Goal: Task Accomplishment & Management: Manage account settings

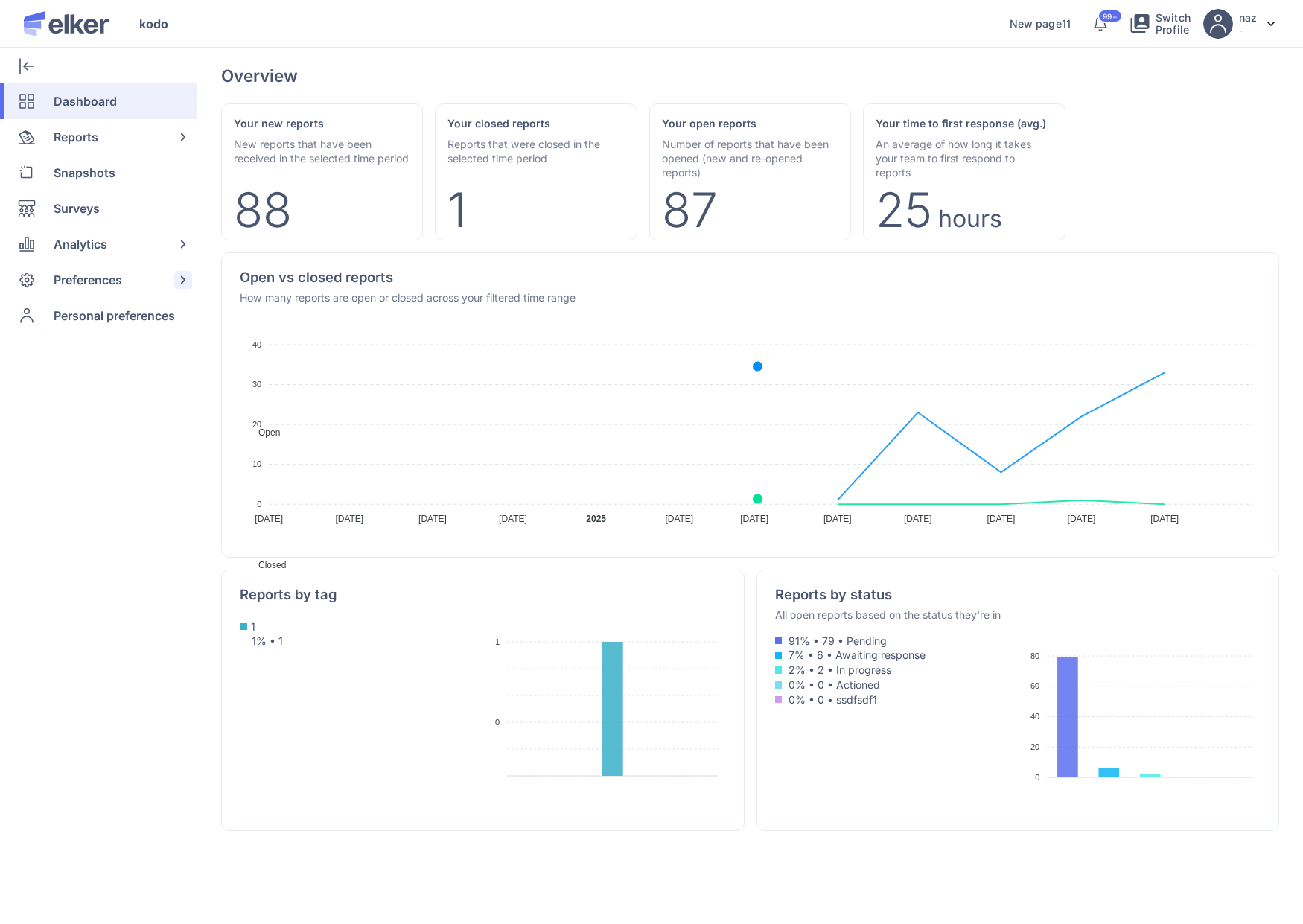
click at [111, 286] on span "Preferences" at bounding box center [87, 279] width 68 height 35
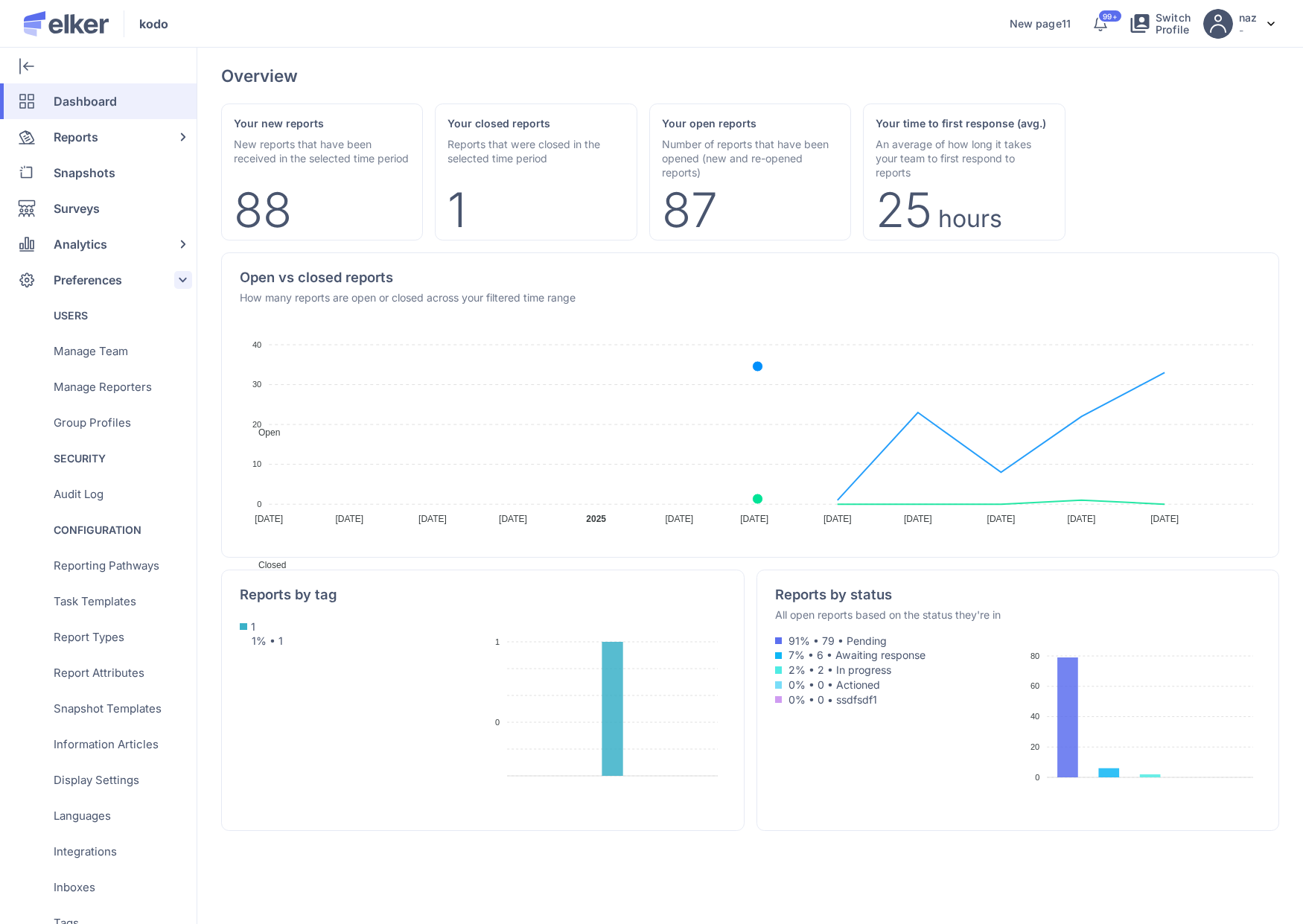
scroll to position [220, 0]
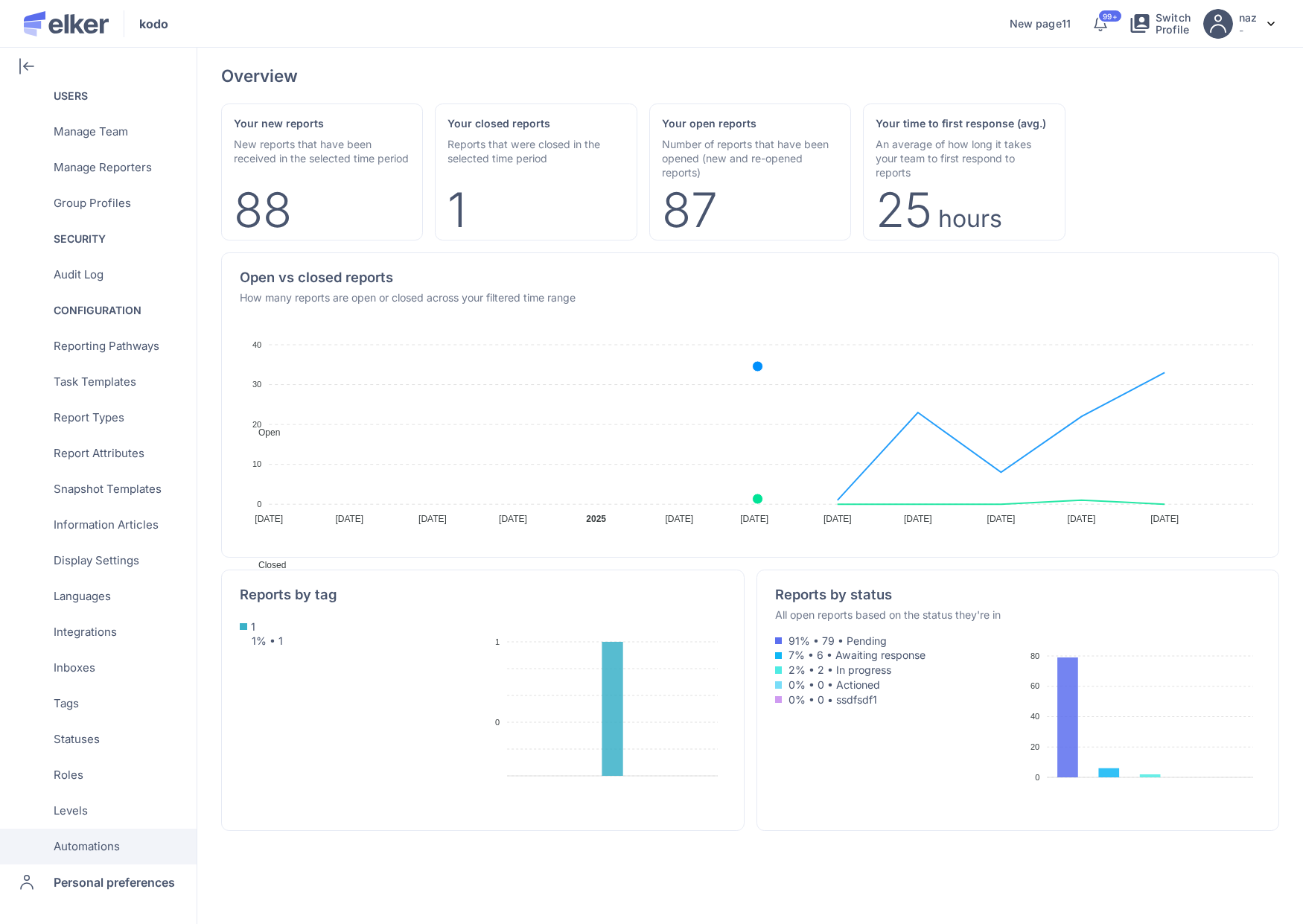
click at [85, 849] on span "Automations" at bounding box center [86, 846] width 66 height 35
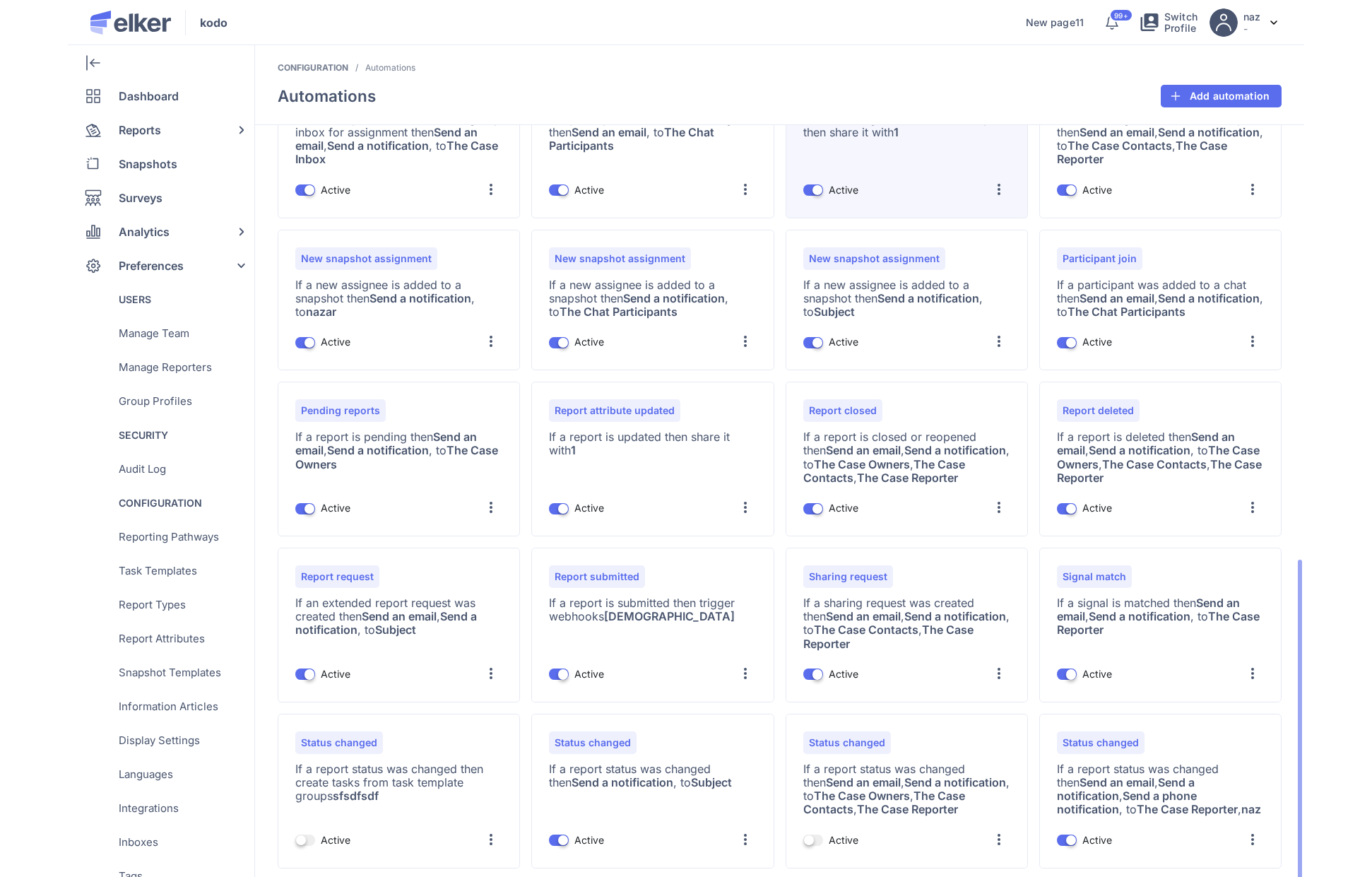
scroll to position [417, 0]
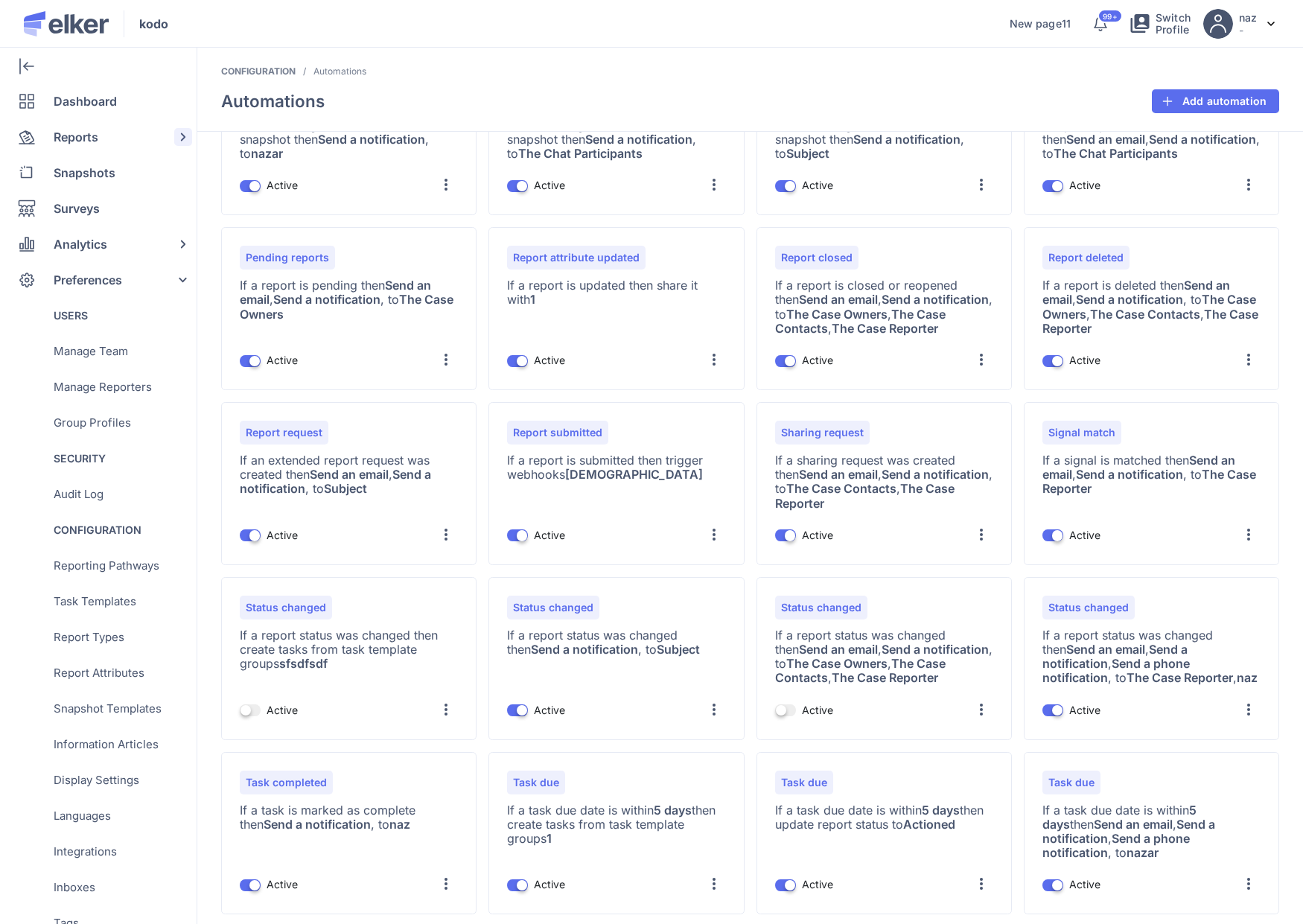
click at [68, 131] on span "Reports" at bounding box center [75, 136] width 45 height 35
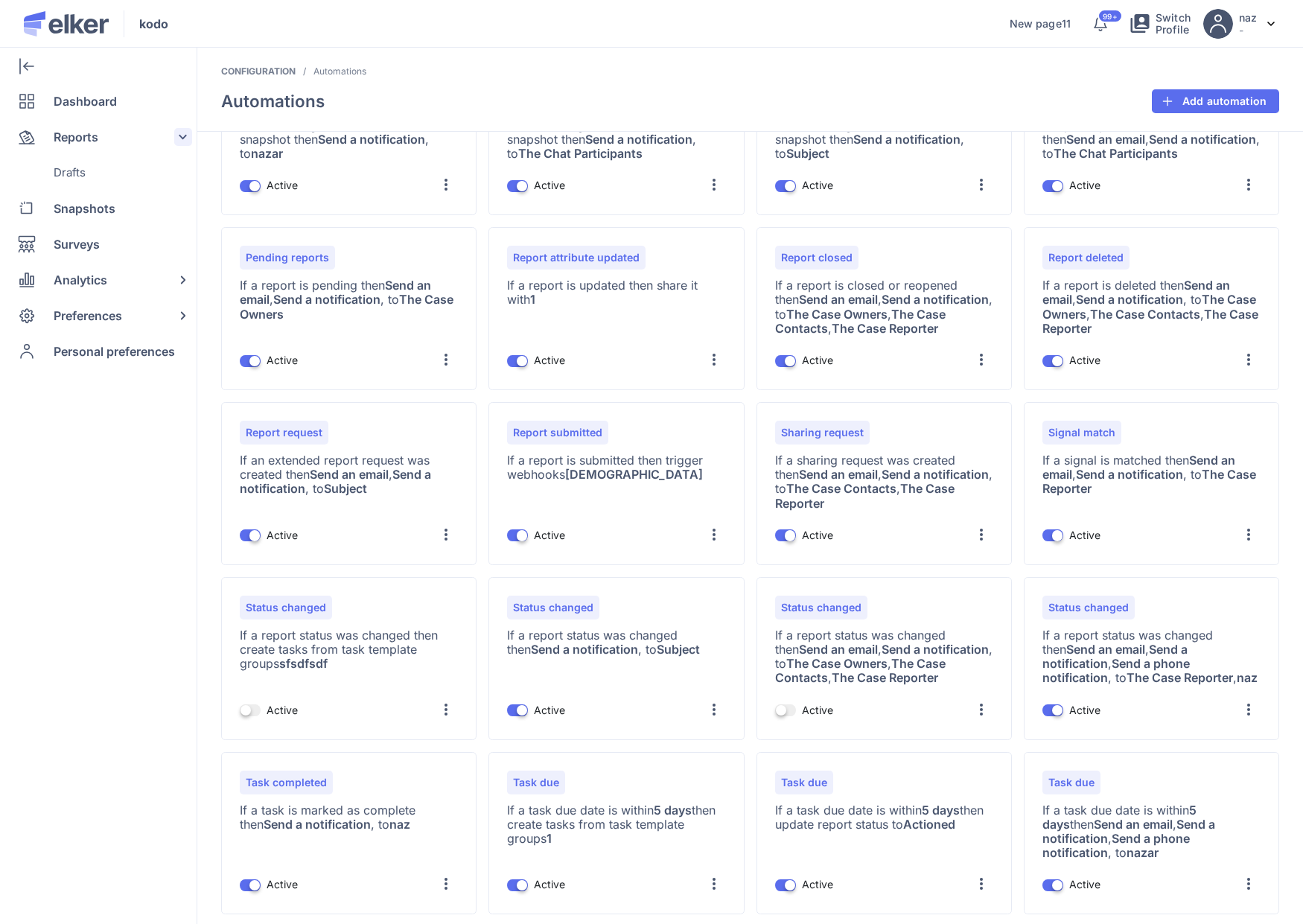
click at [68, 131] on span "Reports" at bounding box center [75, 136] width 45 height 35
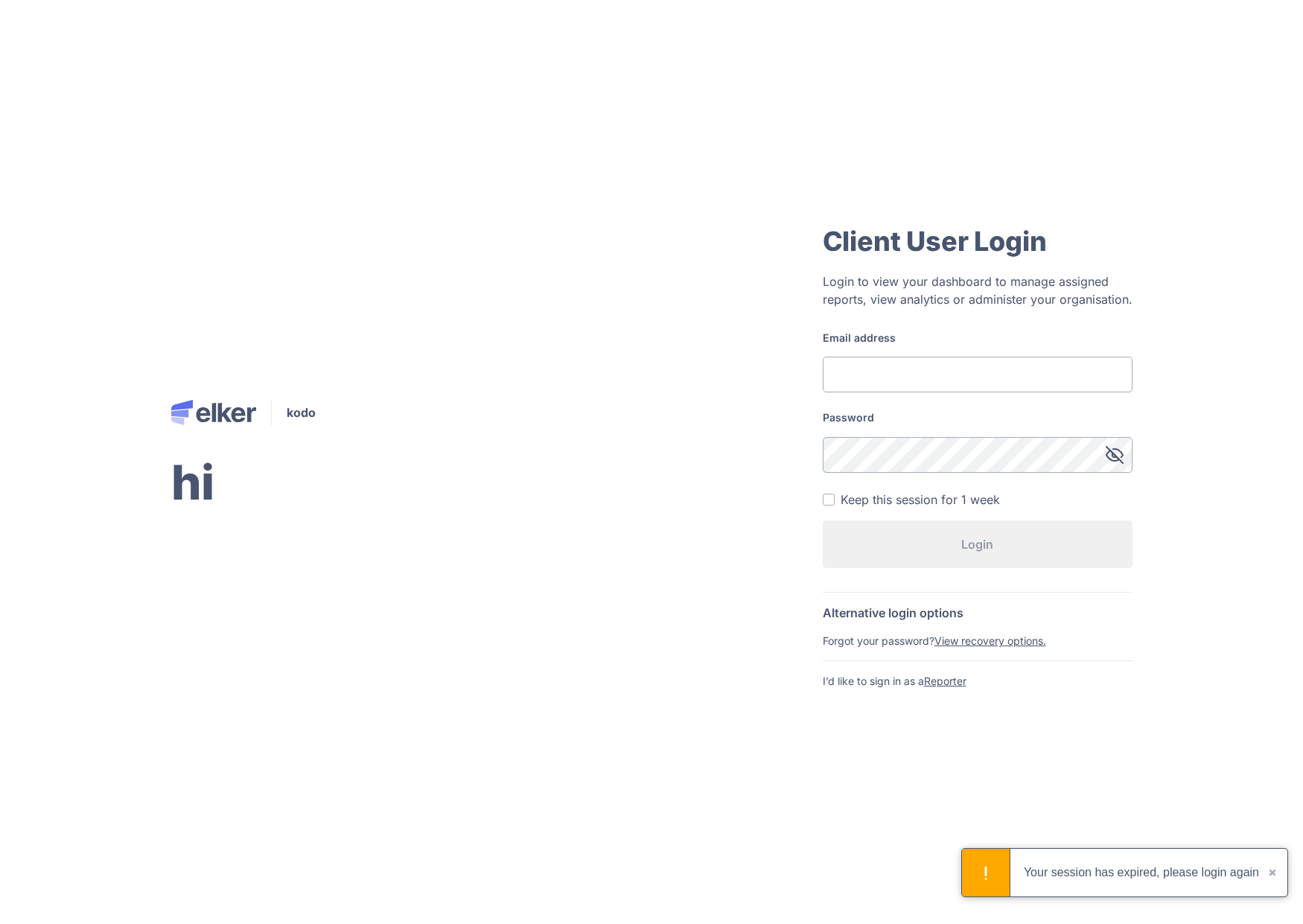
click at [976, 393] on form "Email address Password Keep this session for 1 week Login" at bounding box center [977, 455] width 310 height 249
click at [976, 386] on input "Email address" at bounding box center [977, 373] width 310 height 35
type input "[EMAIL_ADDRESS][DOMAIN_NAME]"
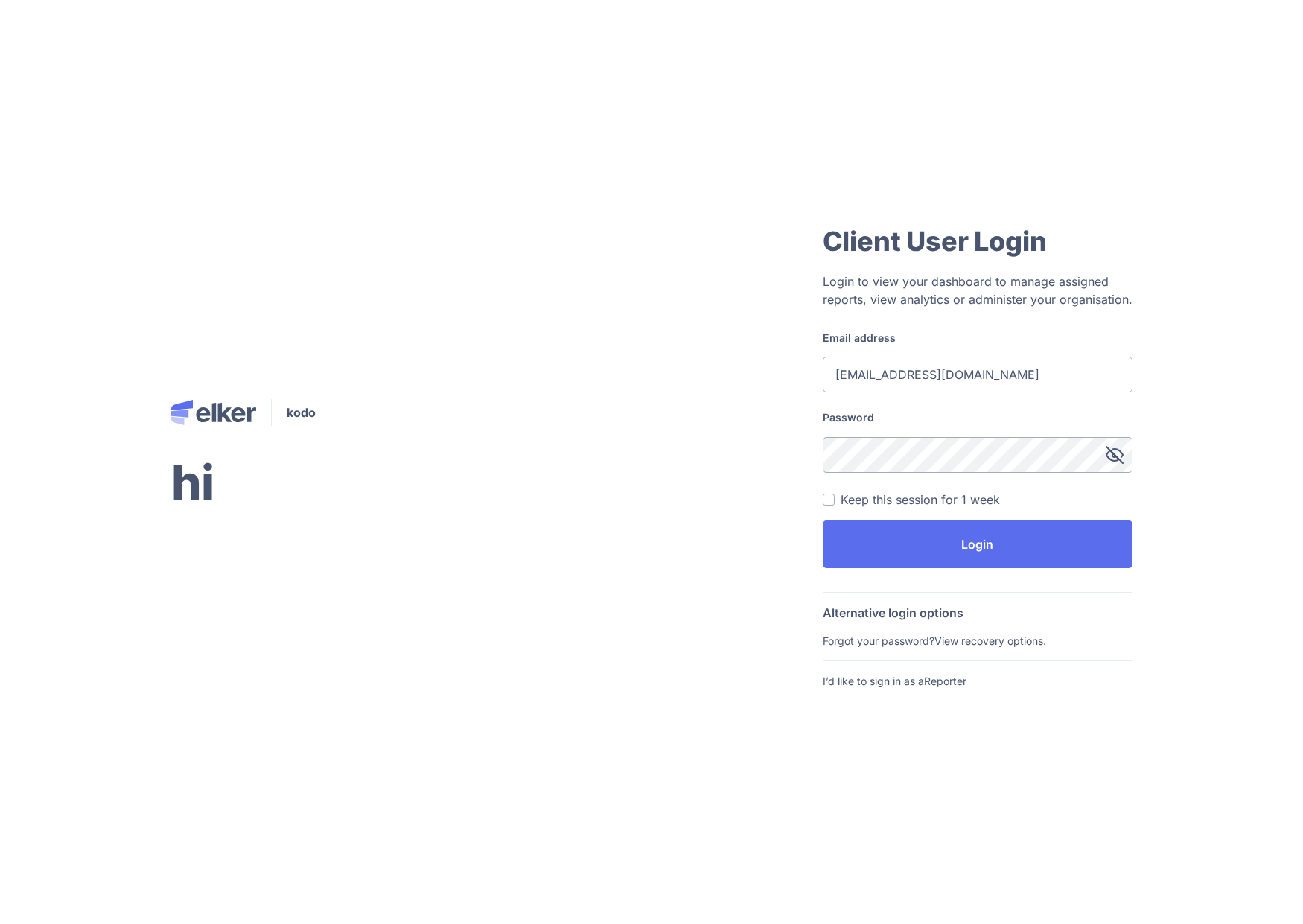
click at [822, 521] on button "Login" at bounding box center [977, 544] width 310 height 47
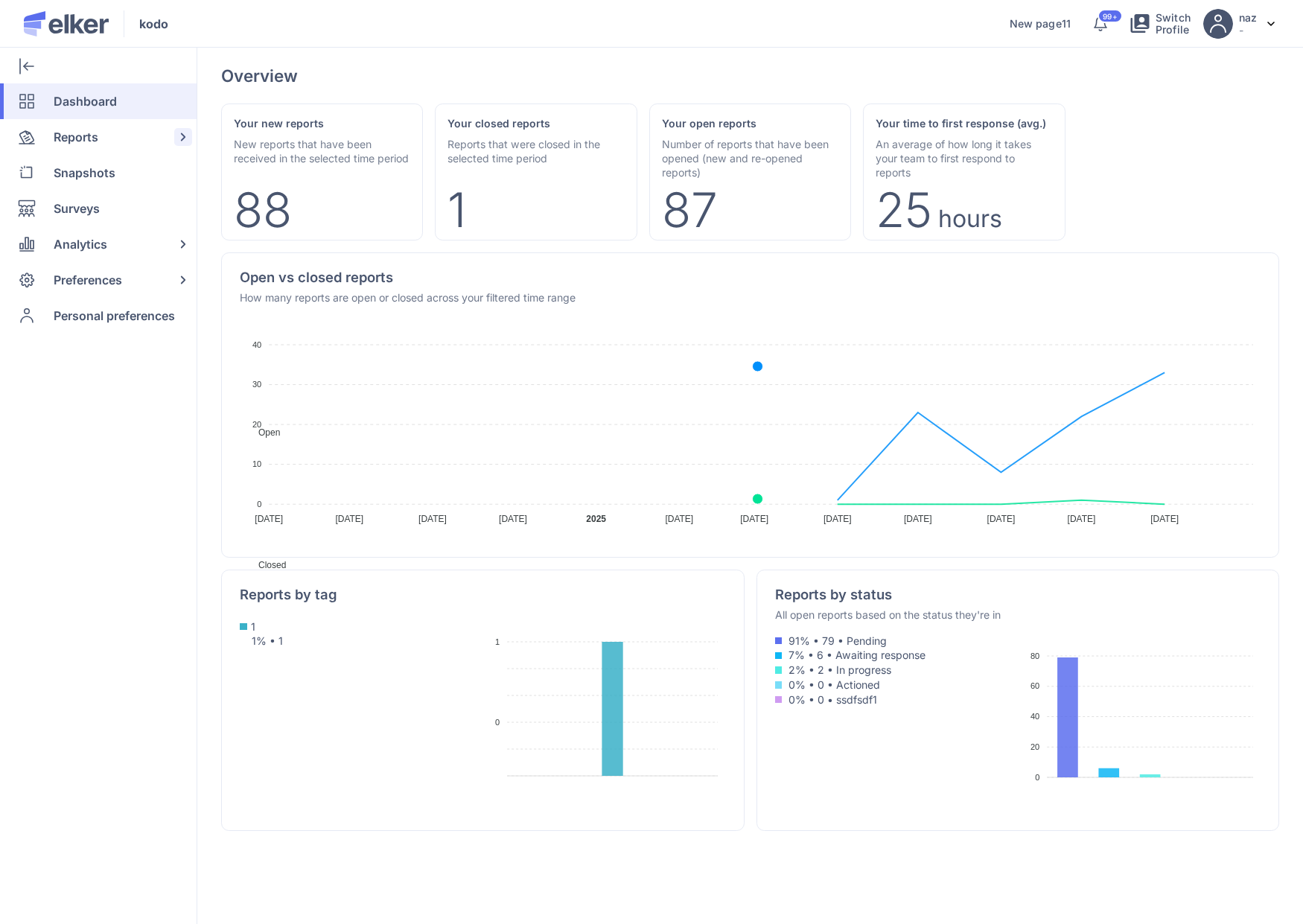
click at [85, 125] on span "Reports" at bounding box center [75, 136] width 45 height 35
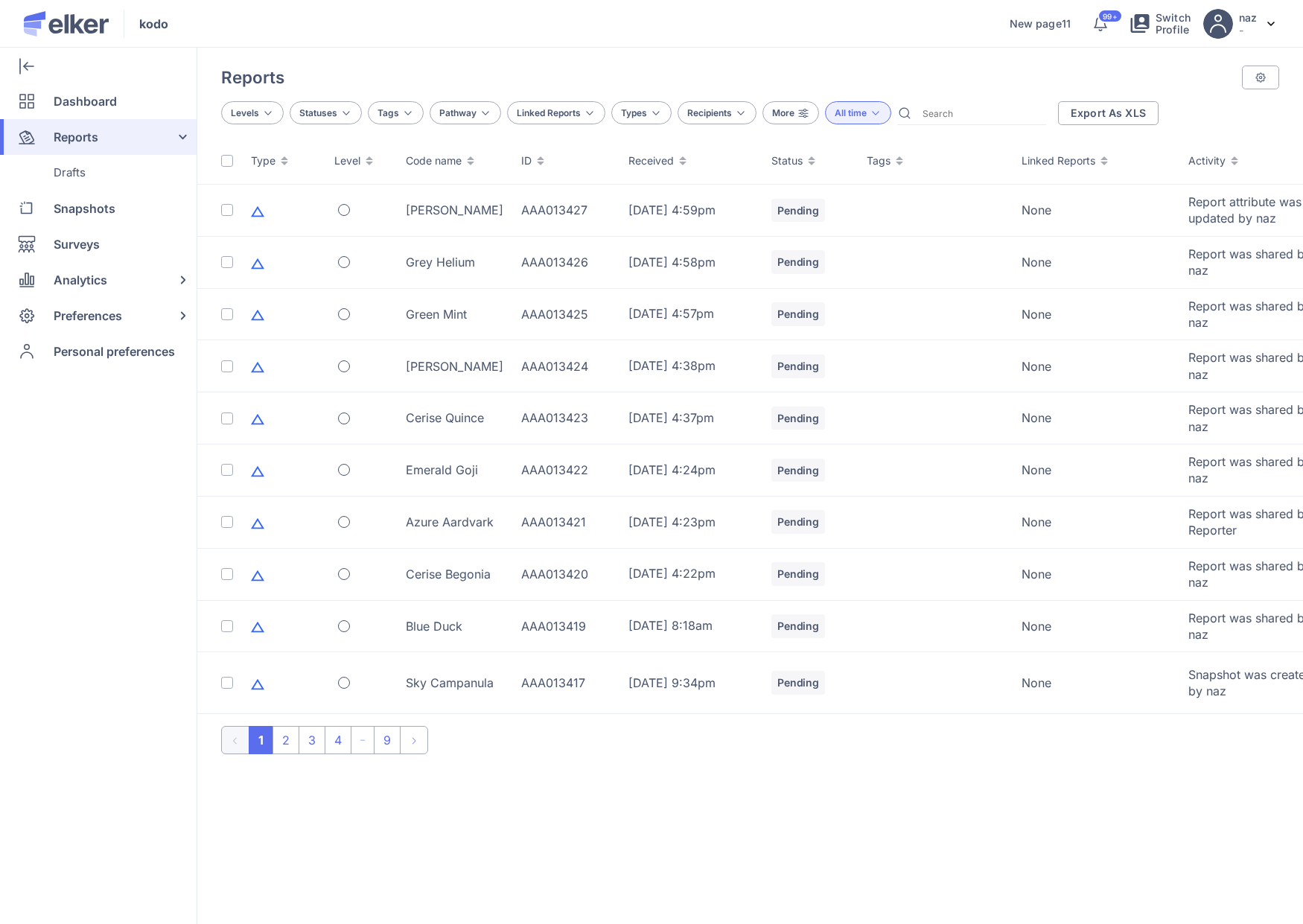
click at [1302, 25] on div "kodo New page11 Information 99+ Switch Profile naz - Preferences Logout" at bounding box center [652, 24] width 1303 height 47
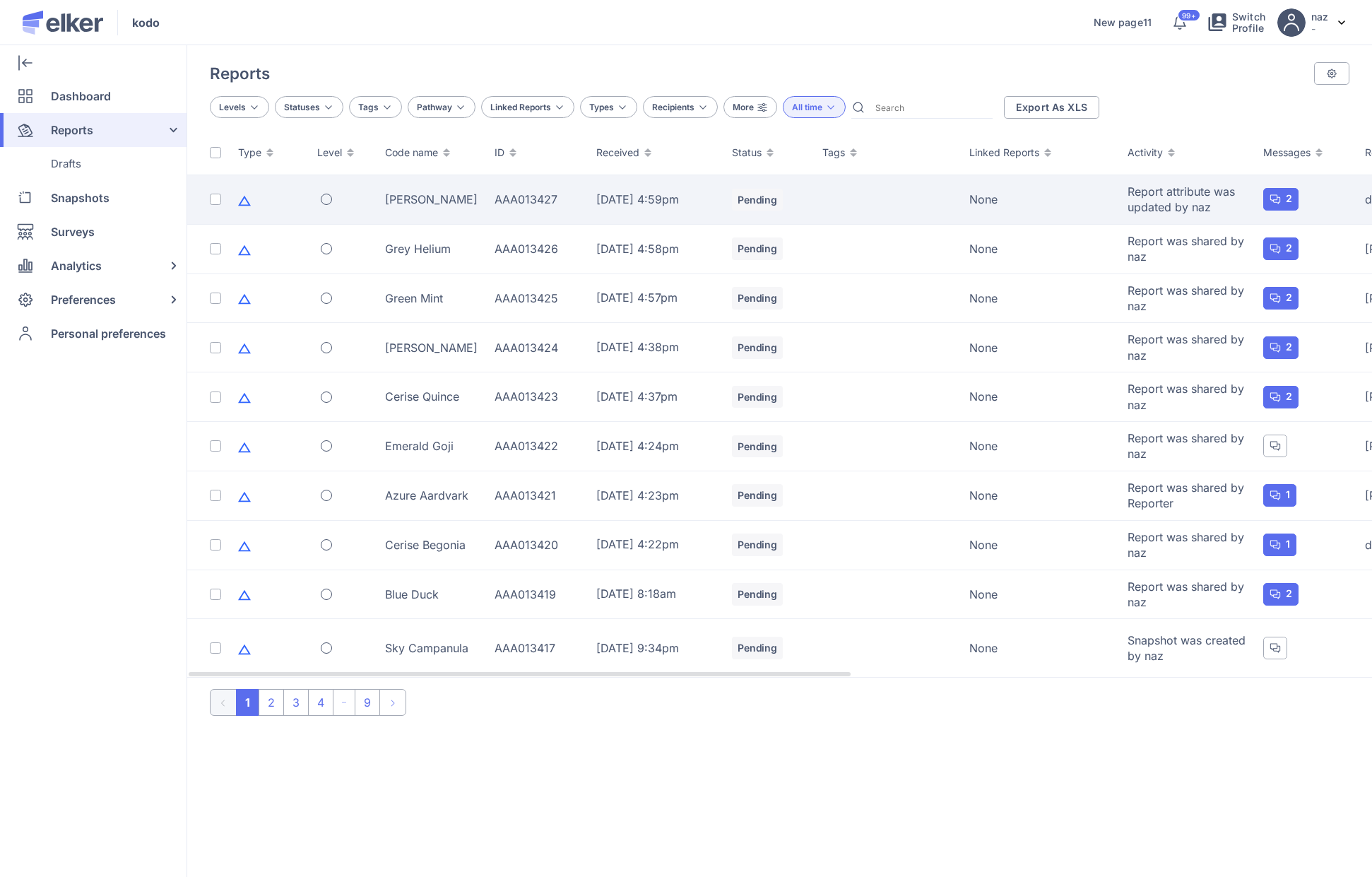
click at [604, 193] on p "[DATE] 4:59pm" at bounding box center [655, 200] width 119 height 14
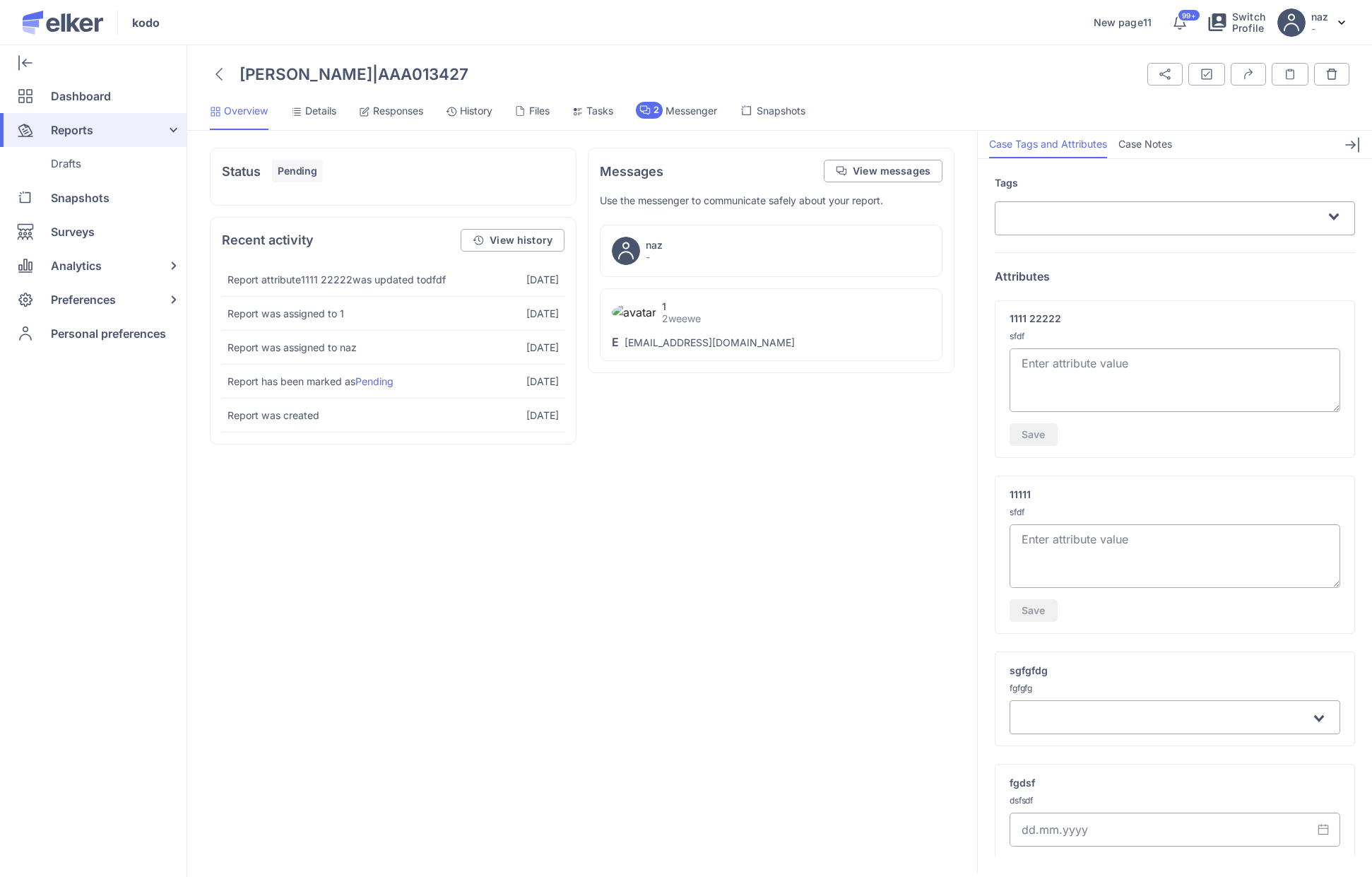
click at [686, 115] on span "Messenger" at bounding box center [692, 110] width 52 height 14
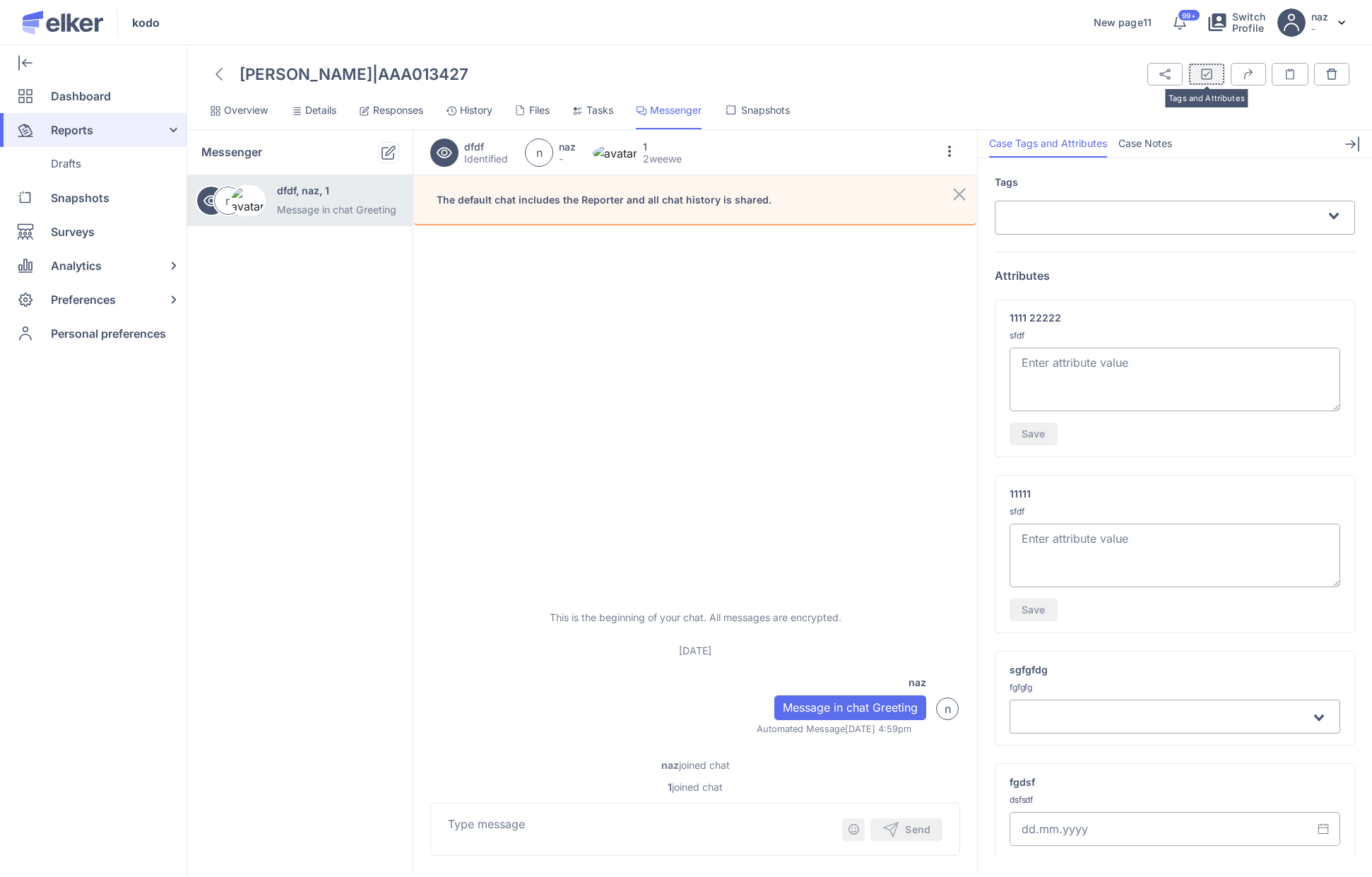
click at [1231, 69] on button "Tags and Attributes" at bounding box center [1248, 74] width 35 height 22
click at [1043, 225] on div "Search for option" at bounding box center [1166, 216] width 320 height 25
click at [1127, 315] on label "1111 22222" at bounding box center [1175, 317] width 330 height 14
click at [1092, 359] on textarea at bounding box center [1175, 379] width 330 height 64
click at [1031, 429] on span "Save" at bounding box center [1034, 433] width 24 height 9
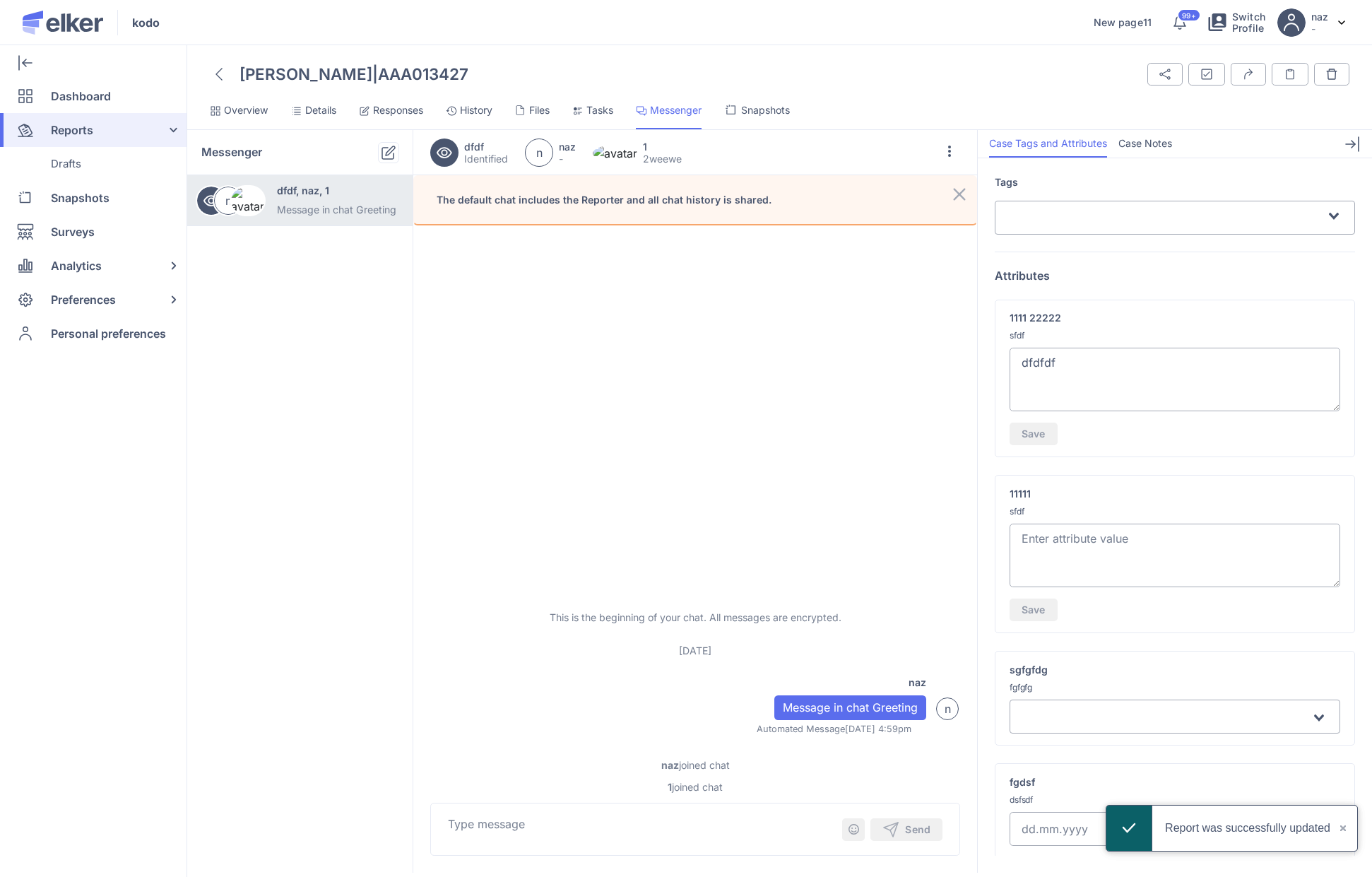
click at [1136, 369] on textarea "dfdfdf" at bounding box center [1175, 379] width 330 height 64
type textarea "dfdfdf1"
click at [1038, 429] on span "Save" at bounding box center [1034, 433] width 24 height 9
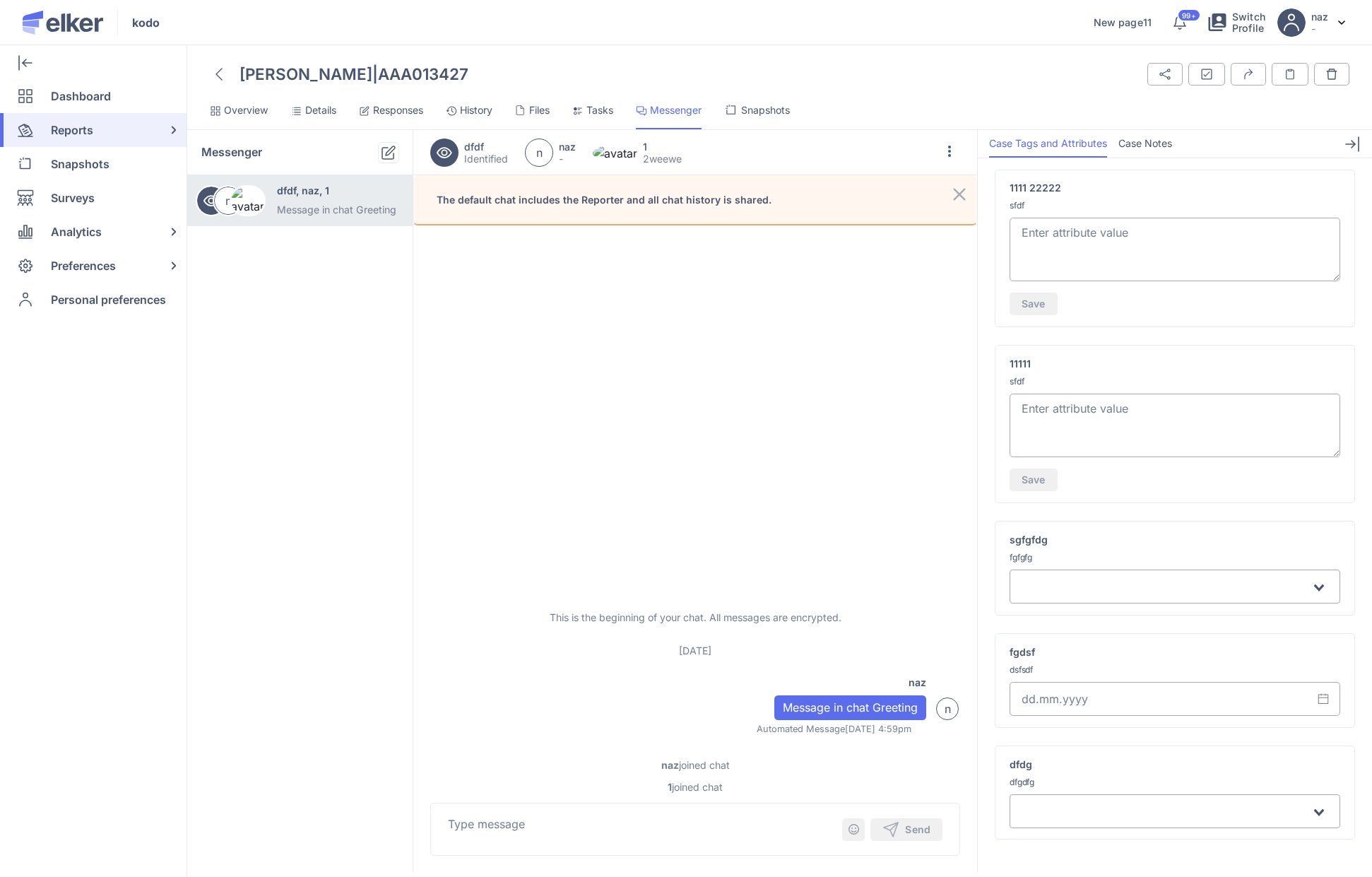
click at [1085, 573] on div "Search for option" at bounding box center [1167, 586] width 291 height 25
click at [1052, 619] on li "first" at bounding box center [1175, 617] width 330 height 21
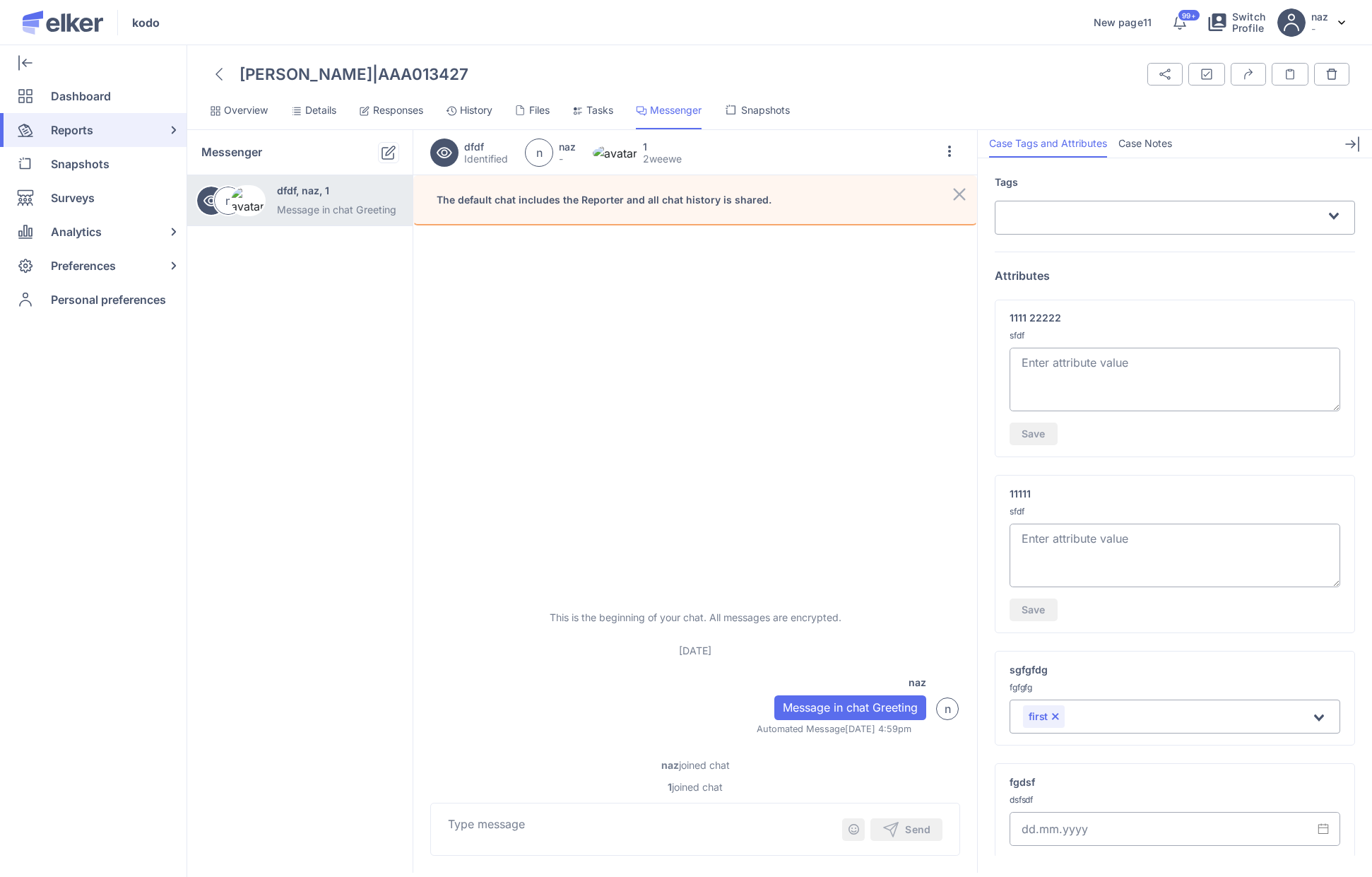
click at [1082, 711] on input "Search for option" at bounding box center [1188, 717] width 244 height 17
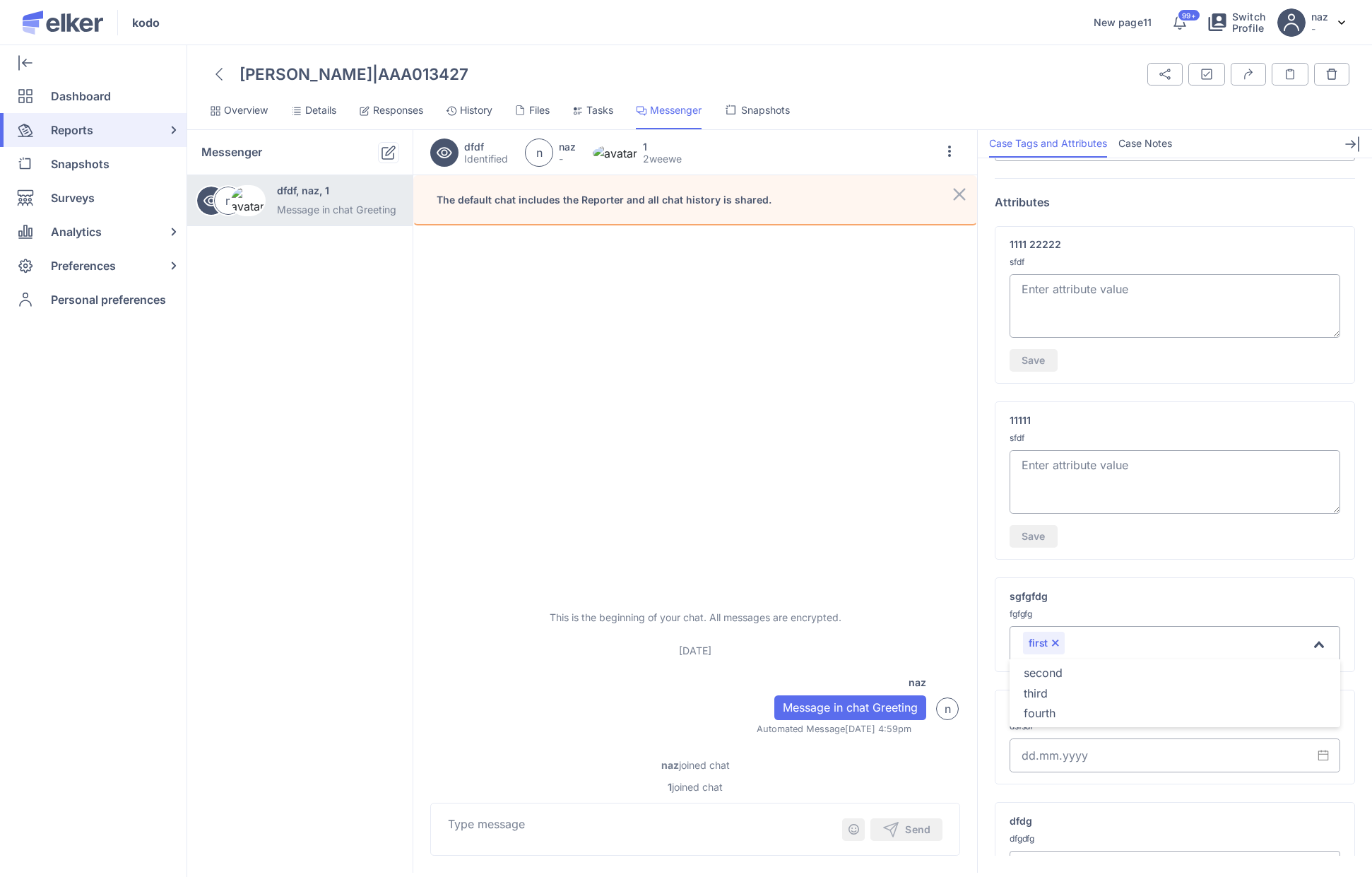
scroll to position [76, 0]
click at [1056, 694] on li "third" at bounding box center [1175, 691] width 330 height 21
click at [224, 75] on div at bounding box center [218, 74] width 18 height 24
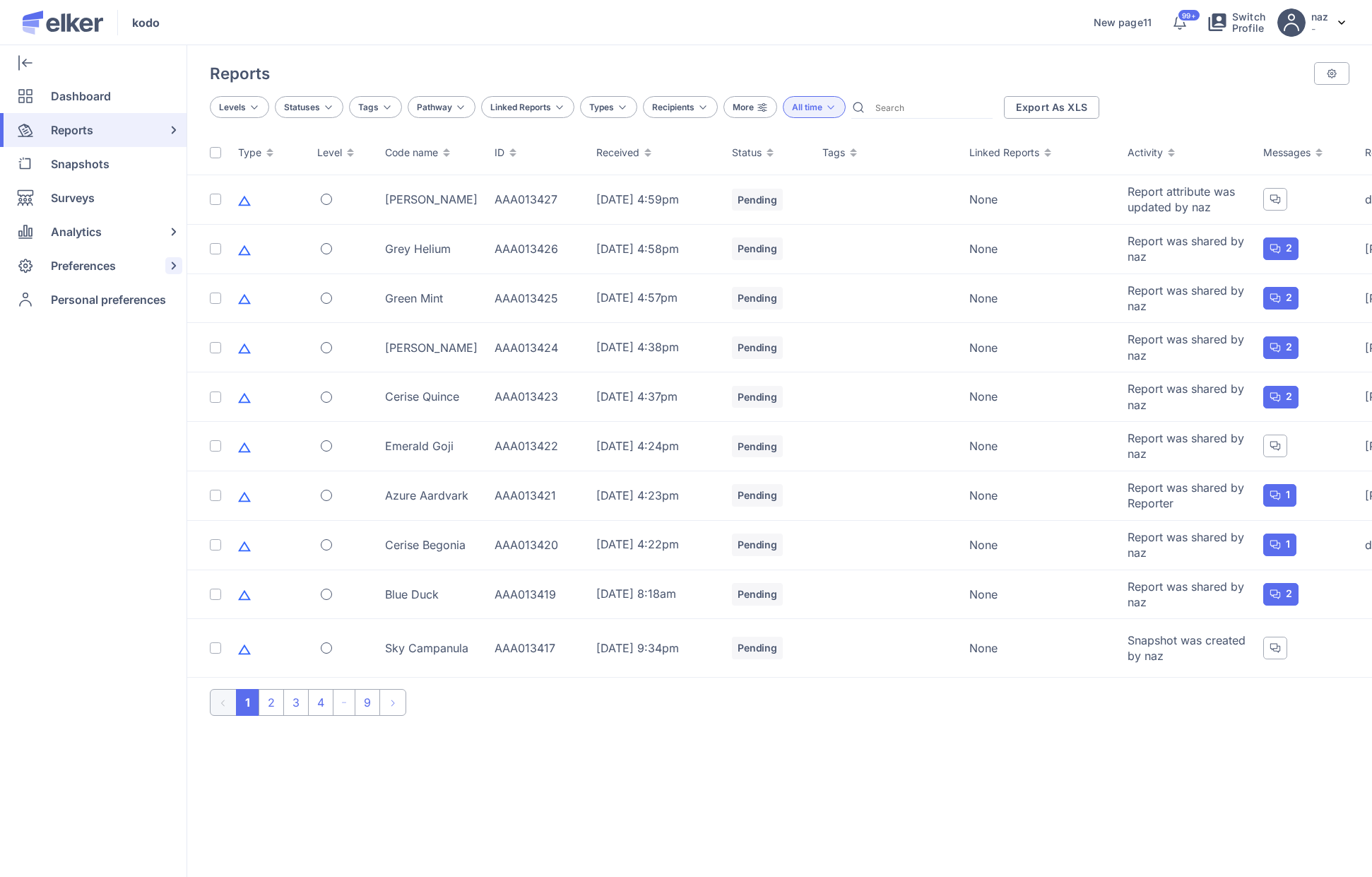
click at [94, 268] on span "Preferences" at bounding box center [83, 265] width 65 height 34
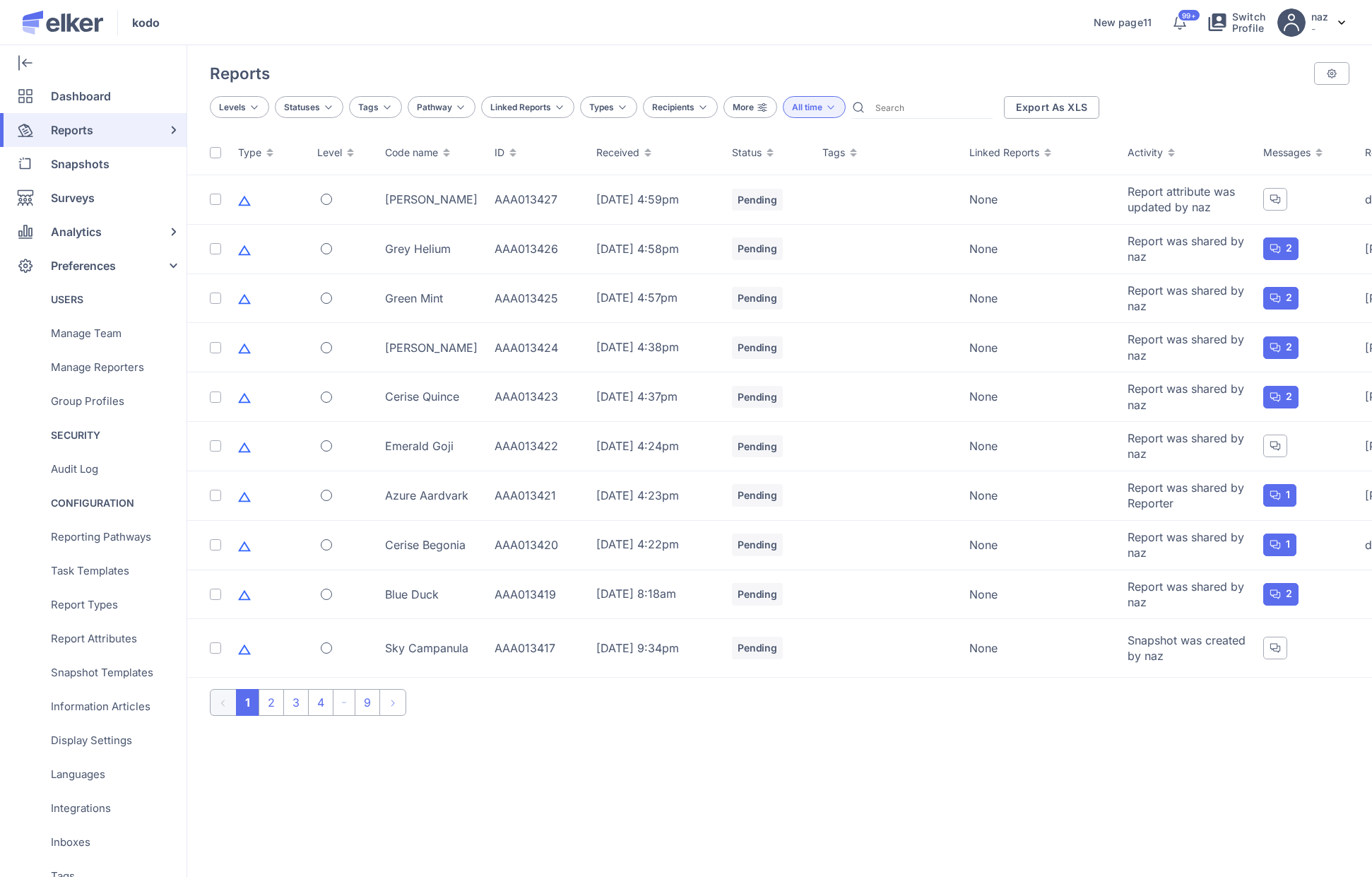
scroll to position [209, 0]
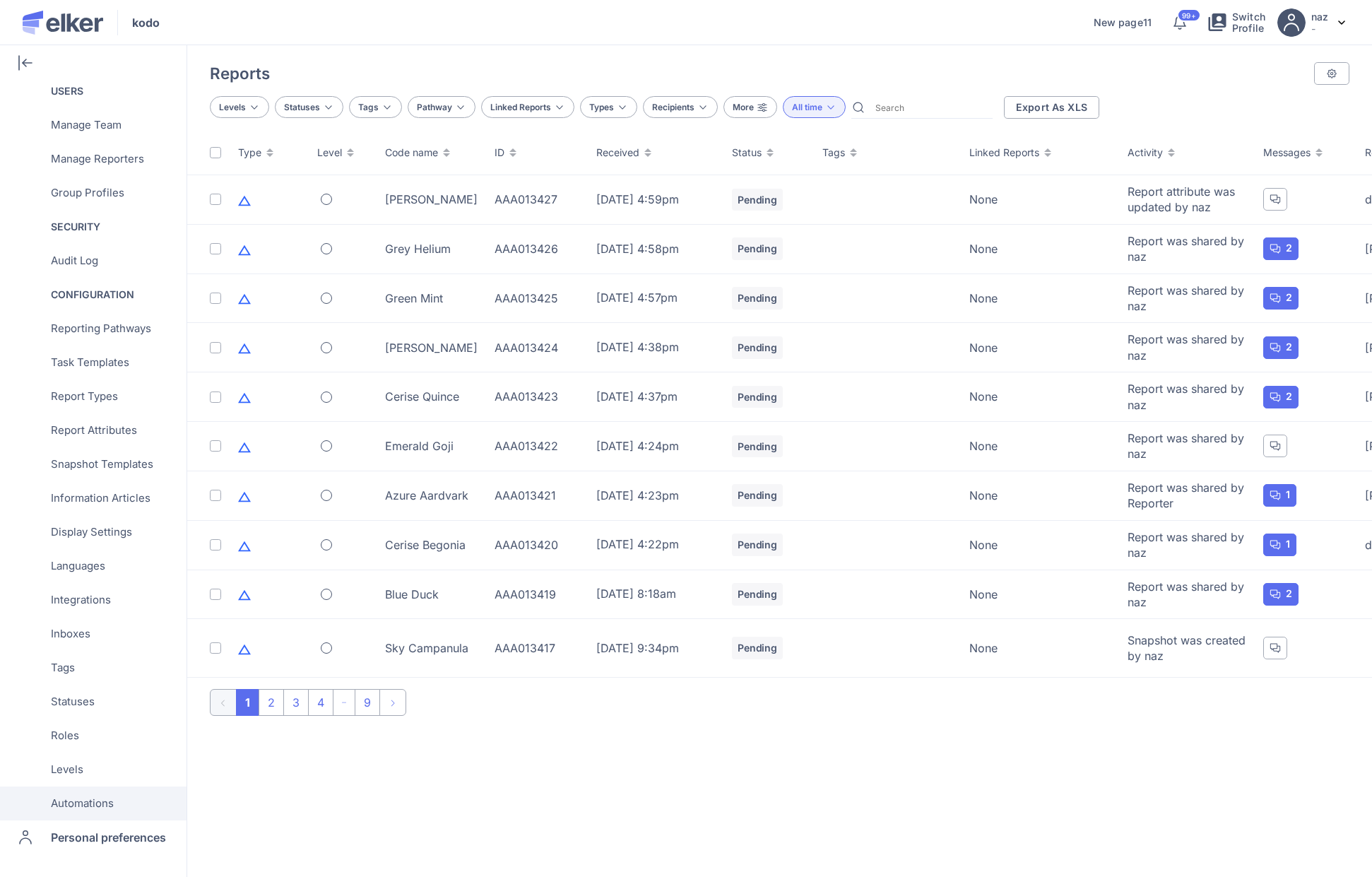
click at [91, 800] on span "Automations" at bounding box center [82, 803] width 63 height 34
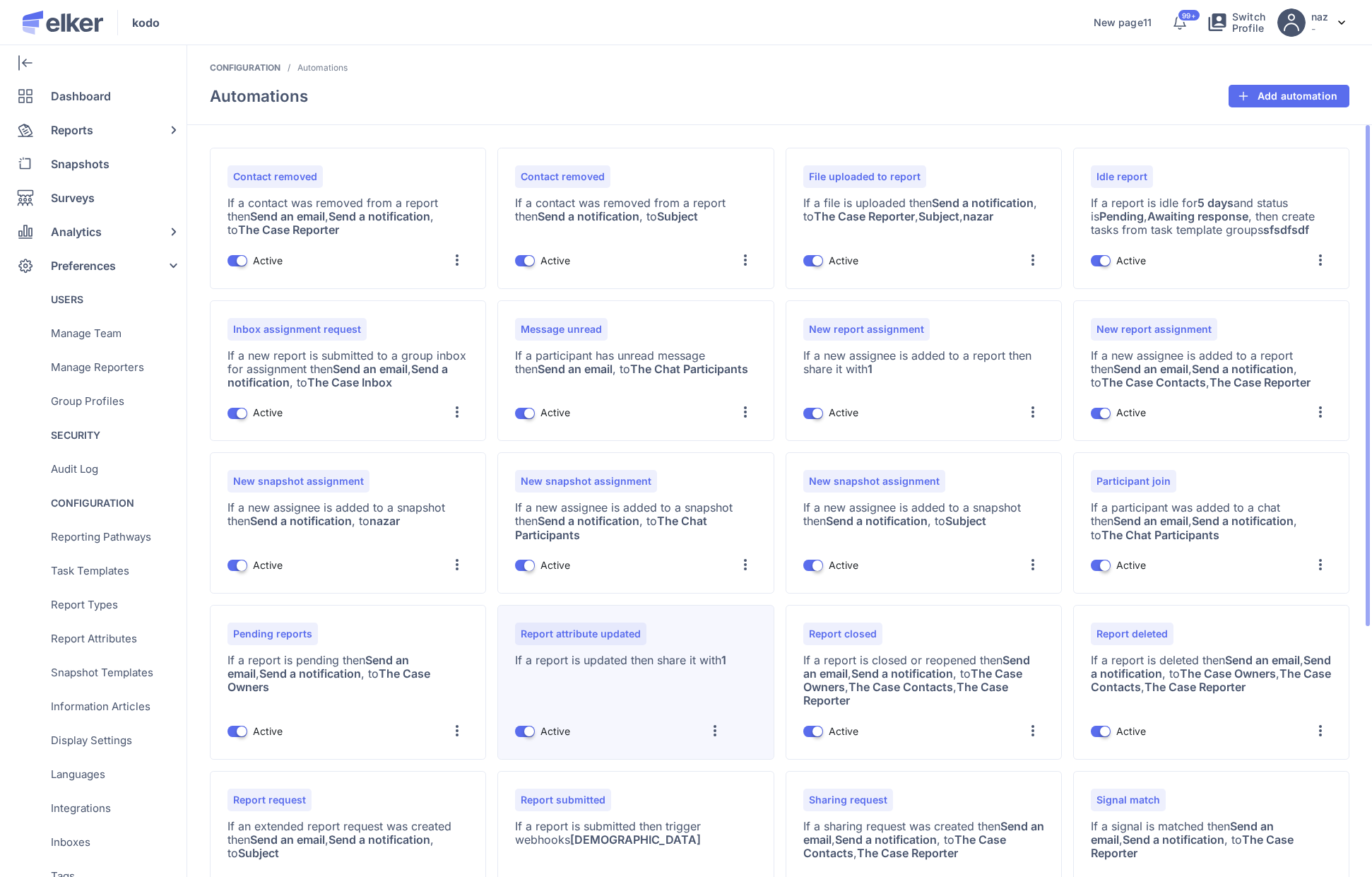
click at [692, 670] on div "Report attribute updated If a report is updated then share it with 1 ON Active …" at bounding box center [620, 682] width 211 height 119
click at [688, 647] on div "Report attribute updated If a report is updated then share it with 1 ON Active …" at bounding box center [620, 682] width 211 height 119
click at [670, 649] on div "Report attribute updated If a report is updated then share it with 1 ON Active …" at bounding box center [620, 682] width 211 height 119
click at [724, 723] on div at bounding box center [715, 730] width 22 height 22
click at [600, 671] on div "Report attribute updated If a report is updated then share it with 1 ON Active …" at bounding box center [620, 682] width 211 height 119
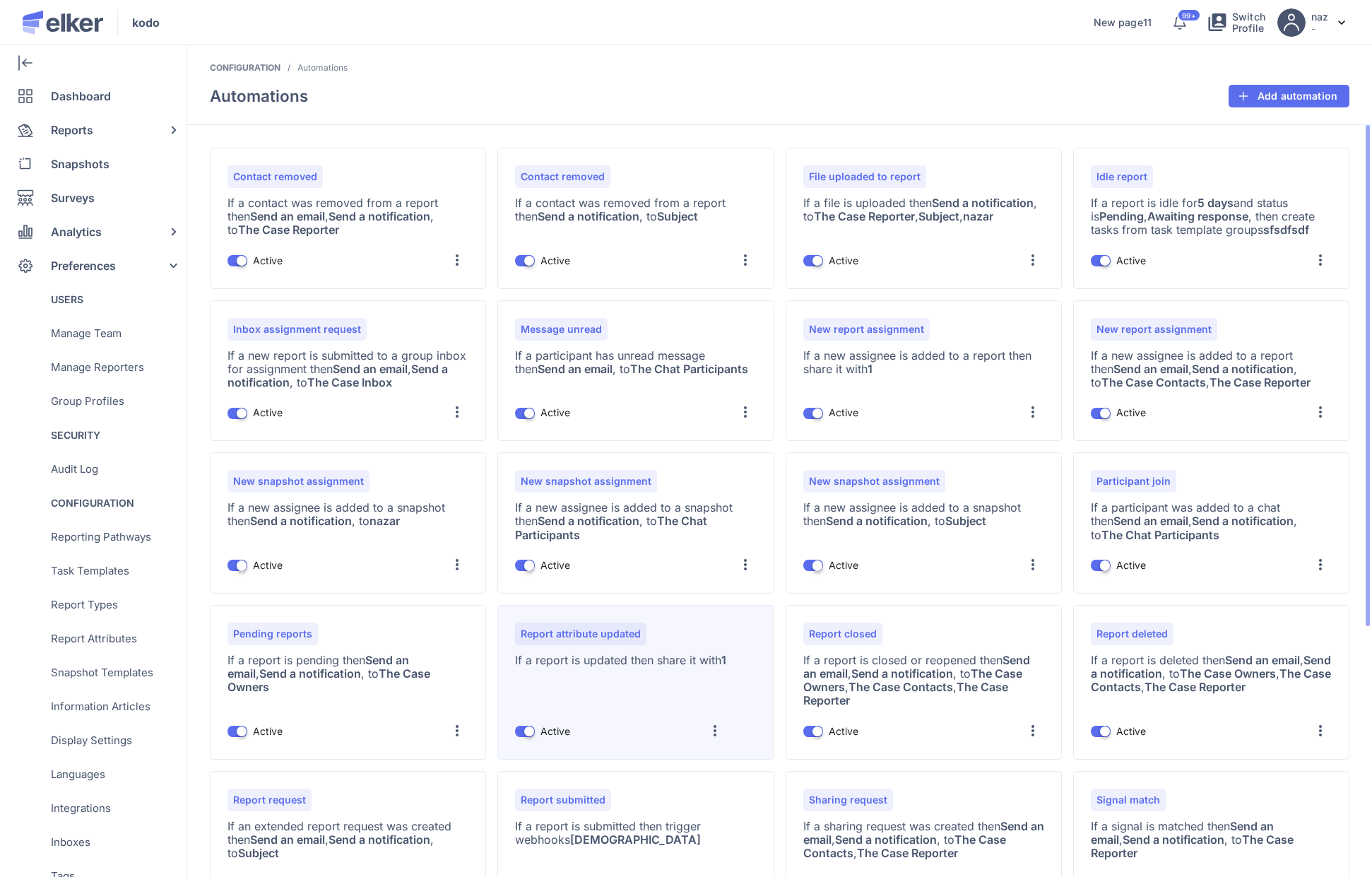
click at [588, 637] on div "Report attribute updated" at bounding box center [580, 634] width 131 height 22
click at [725, 730] on div at bounding box center [715, 730] width 22 height 22
click at [700, 619] on div "Edit" at bounding box center [687, 628] width 78 height 34
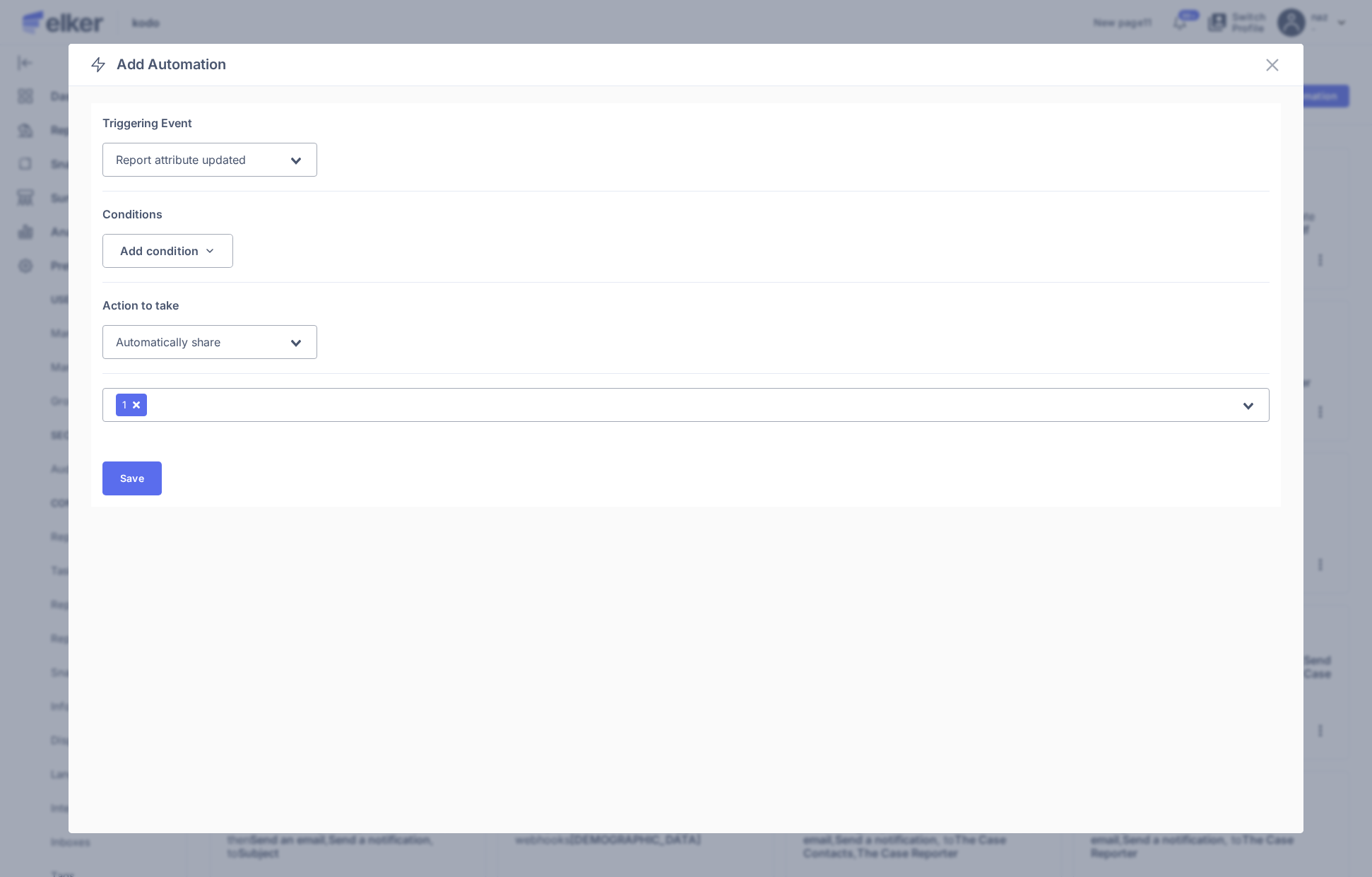
click at [268, 346] on div "Automatically share" at bounding box center [202, 341] width 174 height 25
click at [197, 343] on span "Automatically share" at bounding box center [167, 341] width 104 height 14
click at [1236, 66] on icon at bounding box center [1272, 66] width 12 height 12
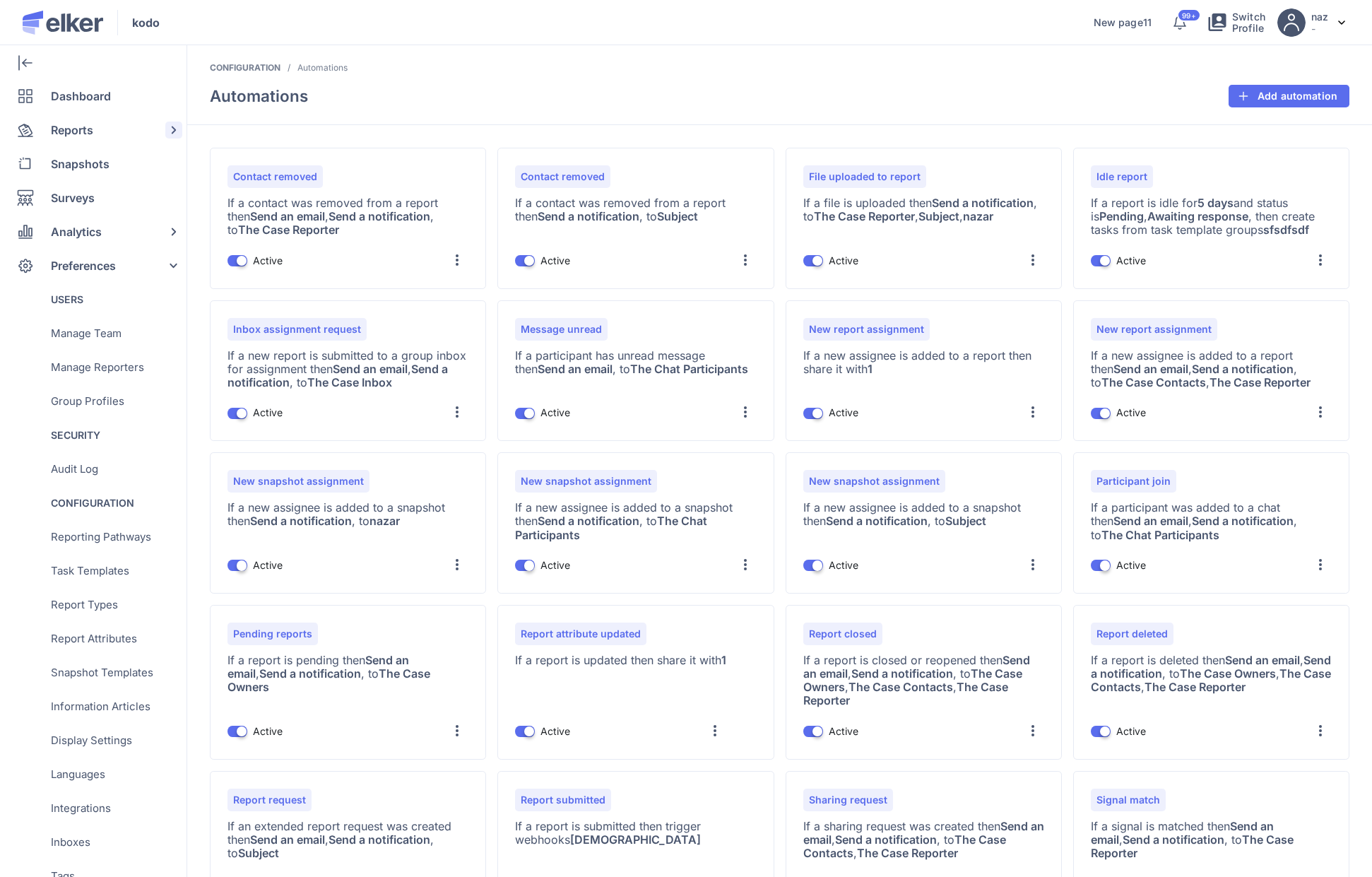
click at [85, 135] on span "Reports" at bounding box center [72, 129] width 42 height 34
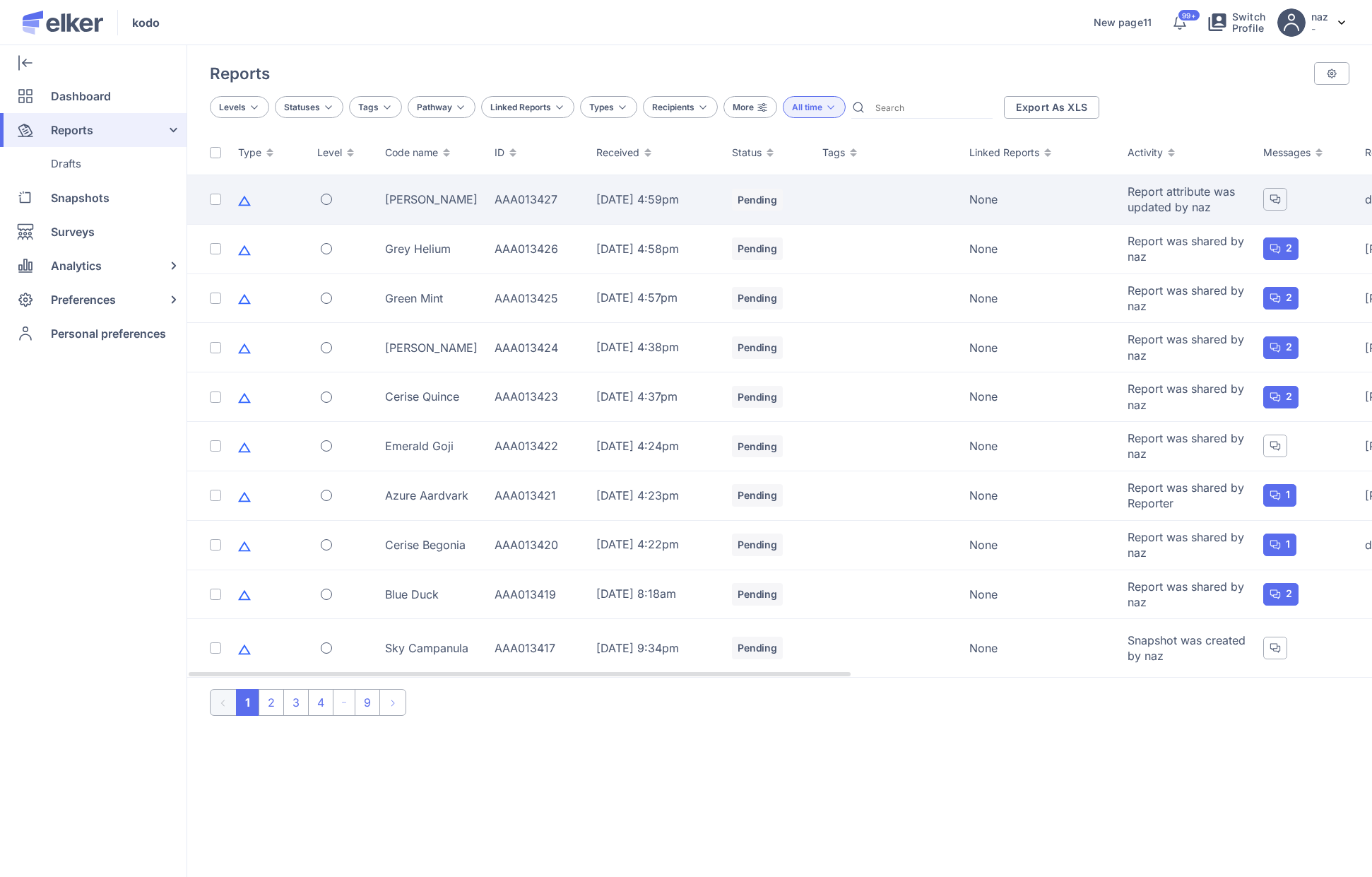
click at [437, 197] on div "[PERSON_NAME]" at bounding box center [430, 199] width 92 height 16
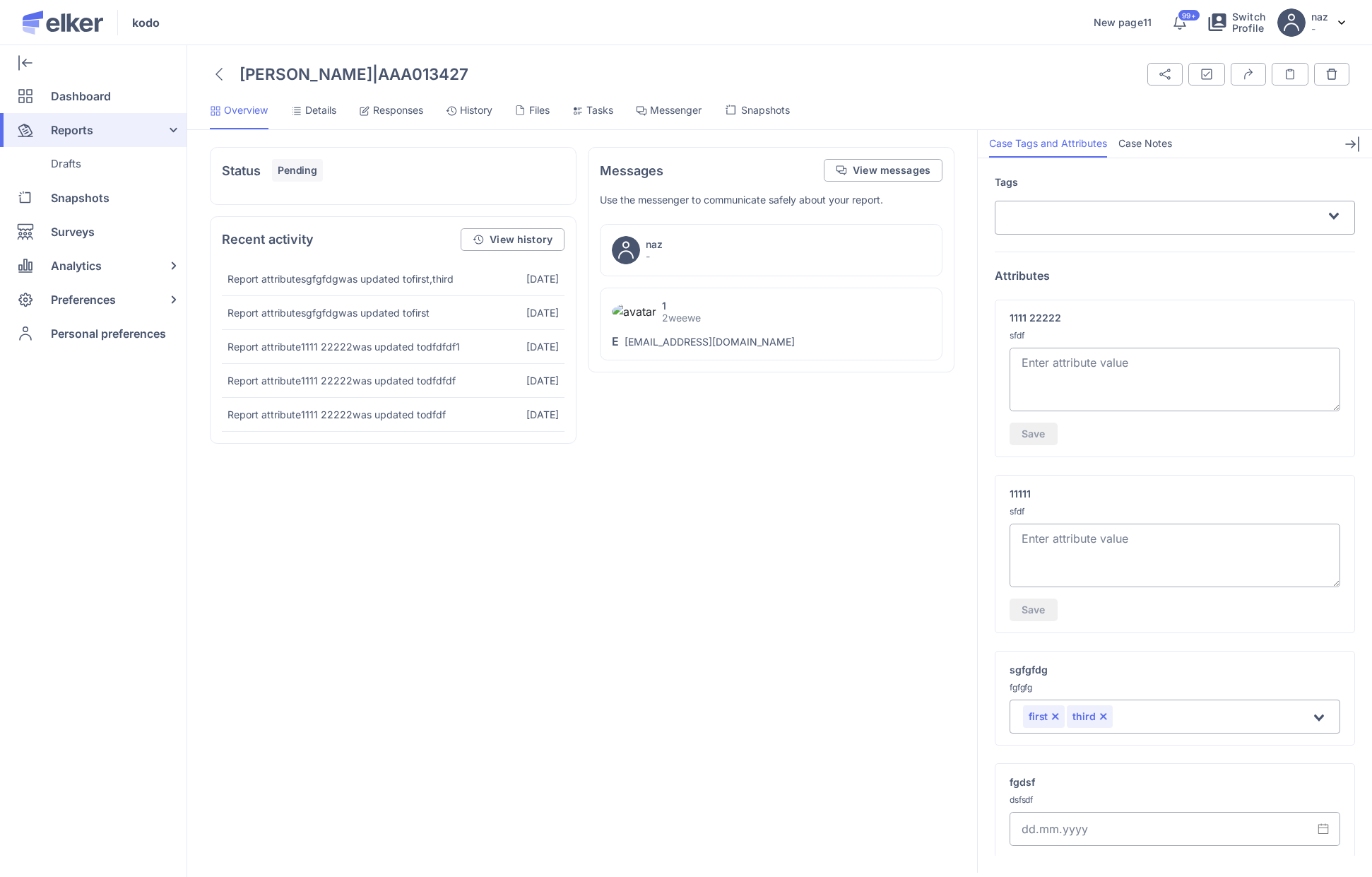
click at [1116, 378] on textarea at bounding box center [1175, 379] width 330 height 64
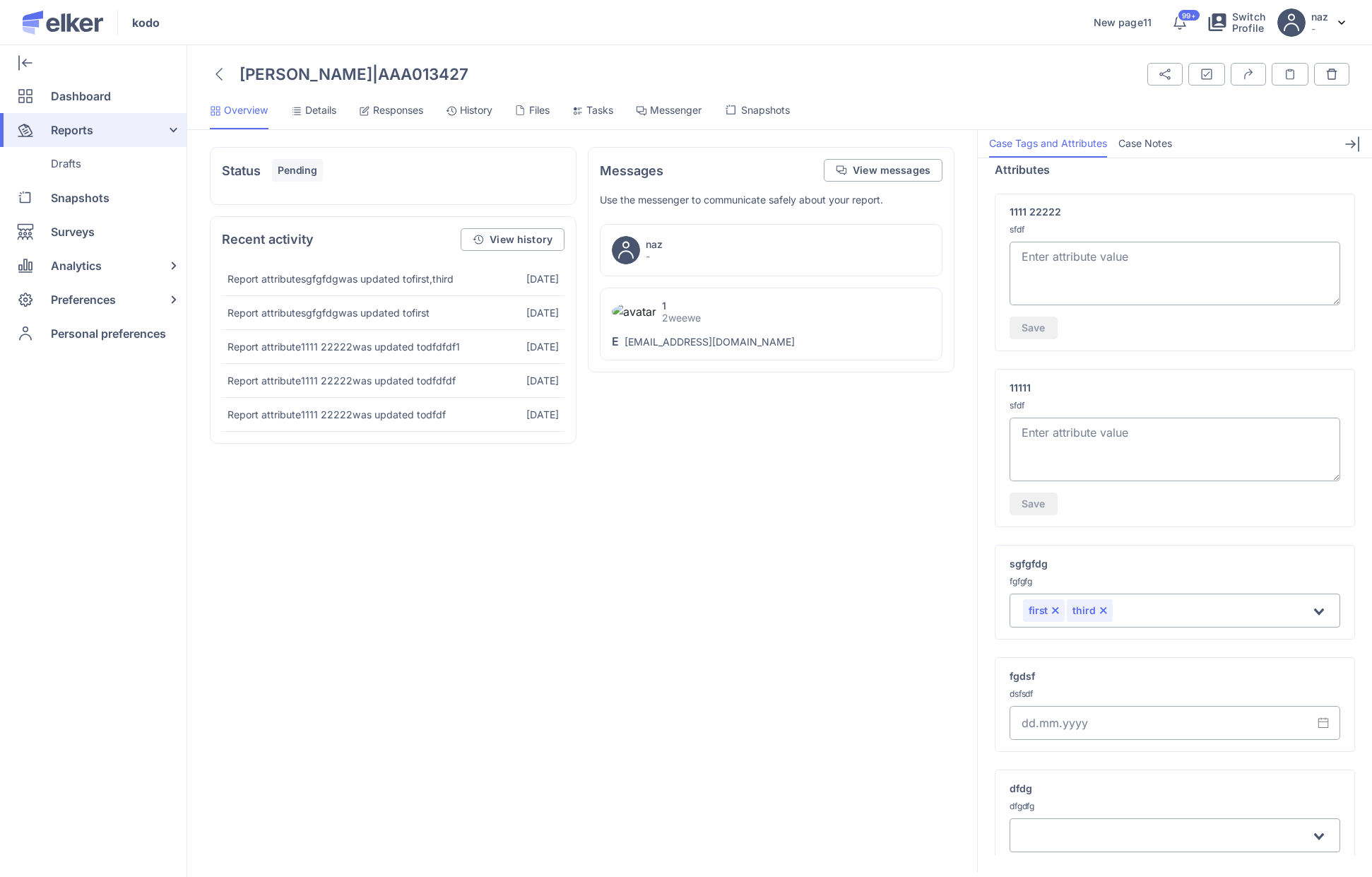
scroll to position [112, 0]
click at [1143, 592] on div "first third" at bounding box center [1167, 604] width 291 height 25
click at [1104, 600] on button "Remove option" at bounding box center [1103, 604] width 9 height 9
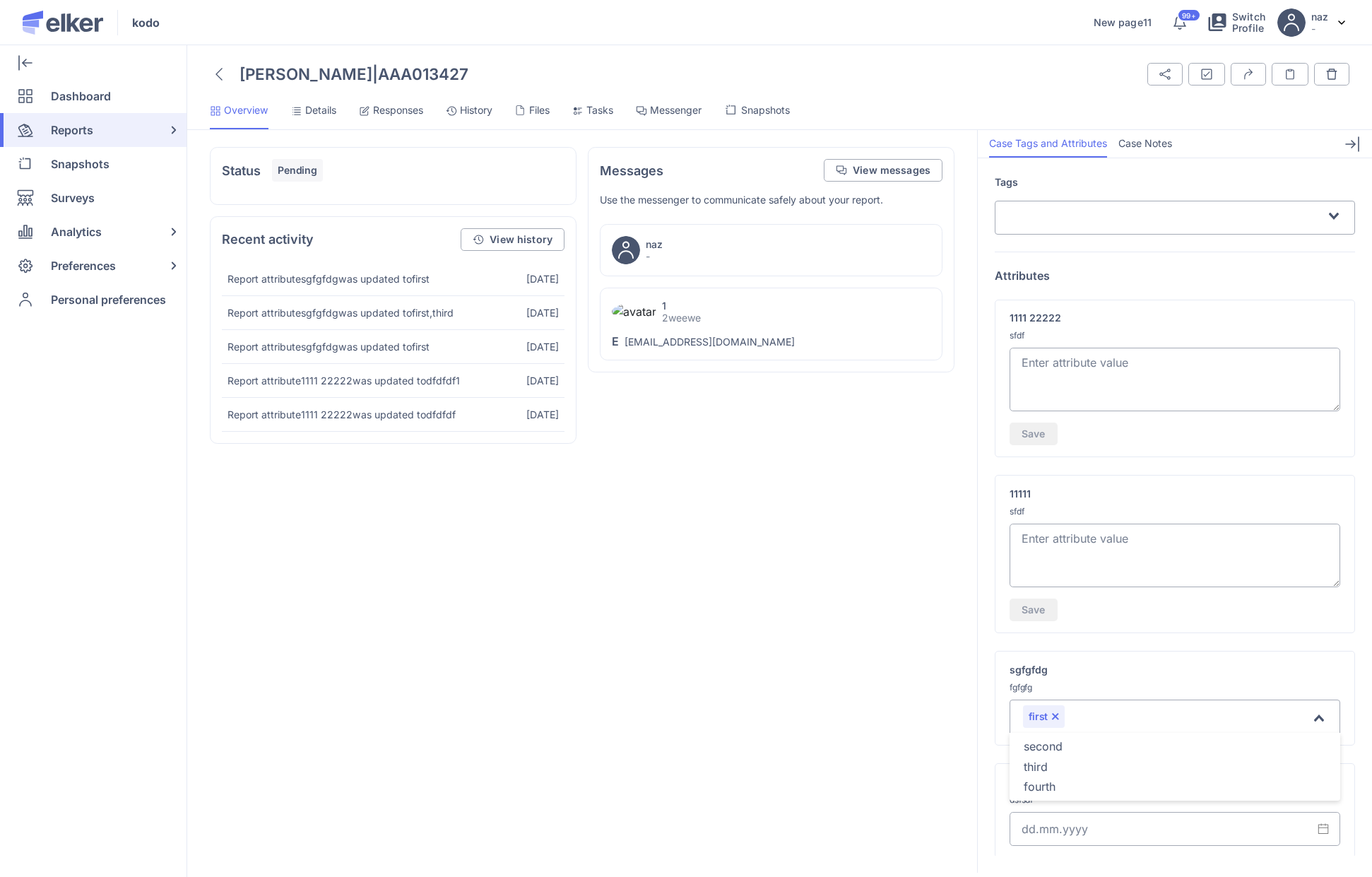
click at [1116, 711] on input "Search for option" at bounding box center [1188, 717] width 244 height 17
click at [1074, 749] on li "second" at bounding box center [1175, 747] width 330 height 21
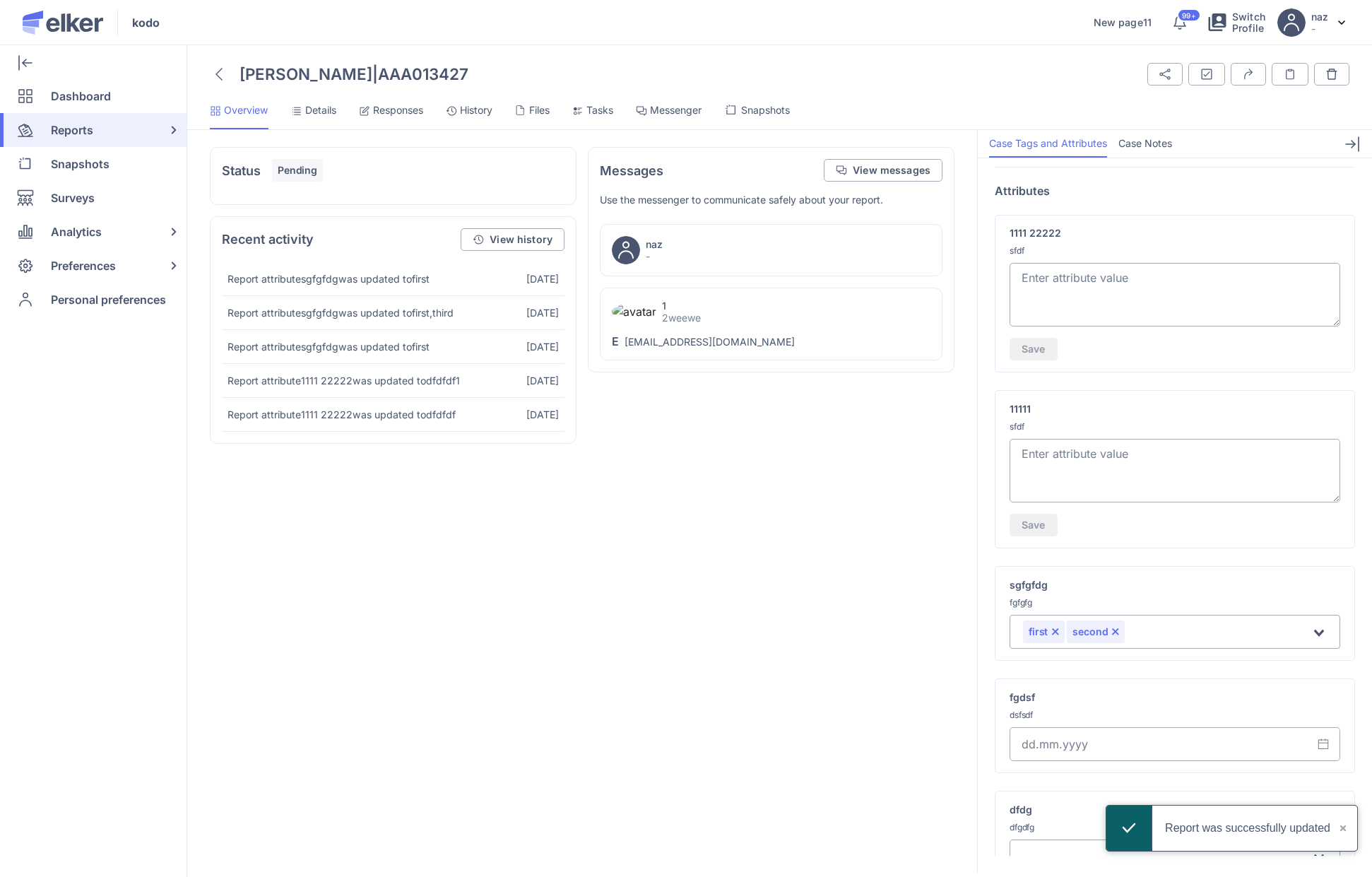
scroll to position [110, 0]
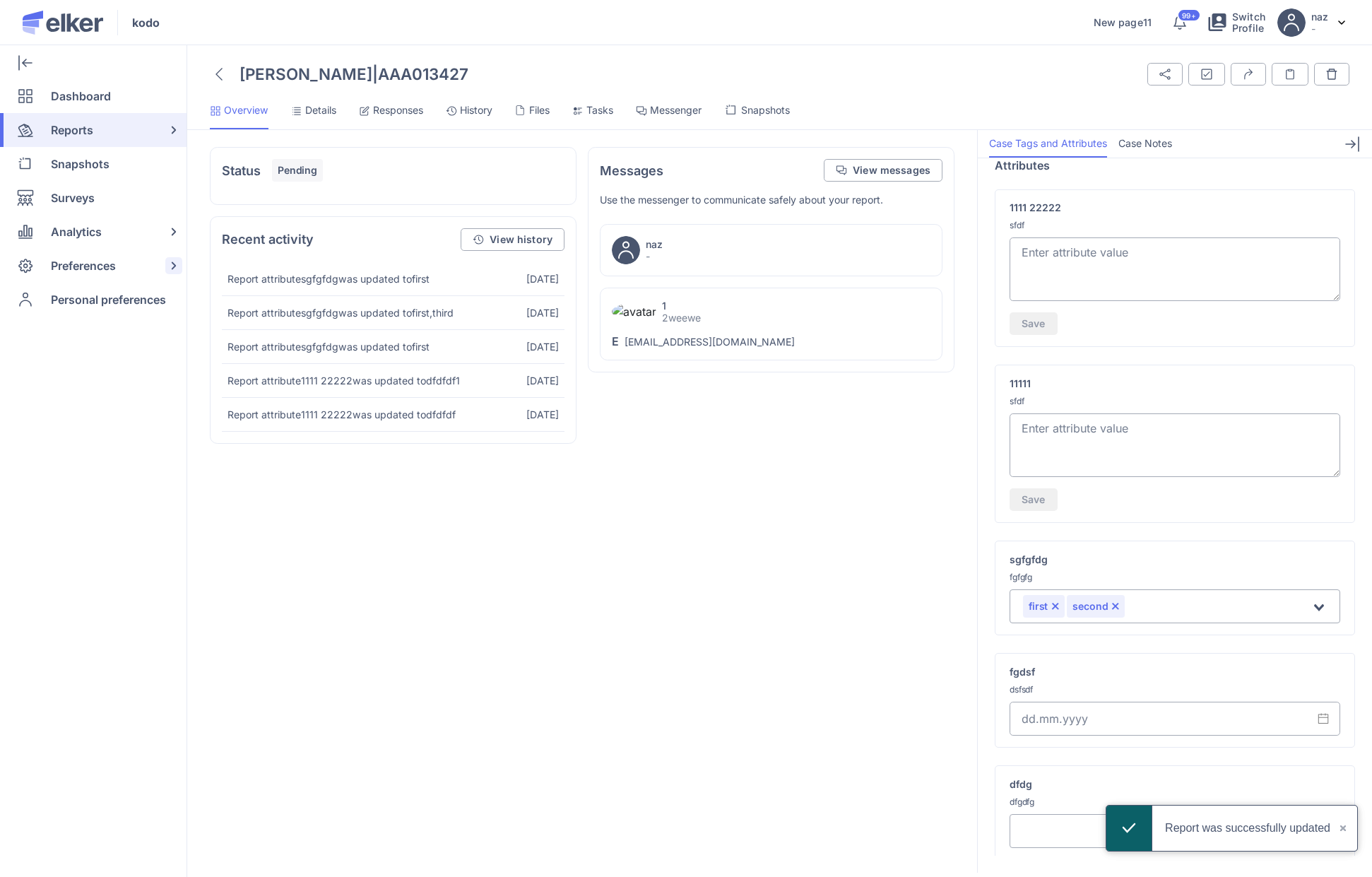
click at [148, 261] on div "Preferences" at bounding box center [91, 265] width 181 height 34
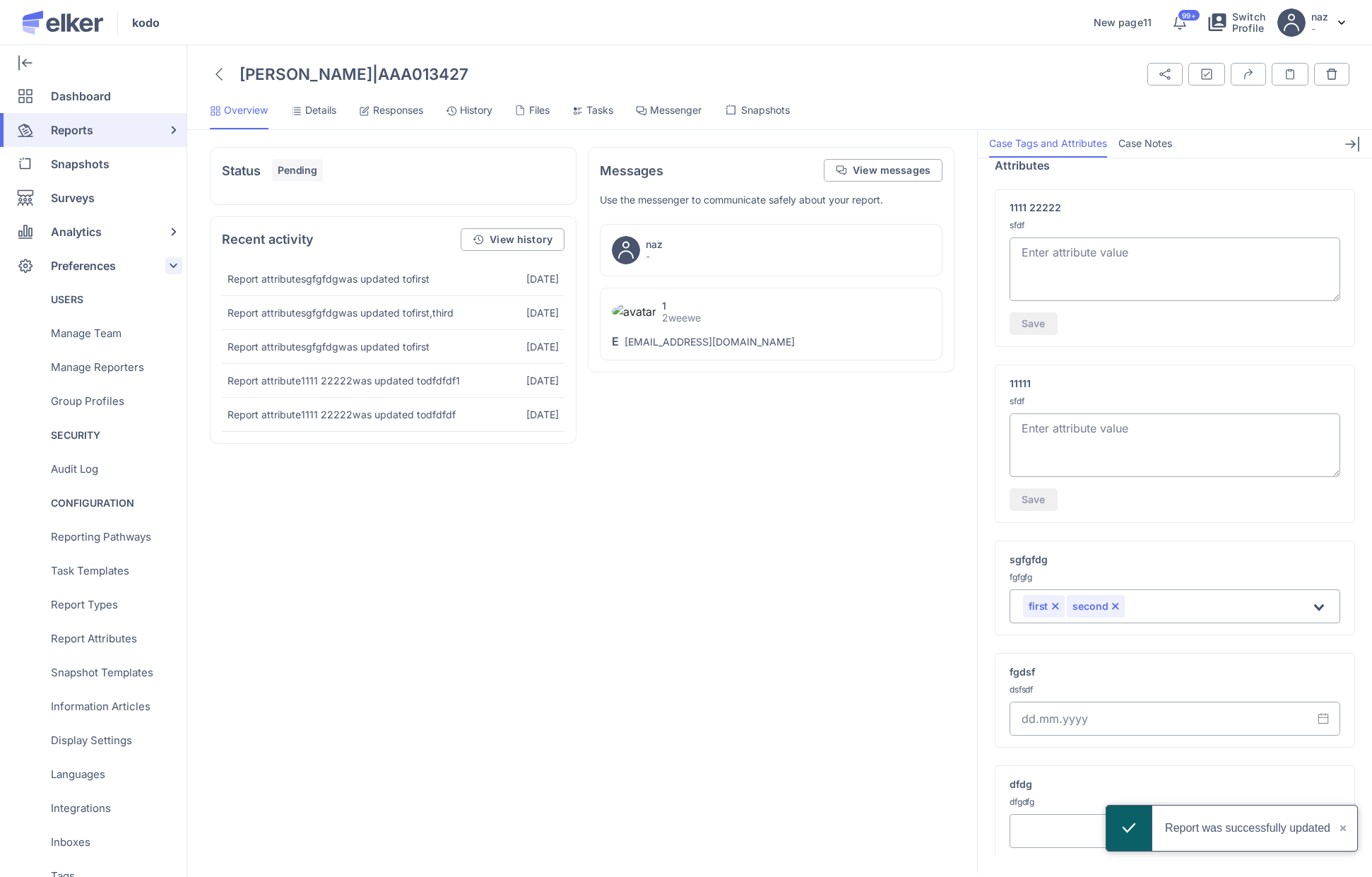
click at [148, 261] on div "Preferences" at bounding box center [91, 265] width 181 height 34
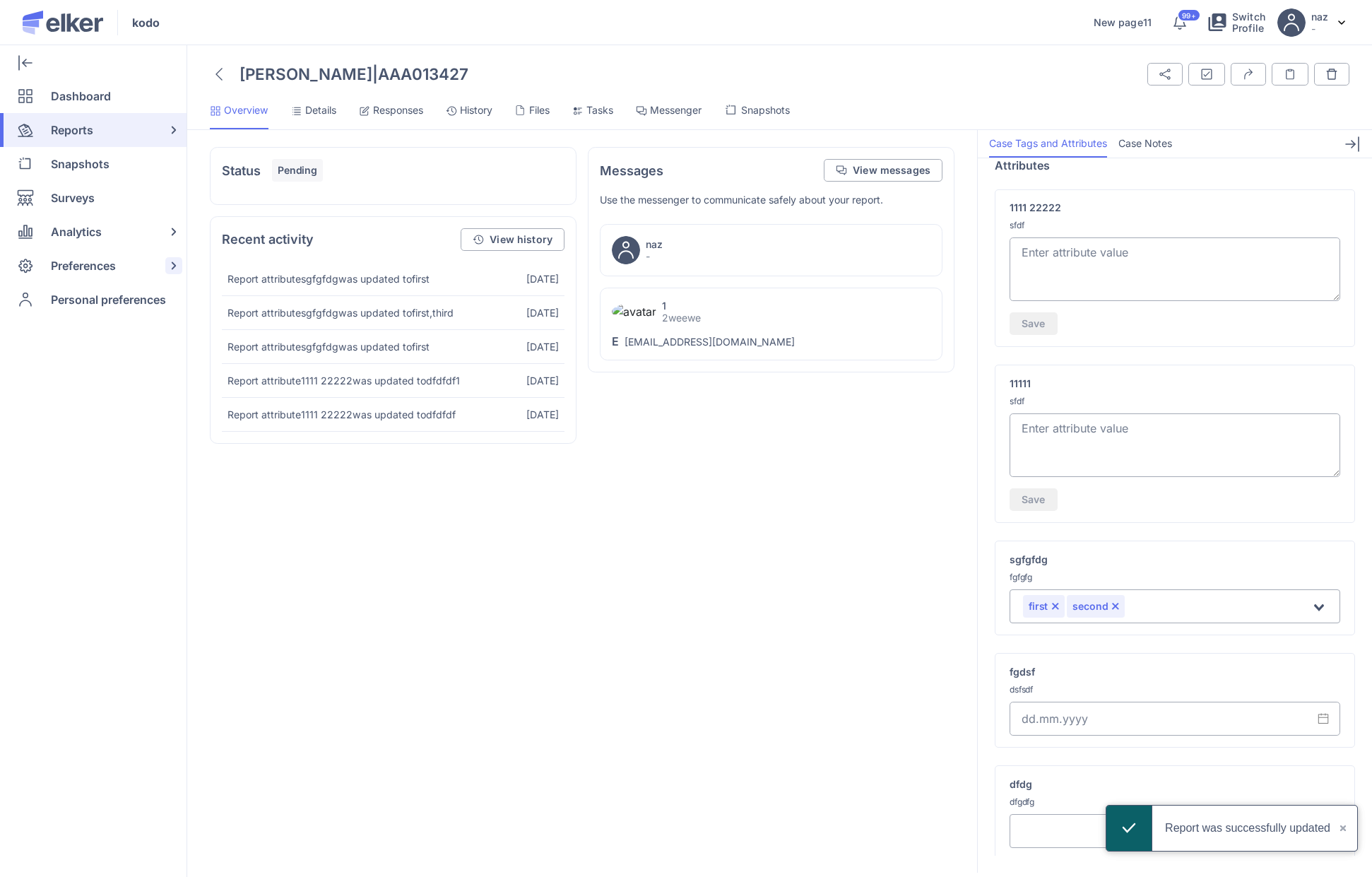
click at [148, 261] on div "Preferences" at bounding box center [91, 265] width 181 height 34
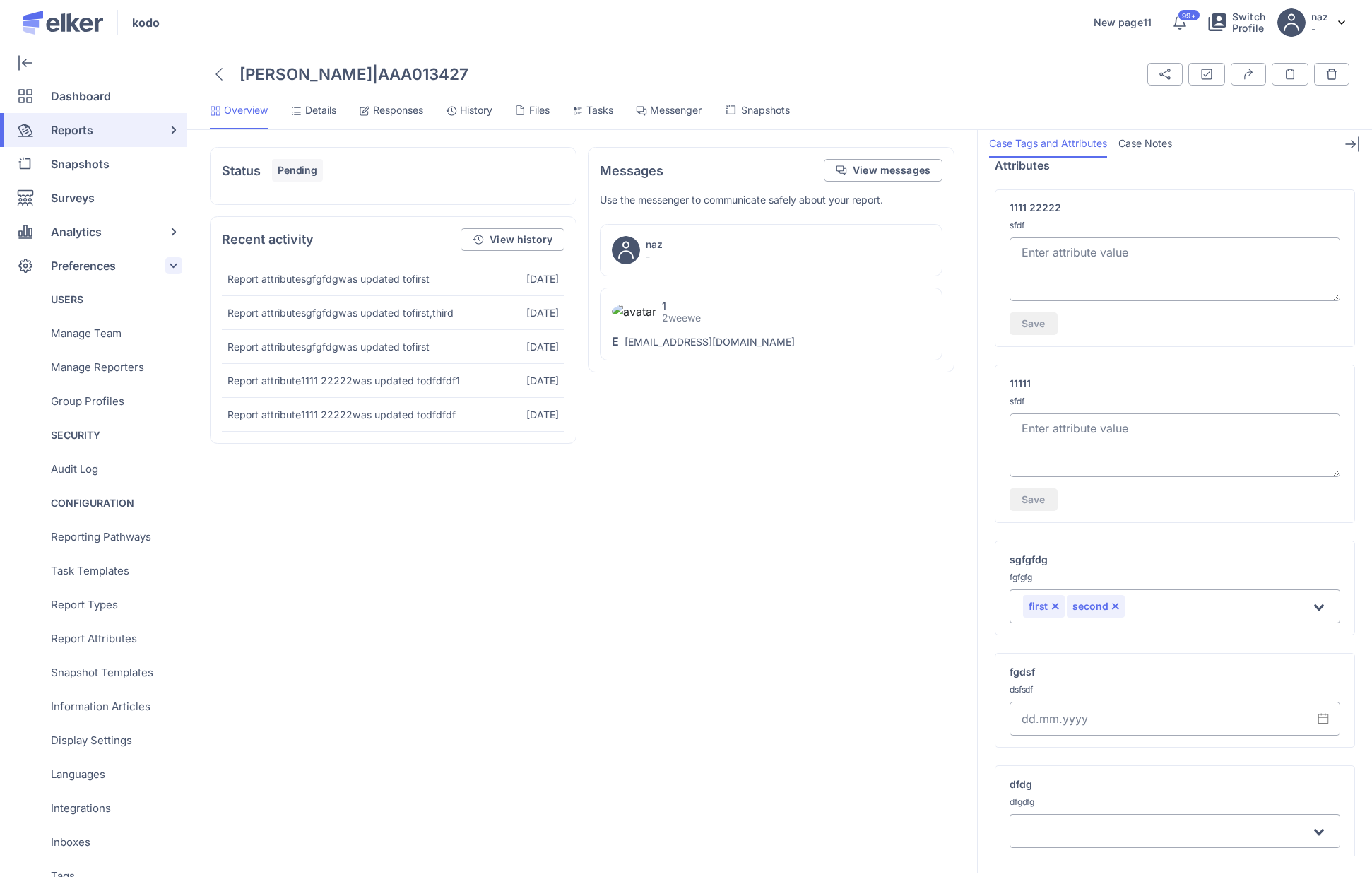
click at [142, 266] on div "Preferences" at bounding box center [91, 265] width 181 height 34
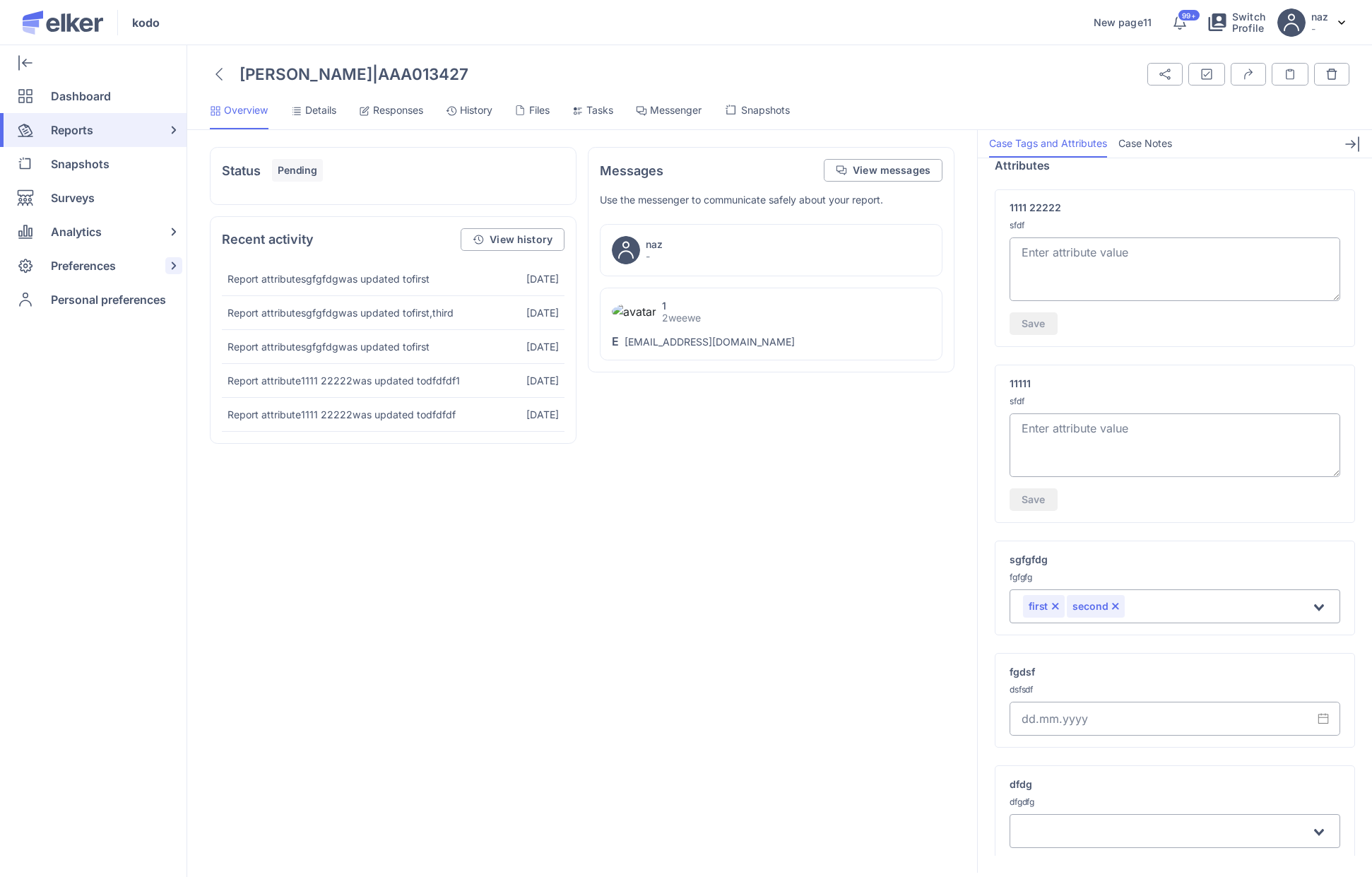
click at [142, 266] on div "Preferences" at bounding box center [91, 265] width 181 height 34
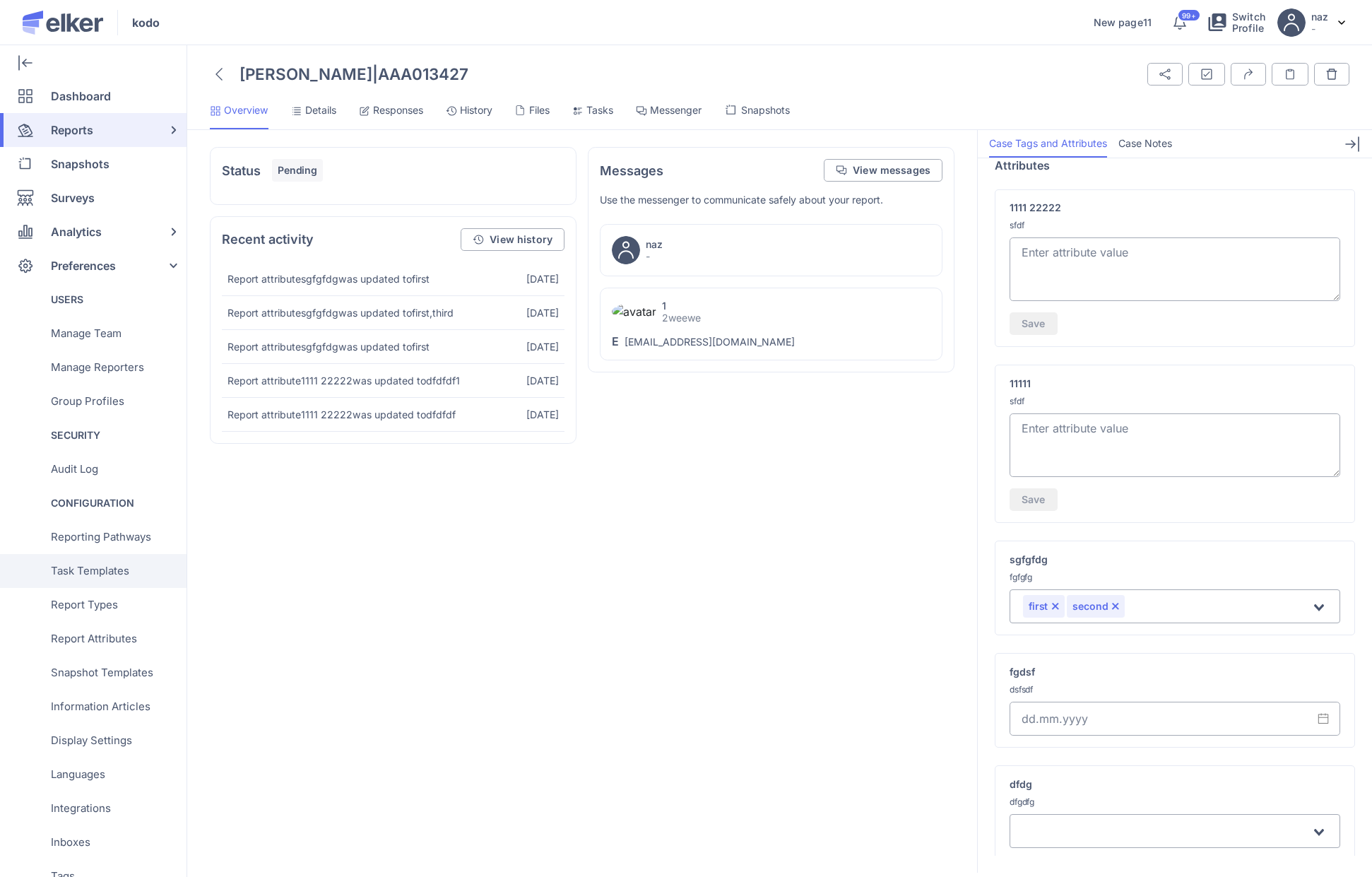
scroll to position [209, 0]
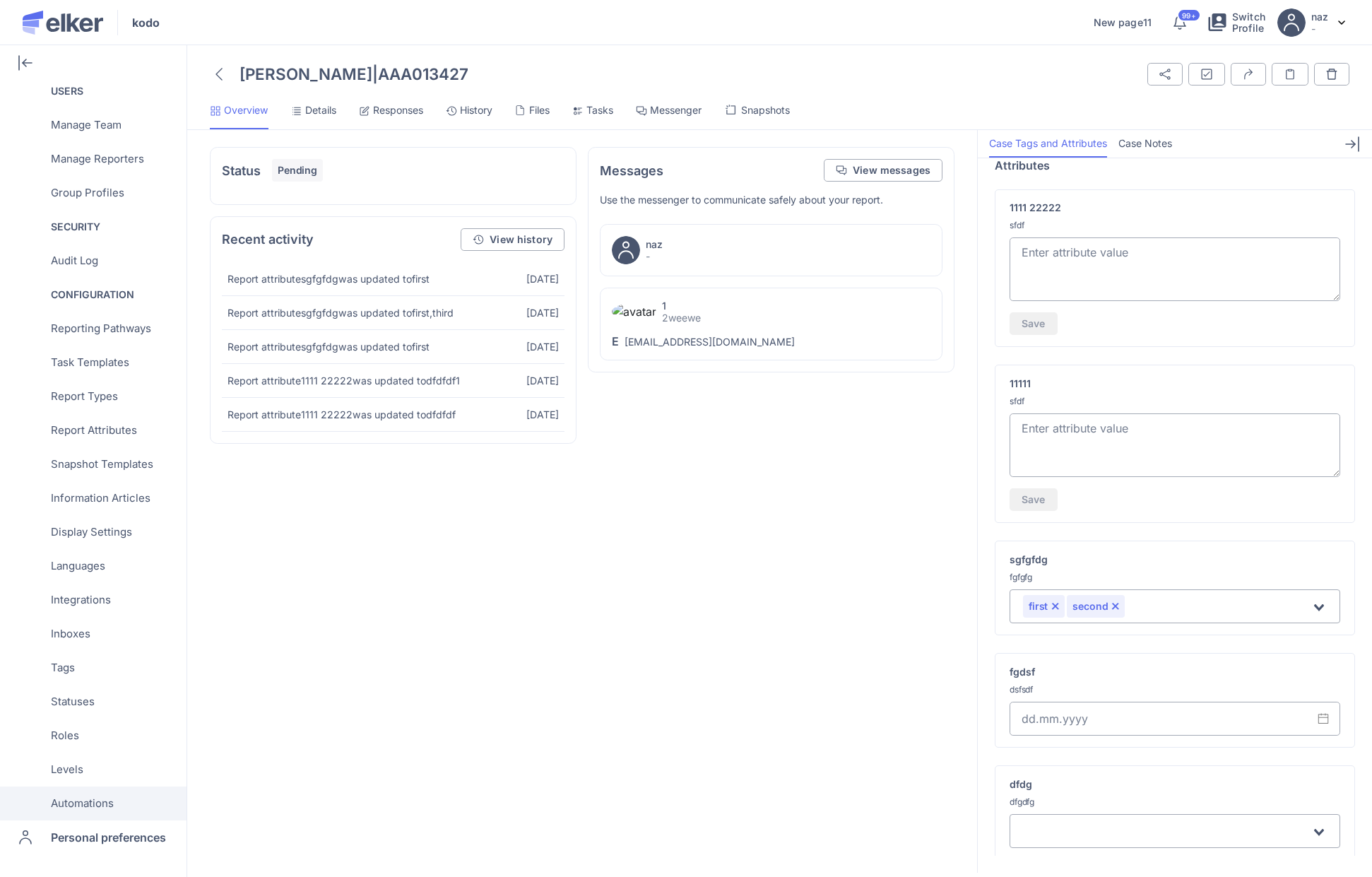
click at [91, 792] on span "Automations" at bounding box center [82, 803] width 63 height 34
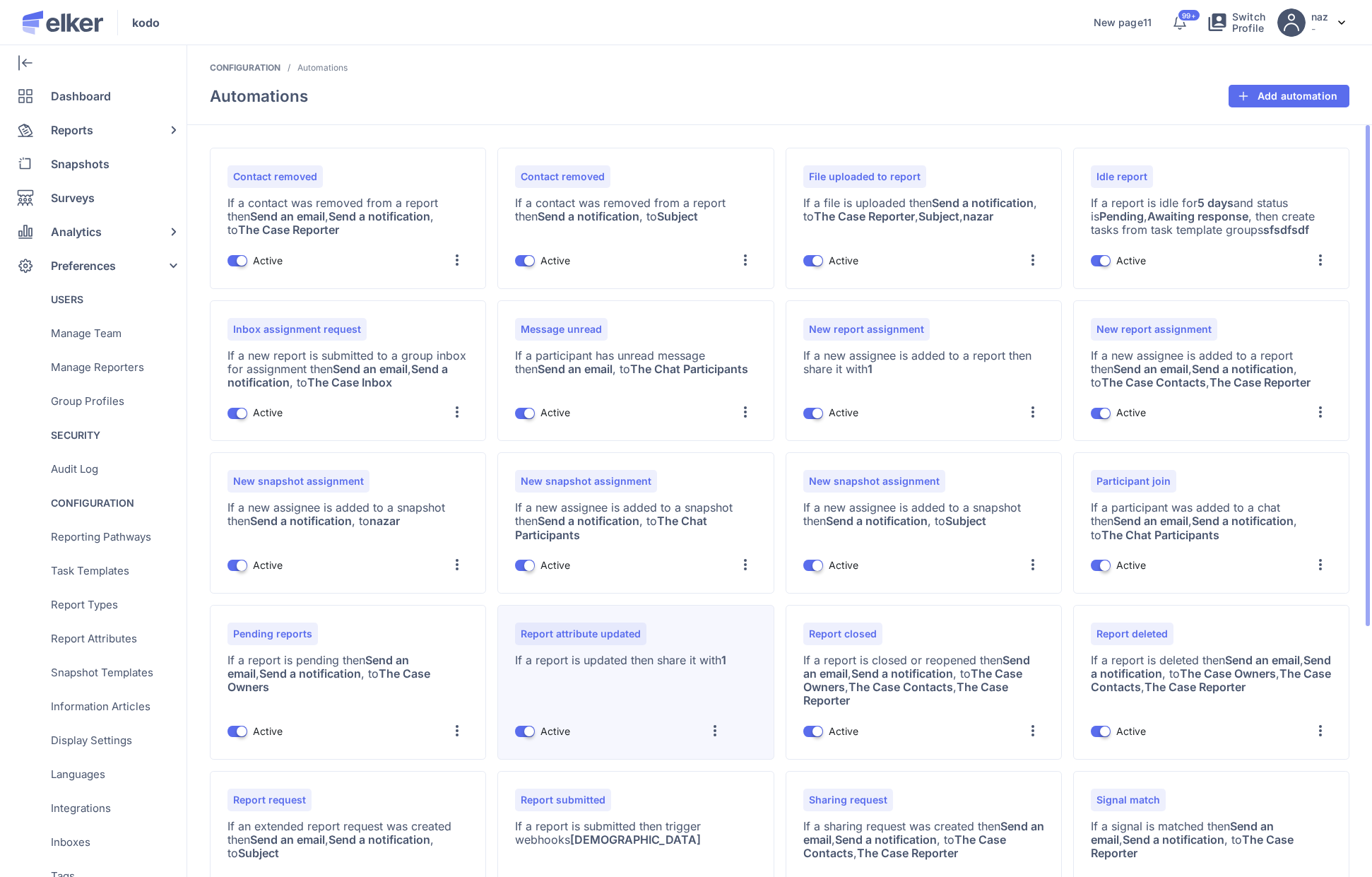
click at [682, 625] on div "Report attribute updated If a report is updated then share it with 1 ON Active …" at bounding box center [620, 682] width 211 height 119
click at [713, 724] on div at bounding box center [715, 730] width 22 height 22
click at [680, 619] on div "Edit" at bounding box center [687, 628] width 78 height 34
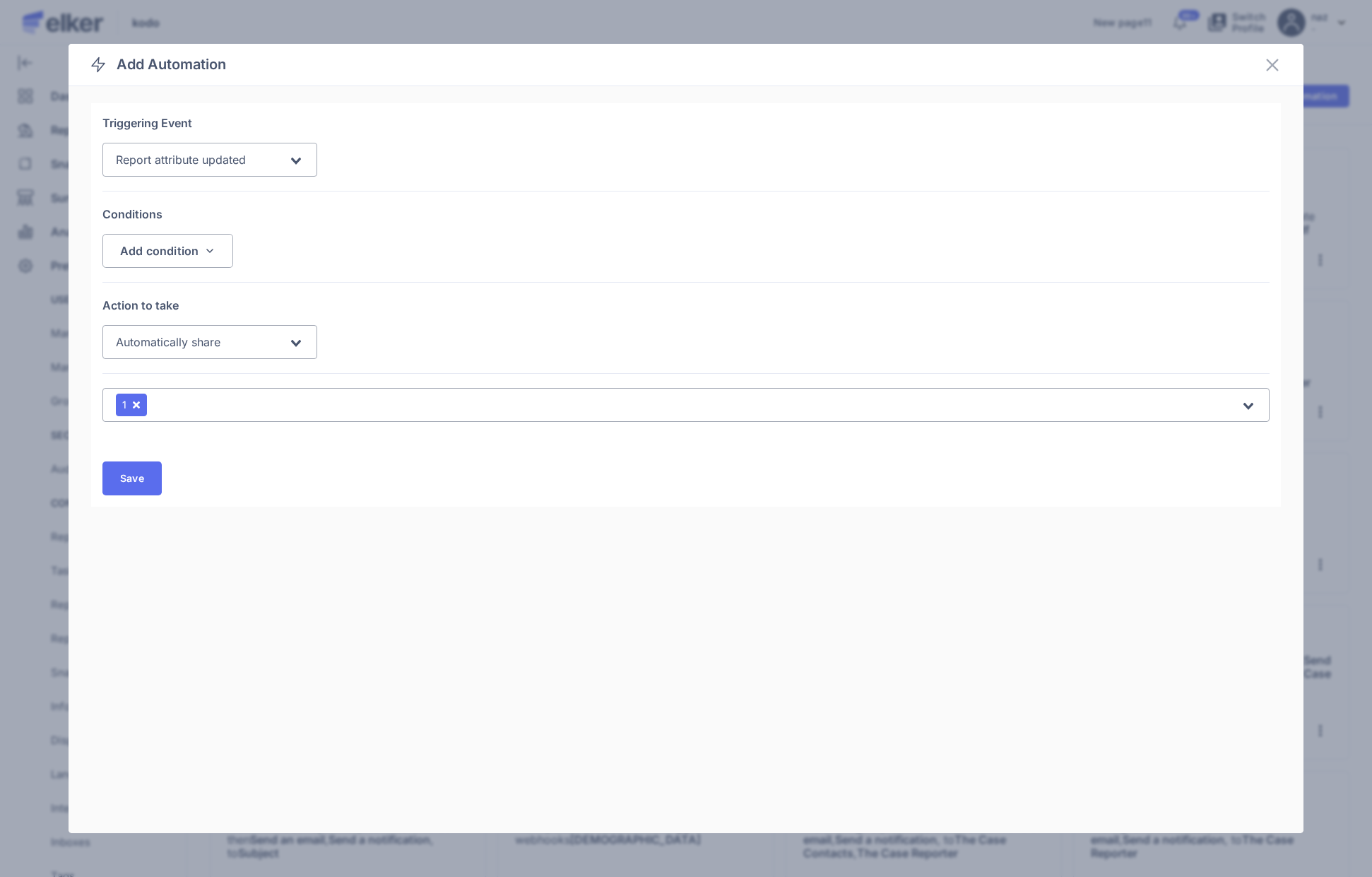
click at [213, 360] on div "Action to take Automatically share Loading..." at bounding box center [686, 335] width 1167 height 77
click at [1236, 64] on icon at bounding box center [1272, 66] width 12 height 12
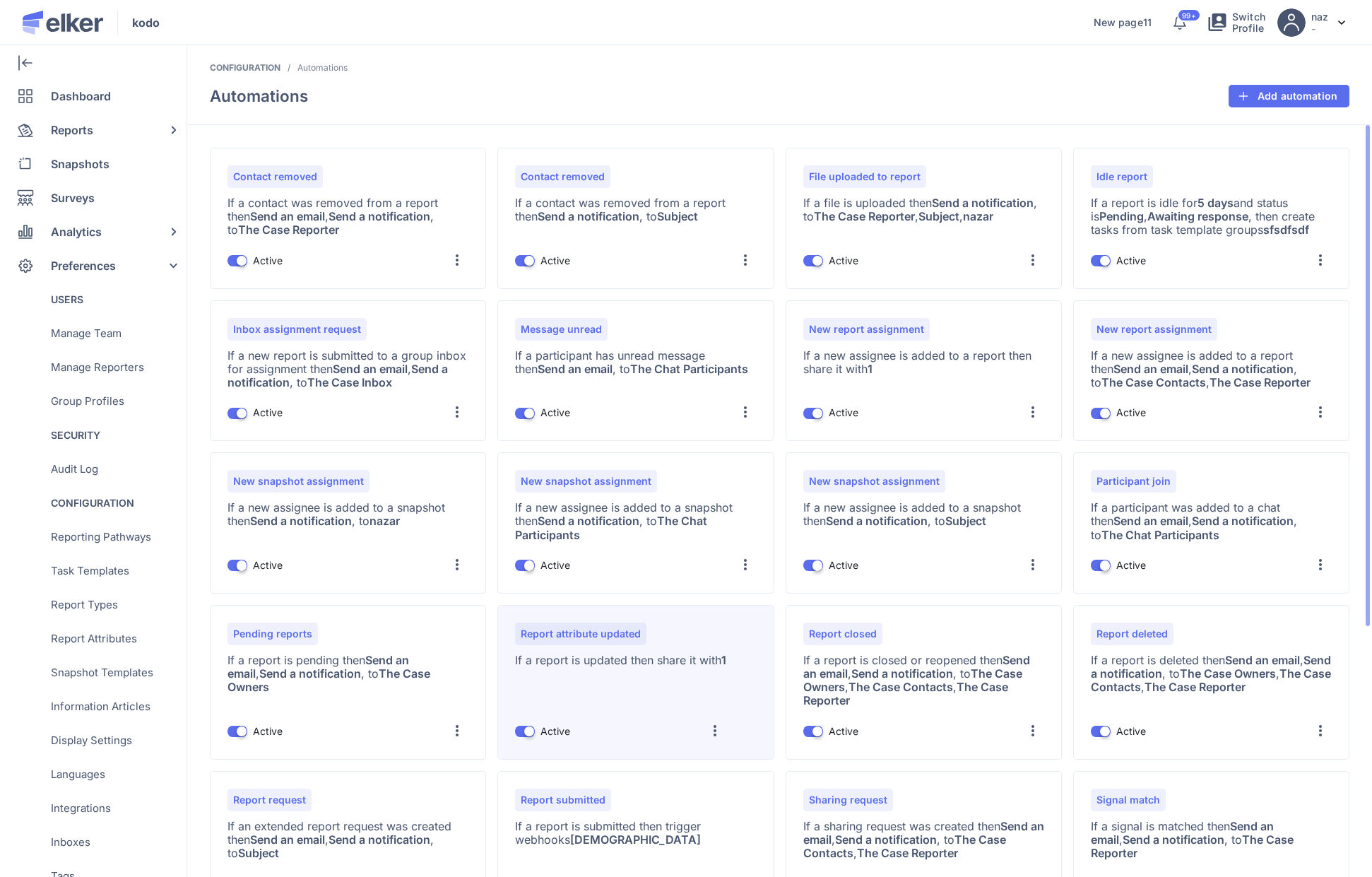
click at [721, 731] on div at bounding box center [715, 730] width 22 height 22
click at [700, 629] on div "Edit" at bounding box center [687, 628] width 78 height 34
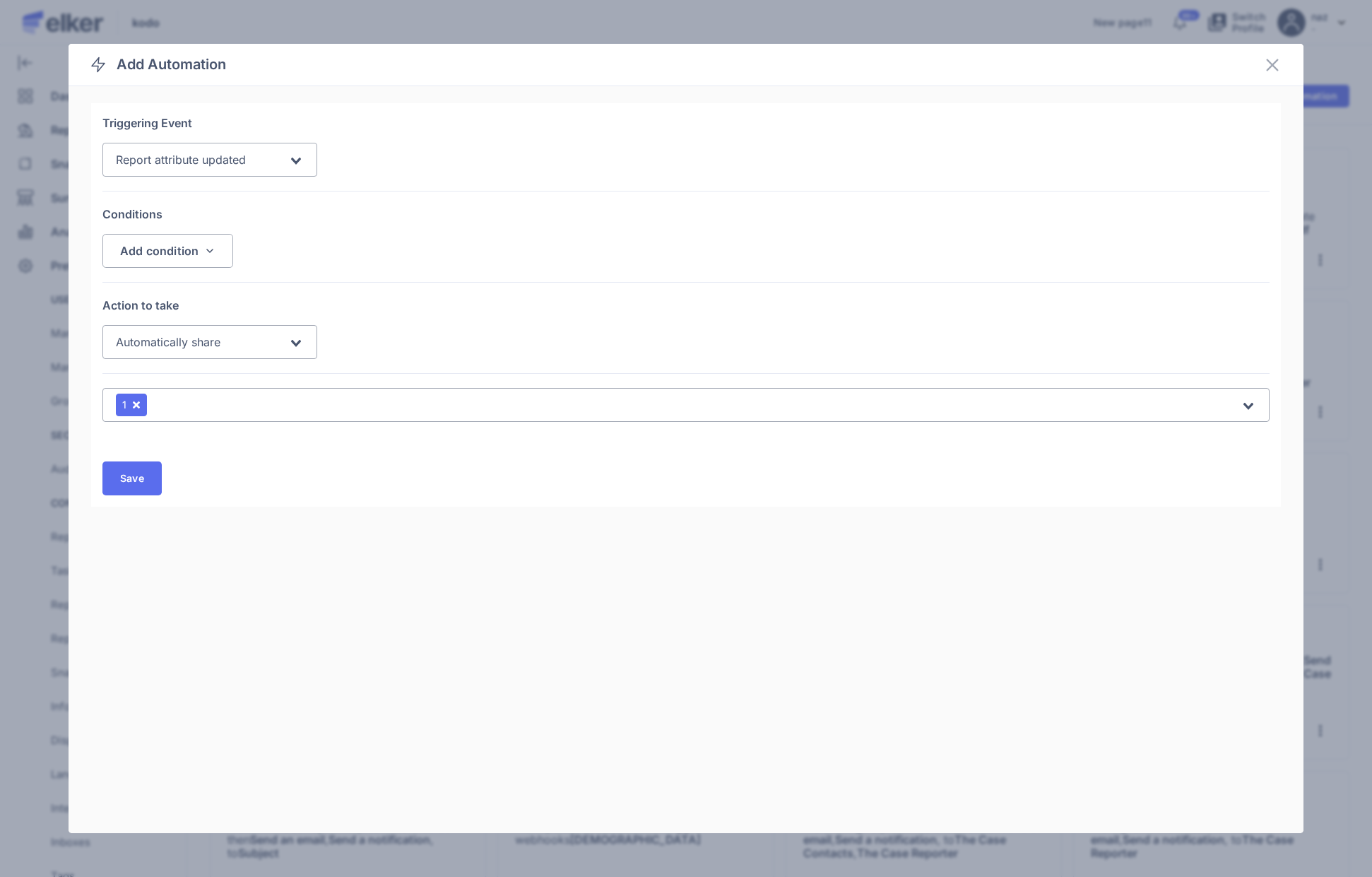
click at [186, 348] on span "Automatically share" at bounding box center [167, 341] width 104 height 14
click at [173, 412] on div "Notification" at bounding box center [210, 412] width 186 height 16
click at [275, 411] on div "Send a notification" at bounding box center [309, 409] width 100 height 17
click at [0, 0] on input "Send a notification" at bounding box center [0, 0] width 0 height 0
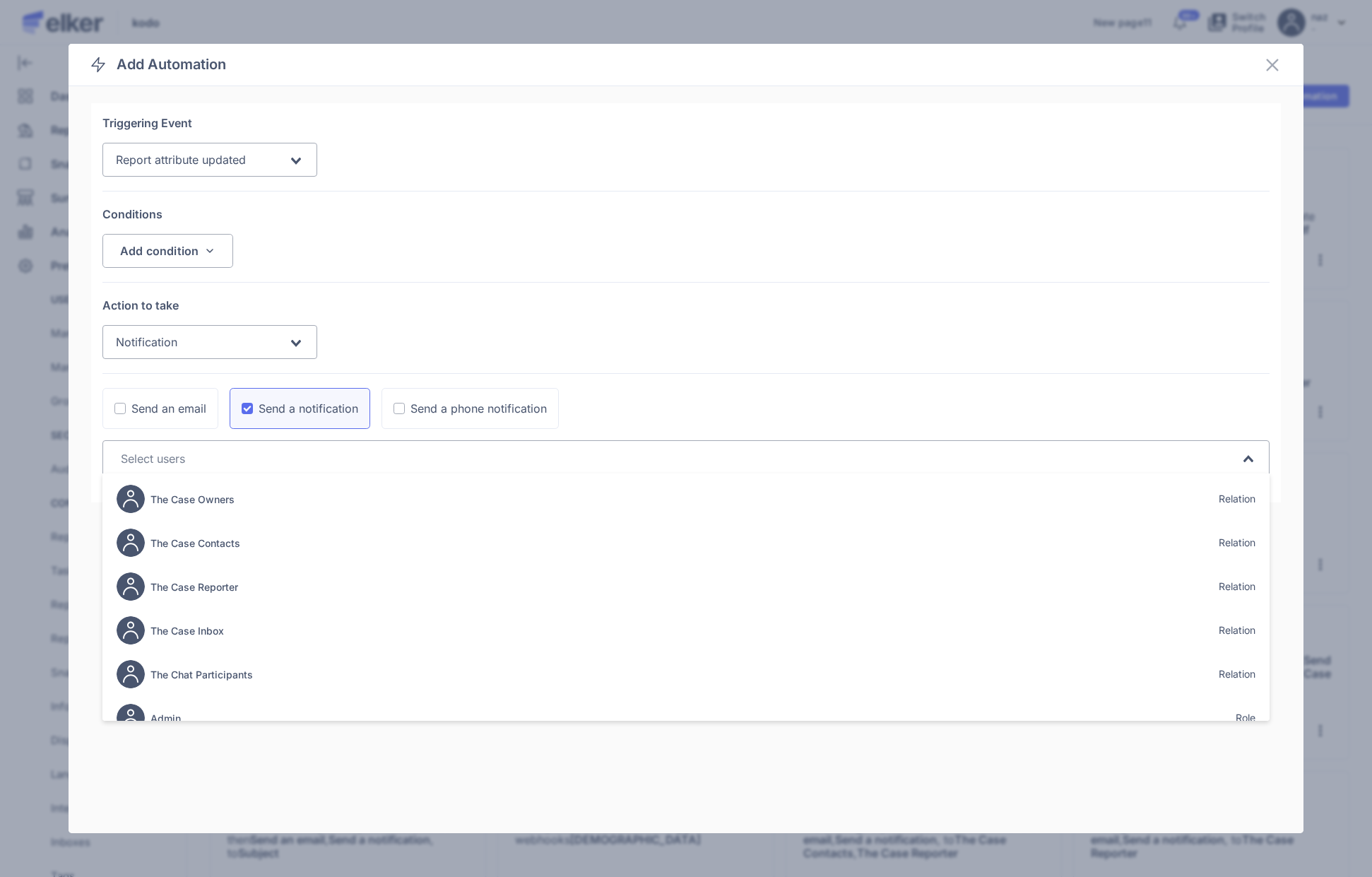
click at [247, 451] on input "Search for option" at bounding box center [677, 459] width 1124 height 17
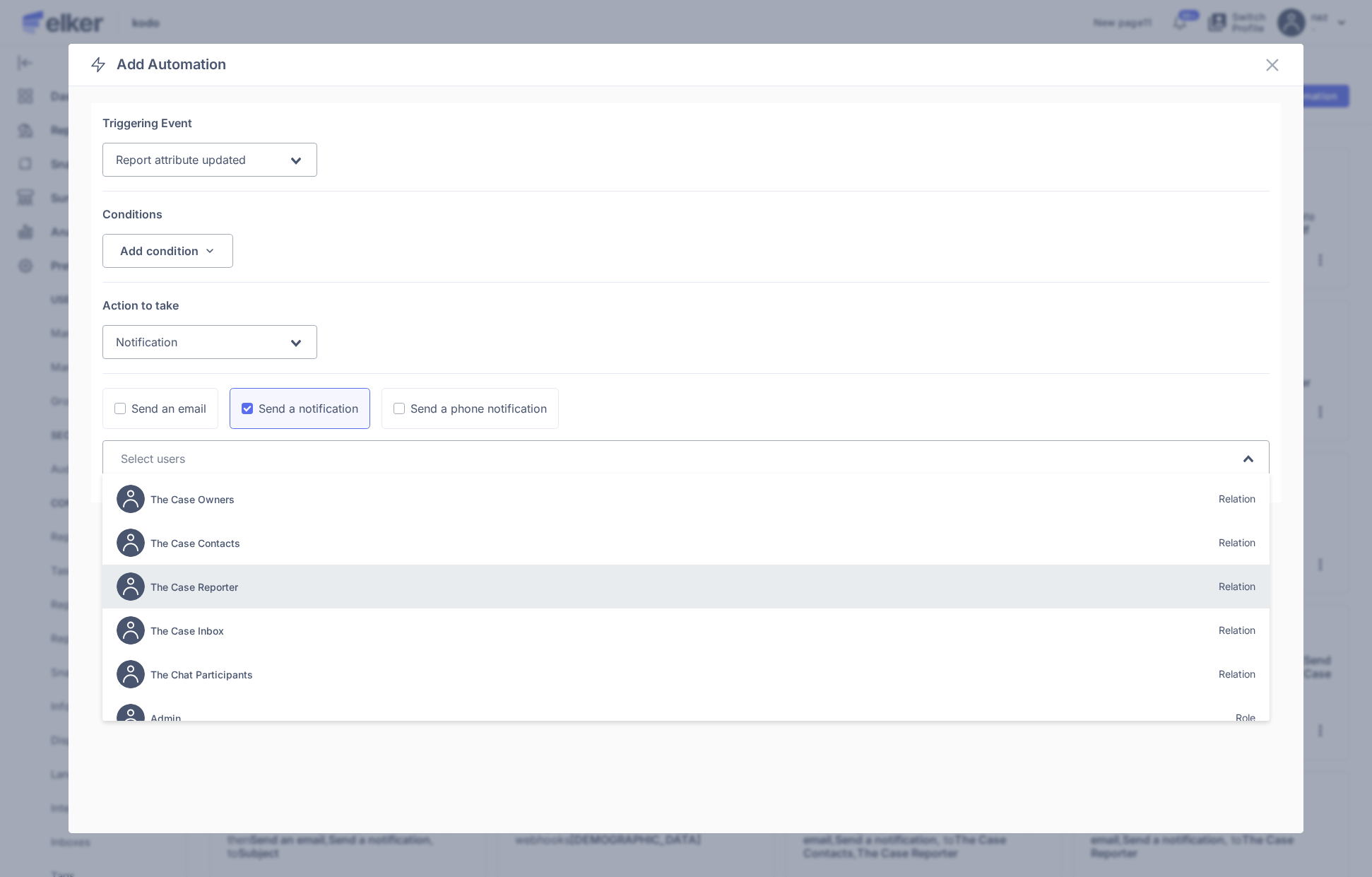
click at [236, 581] on h5 "The Case Reporter" at bounding box center [194, 586] width 88 height 12
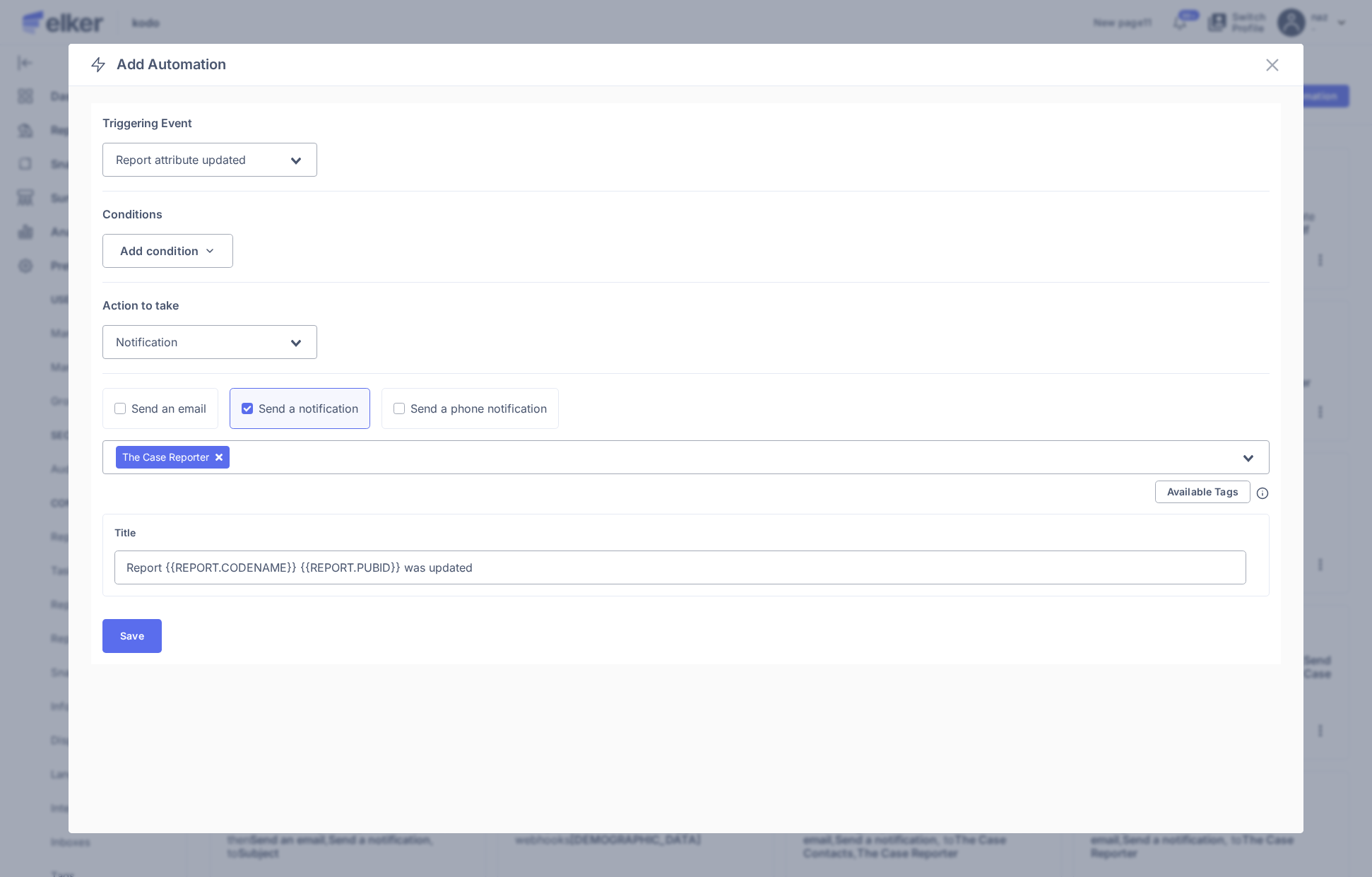
click at [551, 563] on input "Report {{REPORT.CODENAME}} {{REPORT.PUBID}} was updated" at bounding box center [680, 567] width 1131 height 34
click at [1236, 489] on div "The Case Reporter Loading..." at bounding box center [686, 471] width 1167 height 62
click at [1236, 492] on icon at bounding box center [1262, 492] width 13 height 13
click at [1220, 494] on span "Available Tags" at bounding box center [1202, 491] width 72 height 9
click at [1228, 639] on img at bounding box center [1227, 638] width 13 height 15
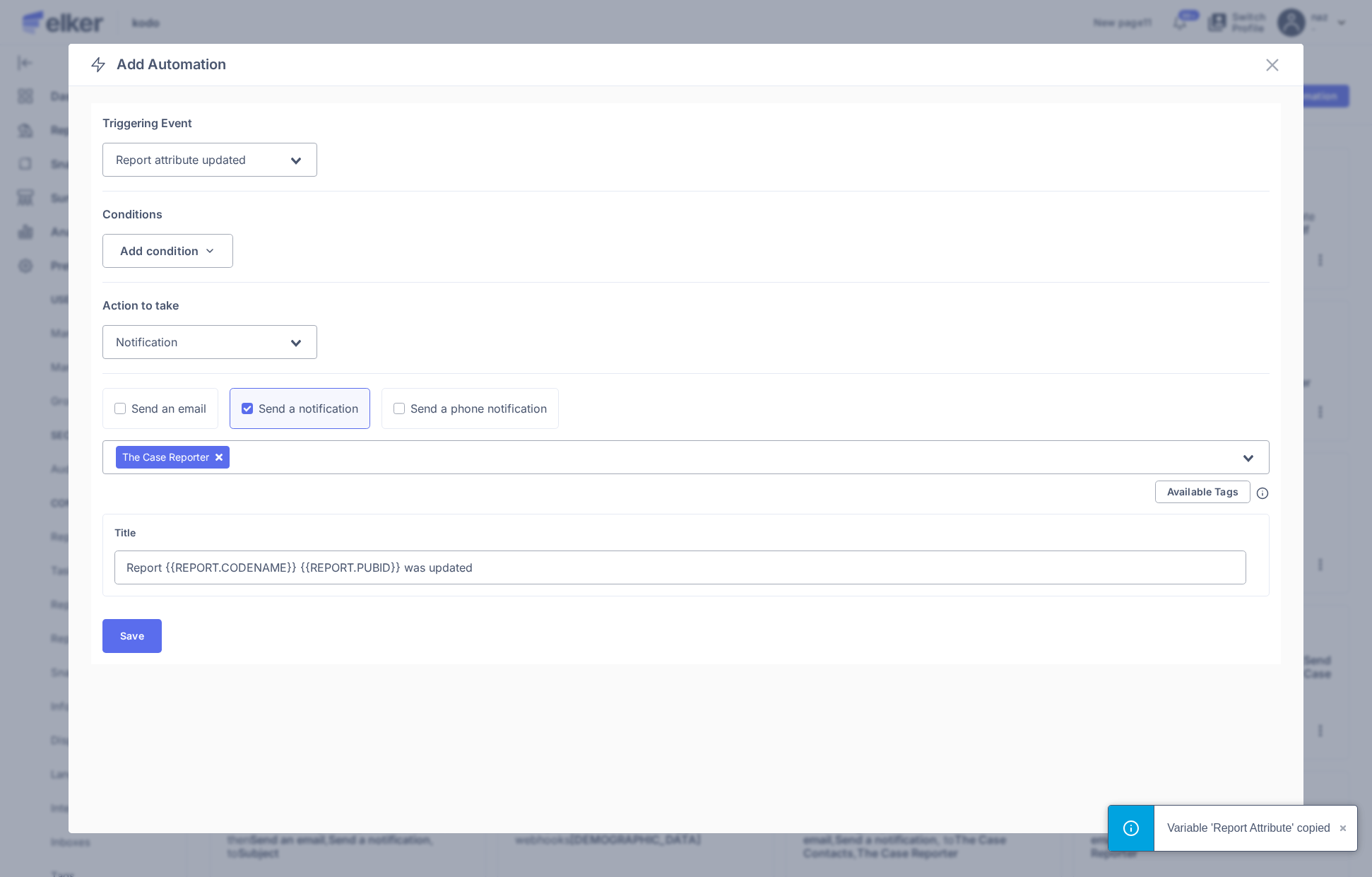
click at [616, 573] on input "Report {{REPORT.CODENAME}} {{REPORT.PUBID}} was updated" at bounding box center [680, 567] width 1131 height 34
paste input "{{[URL][DOMAIN_NAME]}}"
click at [1236, 492] on icon at bounding box center [1262, 492] width 13 height 13
click at [1190, 484] on button "Available Tags" at bounding box center [1202, 492] width 96 height 22
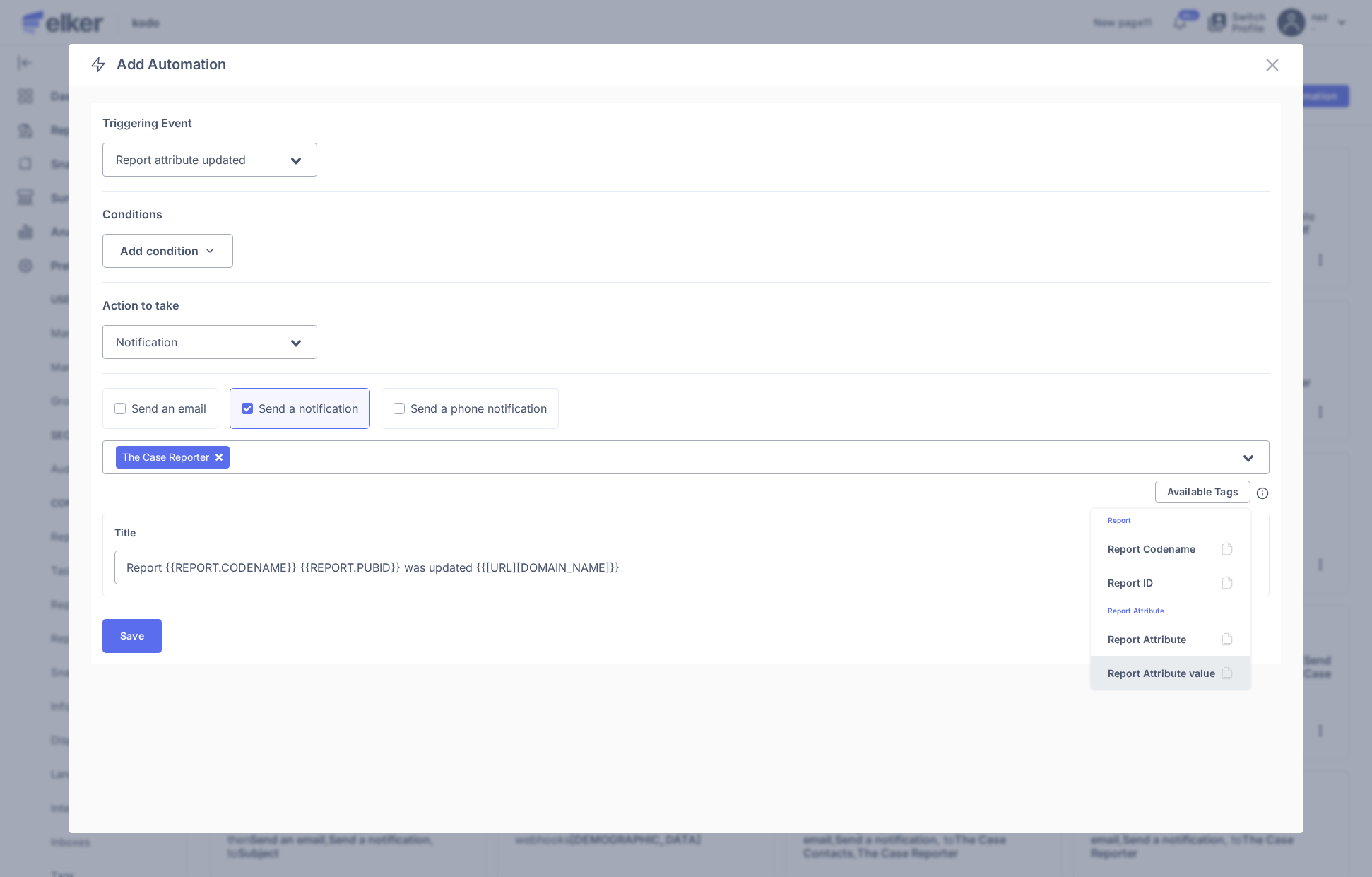
click at [1168, 676] on div "Report Attribute value" at bounding box center [1162, 673] width 108 height 15
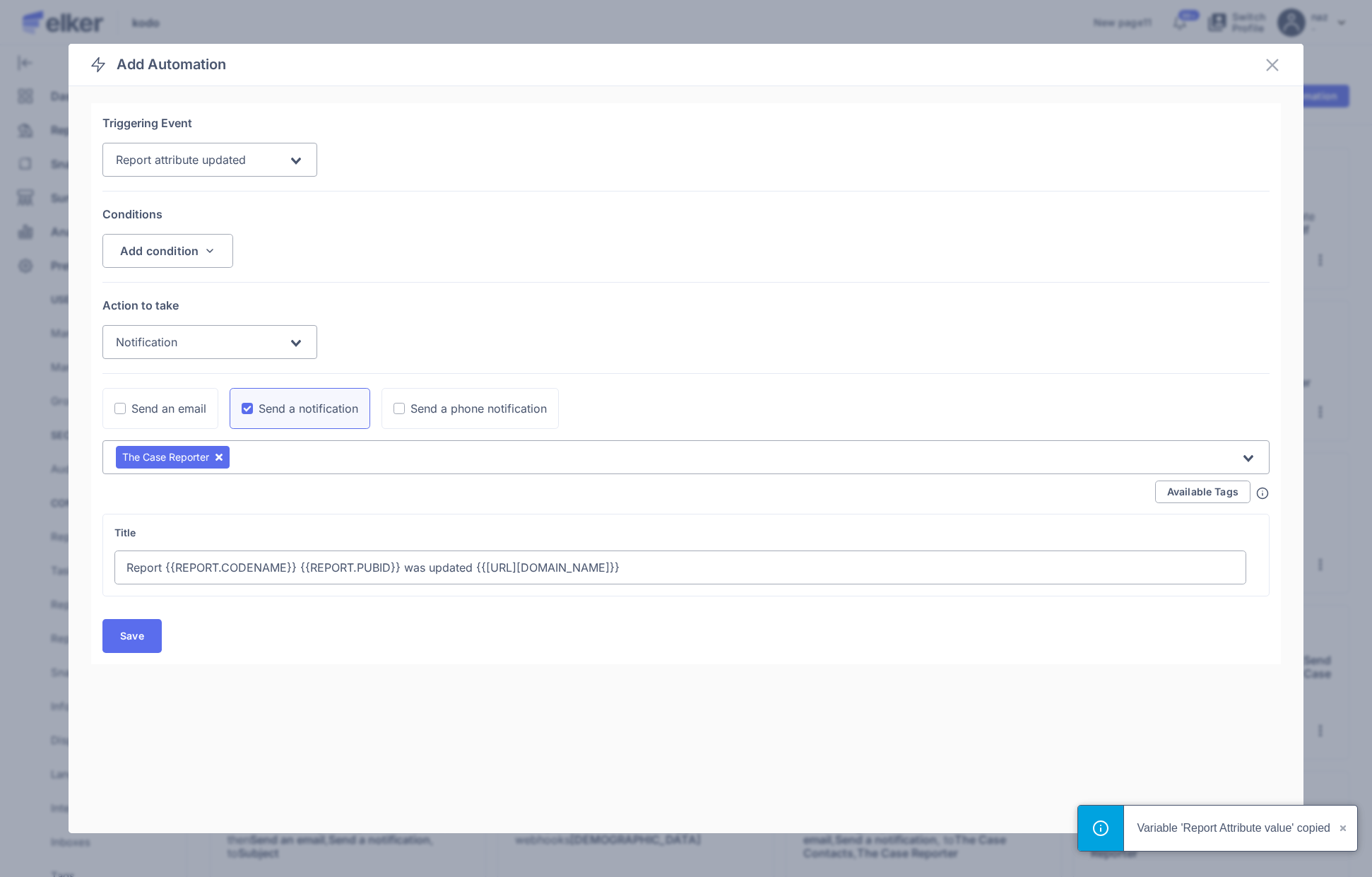
click at [747, 578] on input "Report {{REPORT.CODENAME}} {{REPORT.PUBID}} was updated {{[URL][DOMAIN_NAME]}}" at bounding box center [680, 567] width 1131 height 34
paste input "{{REPORT_ATTRIBUTE.VALUE}}"
type input "Report {{REPORT.CODENAME}} {{REPORT.PUBID}} was updated {{[URL][DOMAIN_NAME]}} …"
click at [467, 626] on div "Save" at bounding box center [686, 636] width 1190 height 57
click at [134, 636] on span "Save" at bounding box center [132, 636] width 24 height 11
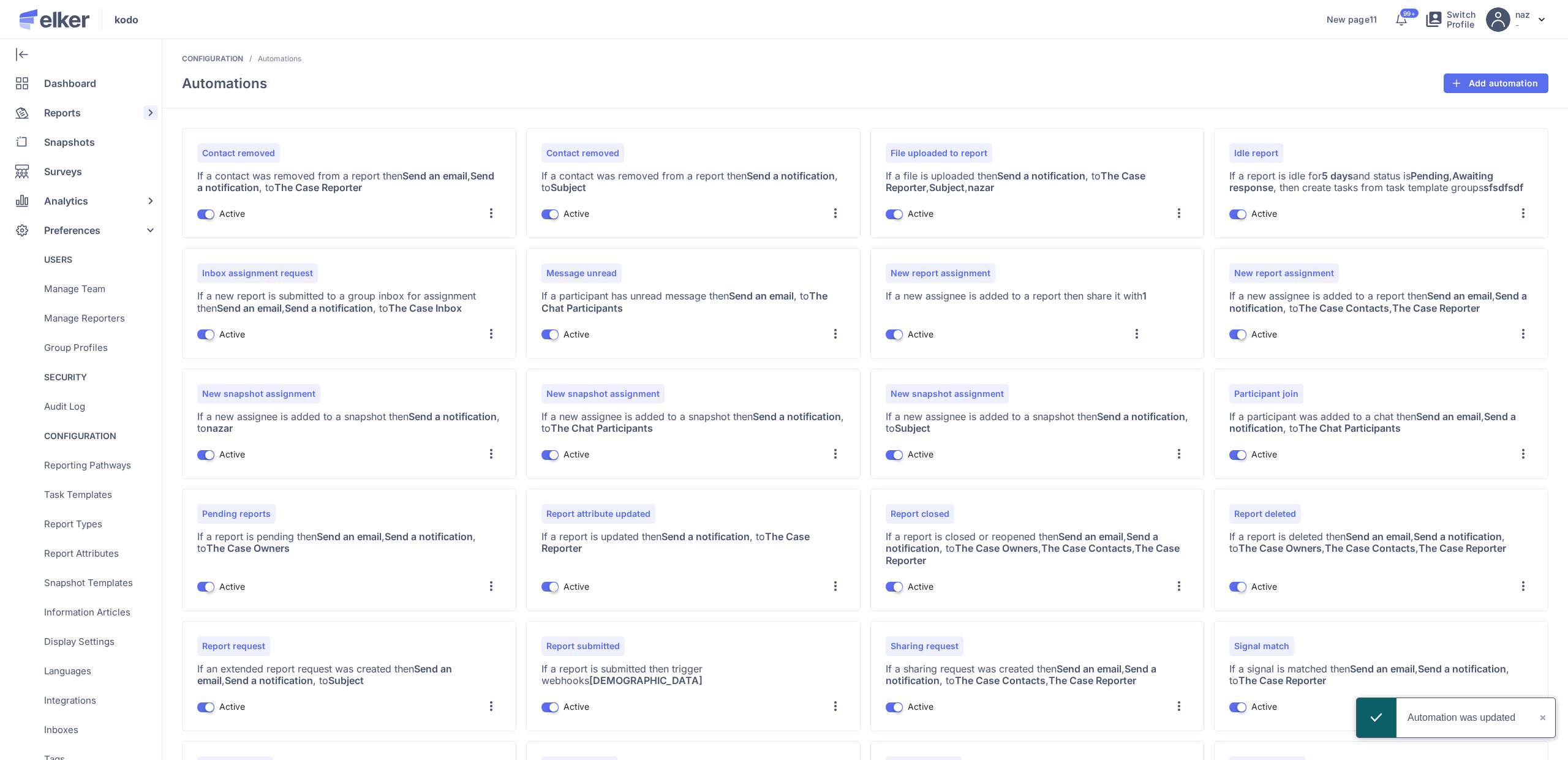
click at [62, 106] on span "Reports" at bounding box center [62, 112] width 37 height 29
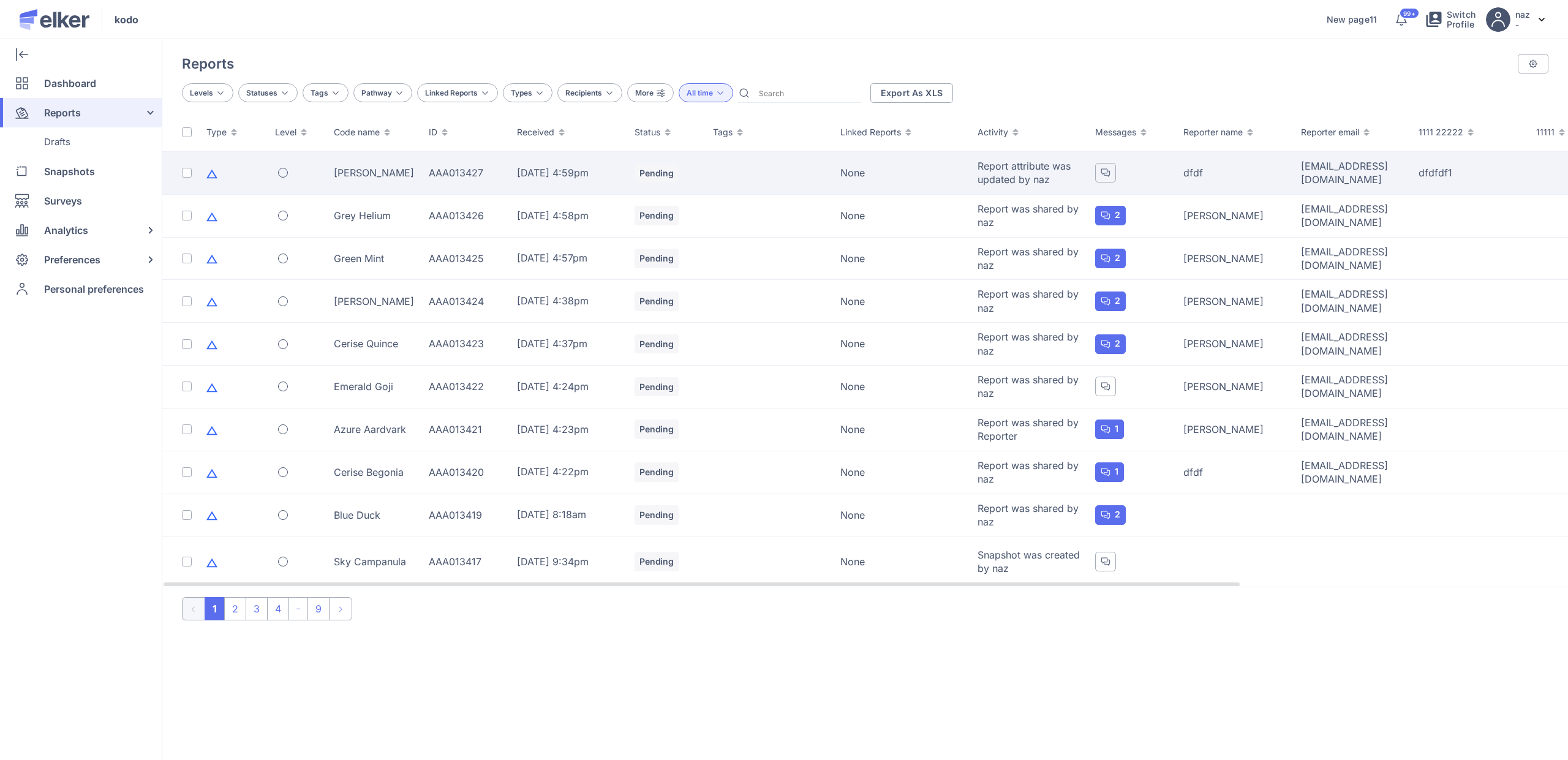
click at [517, 185] on td "[DATE] 4:59pm" at bounding box center [568, 173] width 117 height 43
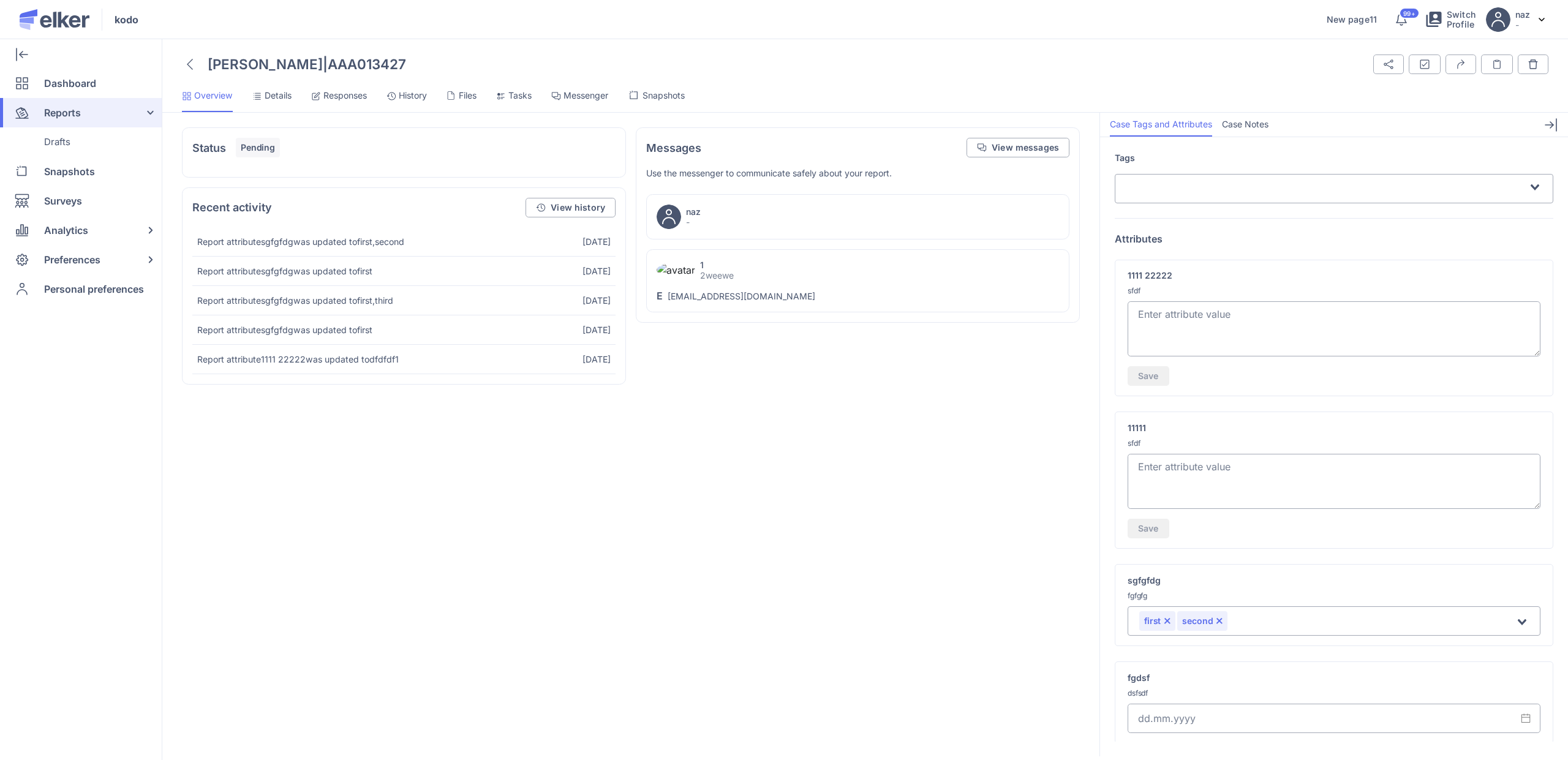
click at [279, 96] on span "Details" at bounding box center [278, 96] width 27 height 12
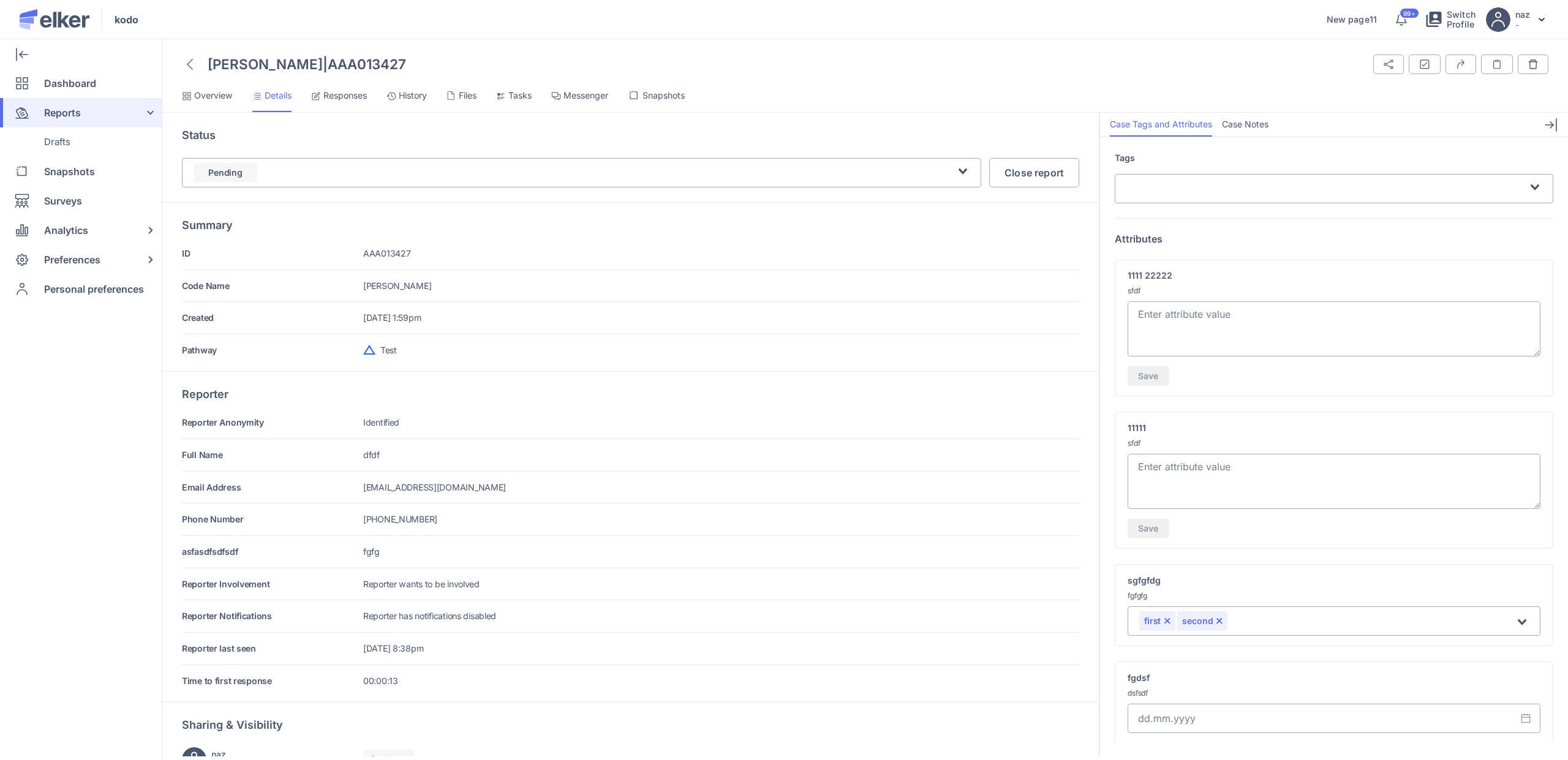
click at [188, 51] on section "[PERSON_NAME] | AAA013427 Share Tags and Attributes Export Case Notes" at bounding box center [865, 399] width 1406 height 720
click at [188, 64] on icon at bounding box center [190, 64] width 6 height 11
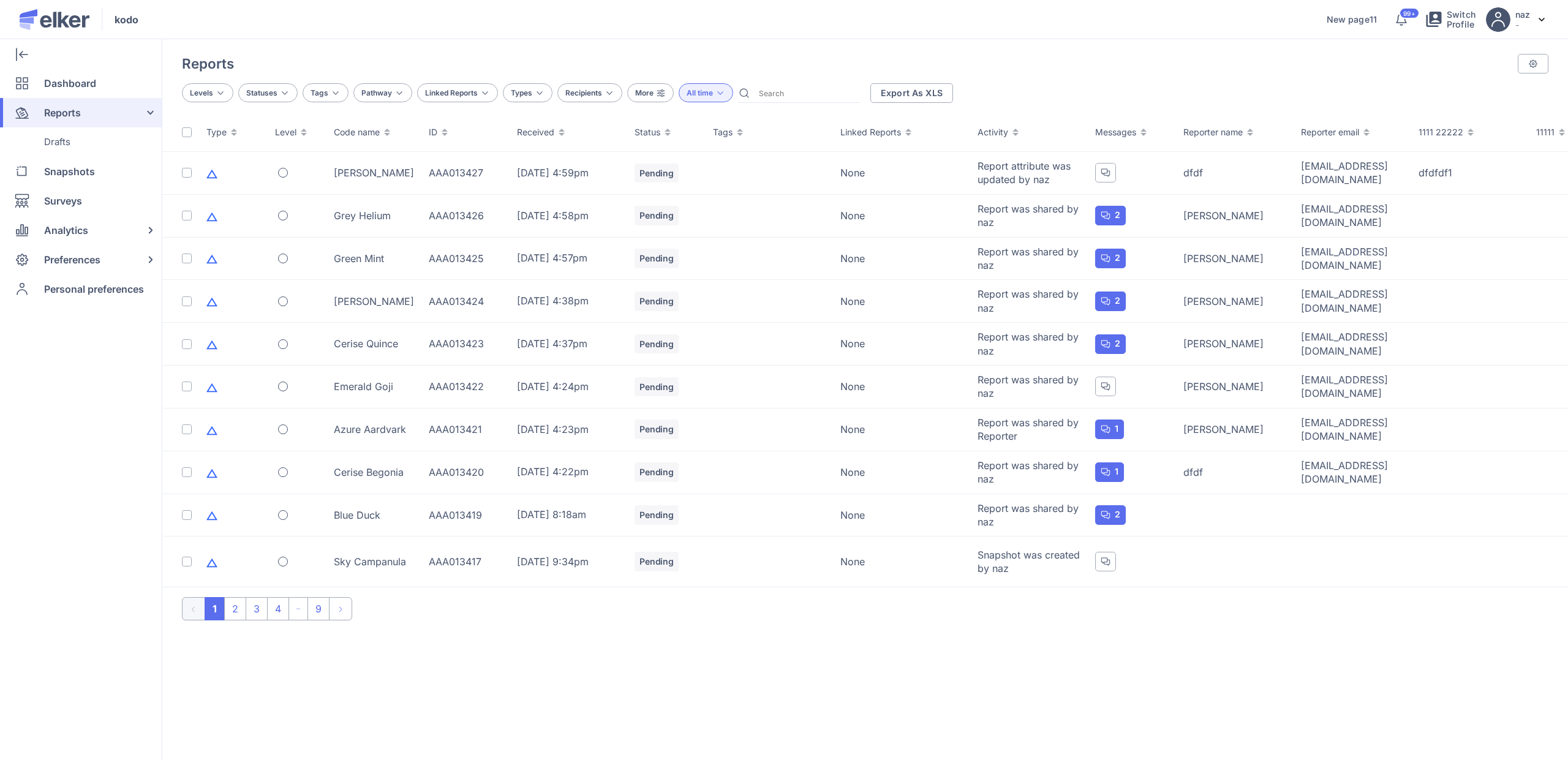
click at [822, 92] on input "text" at bounding box center [807, 92] width 106 height 19
type input "Durian"
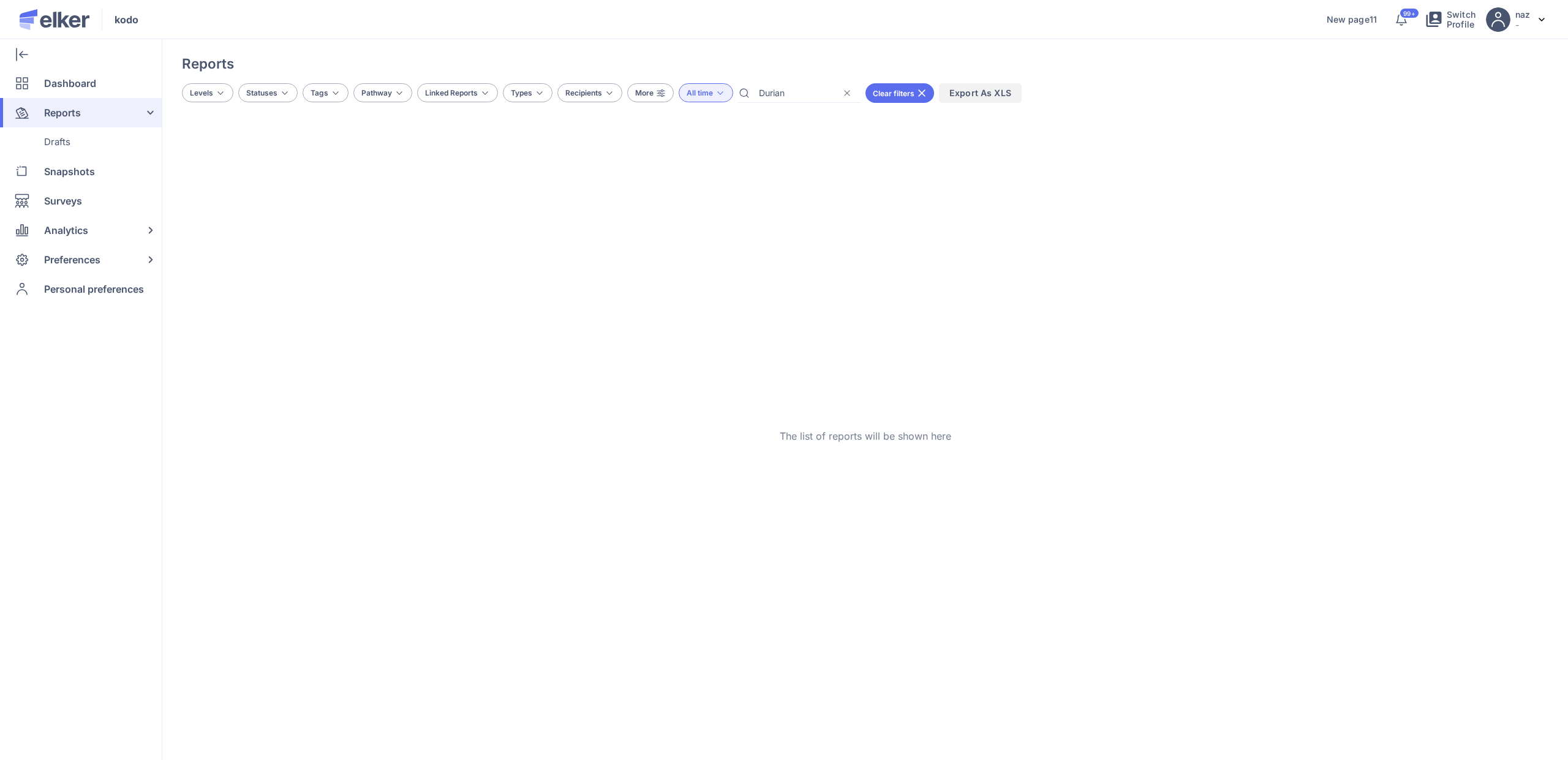
click at [922, 90] on icon at bounding box center [921, 93] width 10 height 10
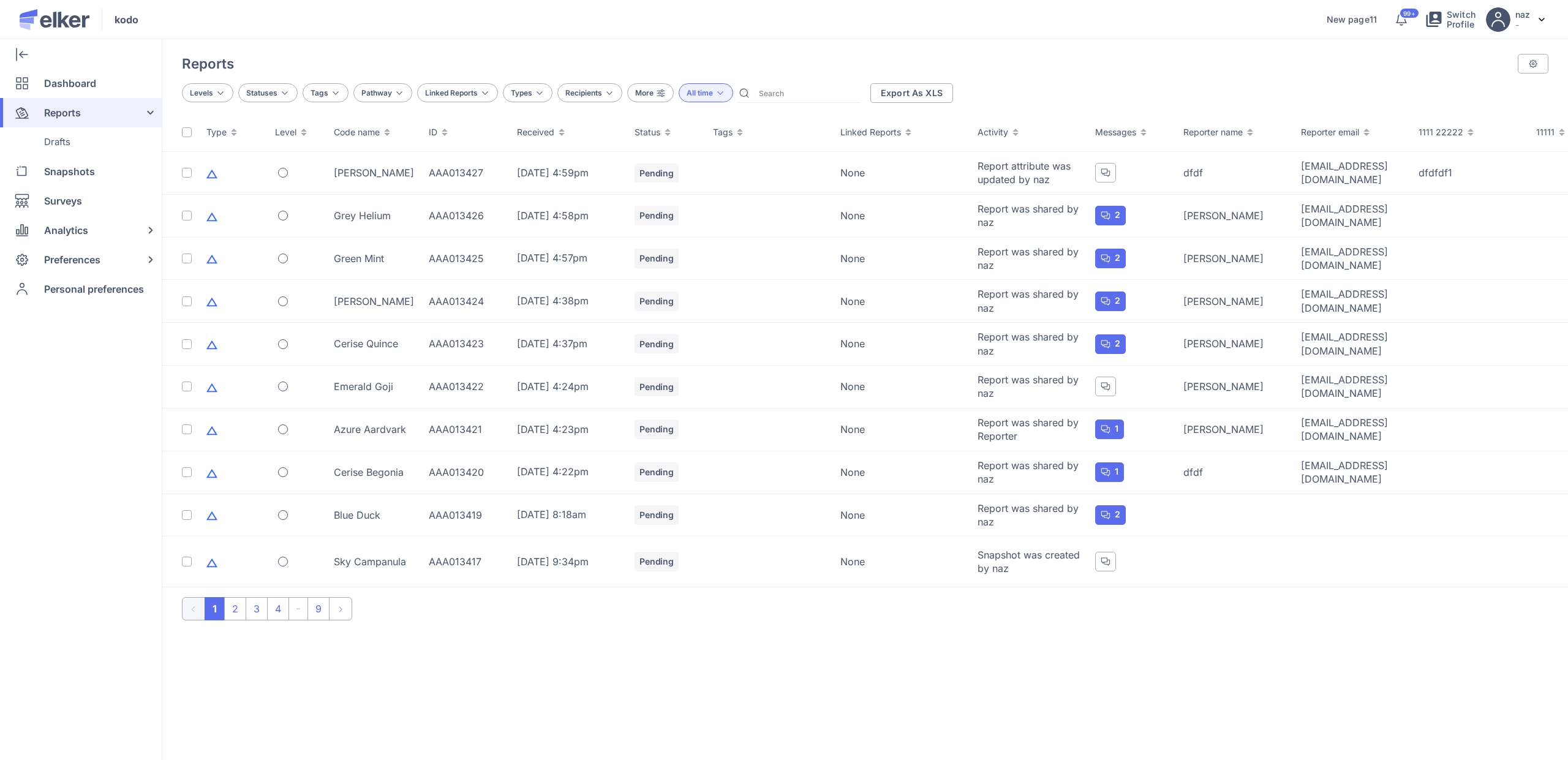
click at [783, 90] on input "text" at bounding box center [807, 92] width 106 height 19
click at [783, 90] on input "text" at bounding box center [807, 92] width 106 height 19
paste input "Coffee Manatee"
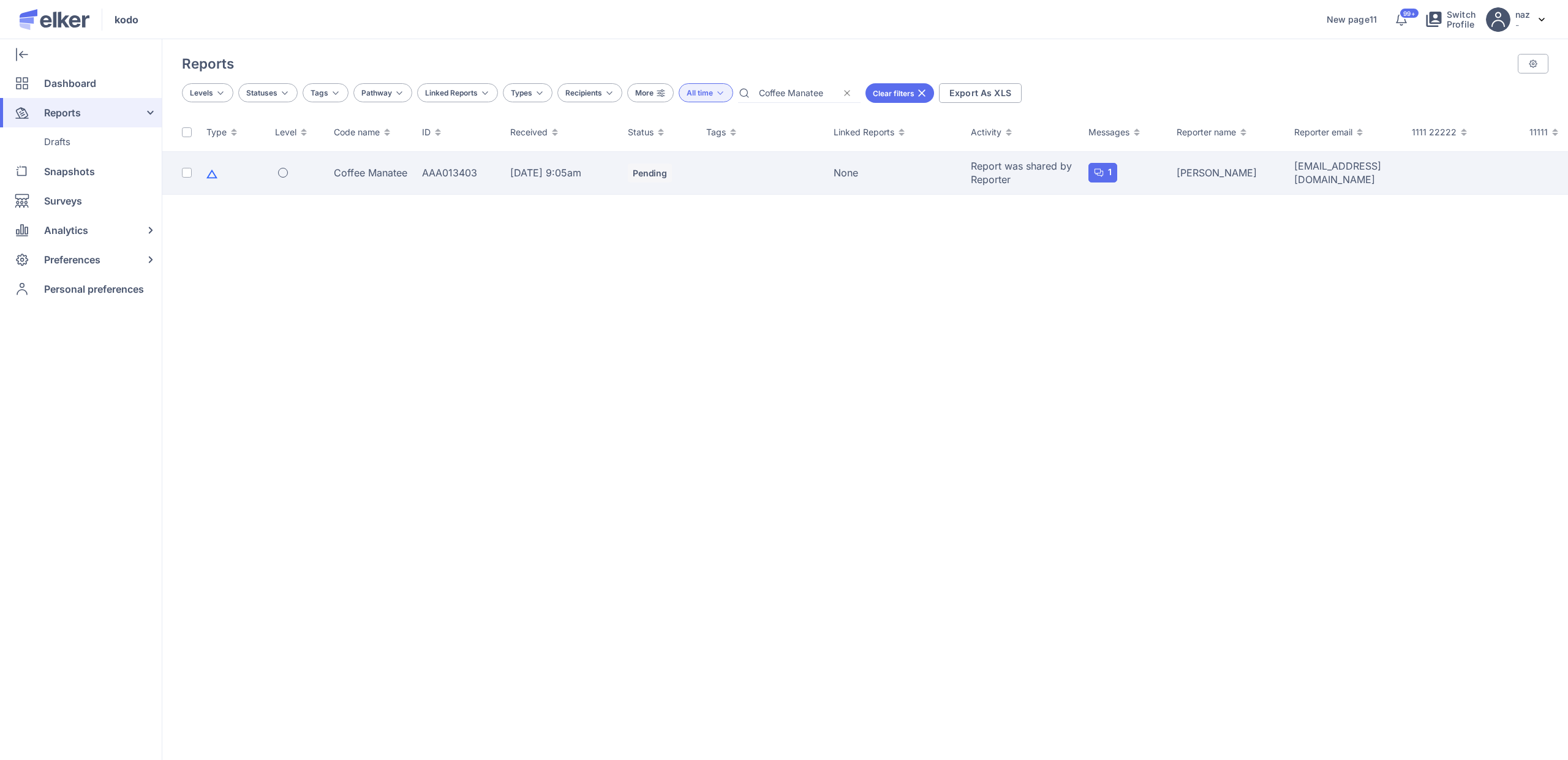
type input "Coffee Manatee"
click at [419, 173] on td "AAA013403" at bounding box center [459, 173] width 88 height 43
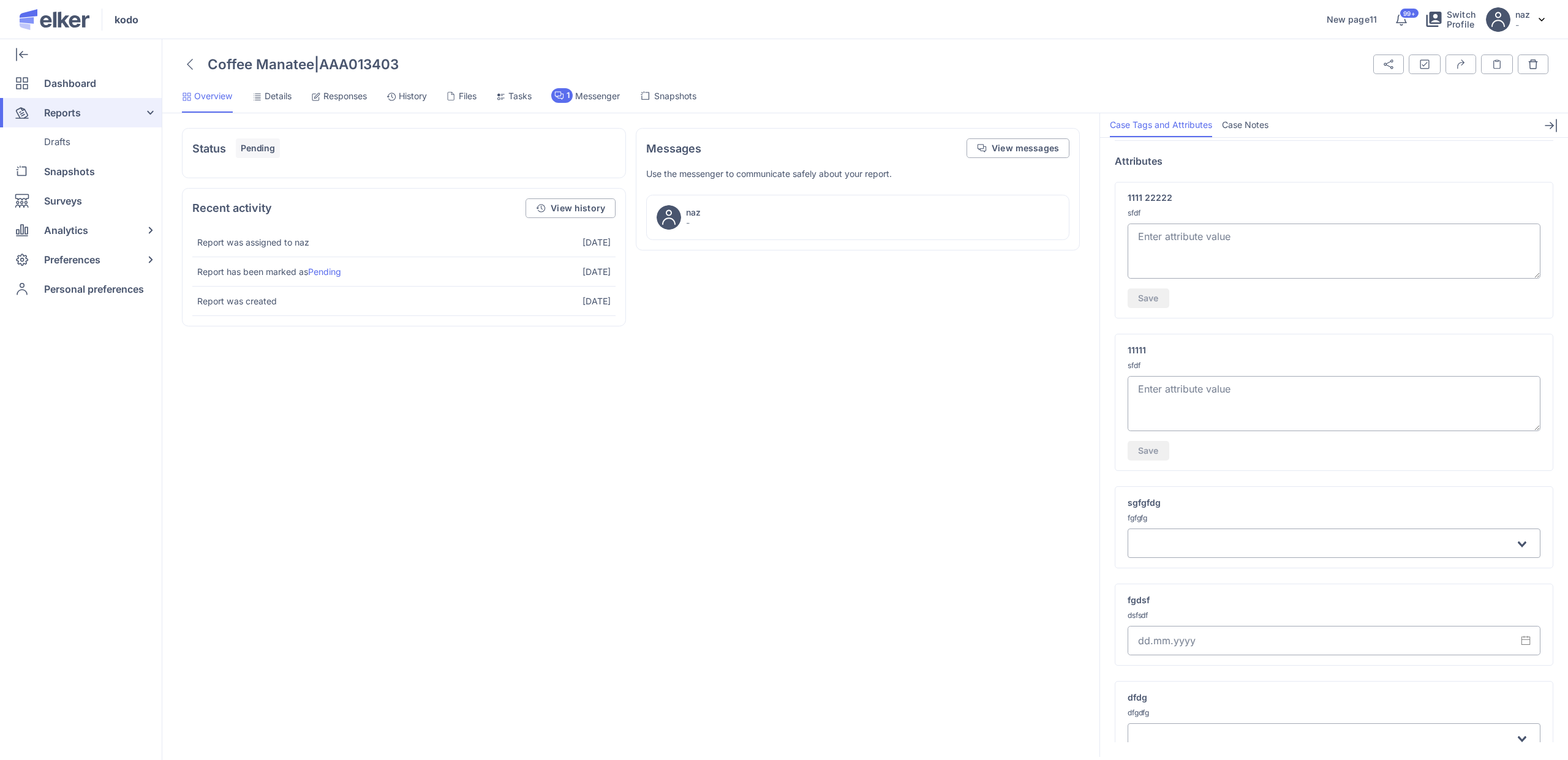
scroll to position [86, 0]
click at [1072, 534] on input "Search for option" at bounding box center [1327, 537] width 375 height 15
click at [1072, 560] on li "first" at bounding box center [1334, 562] width 413 height 18
click at [273, 99] on span "Details" at bounding box center [278, 96] width 27 height 12
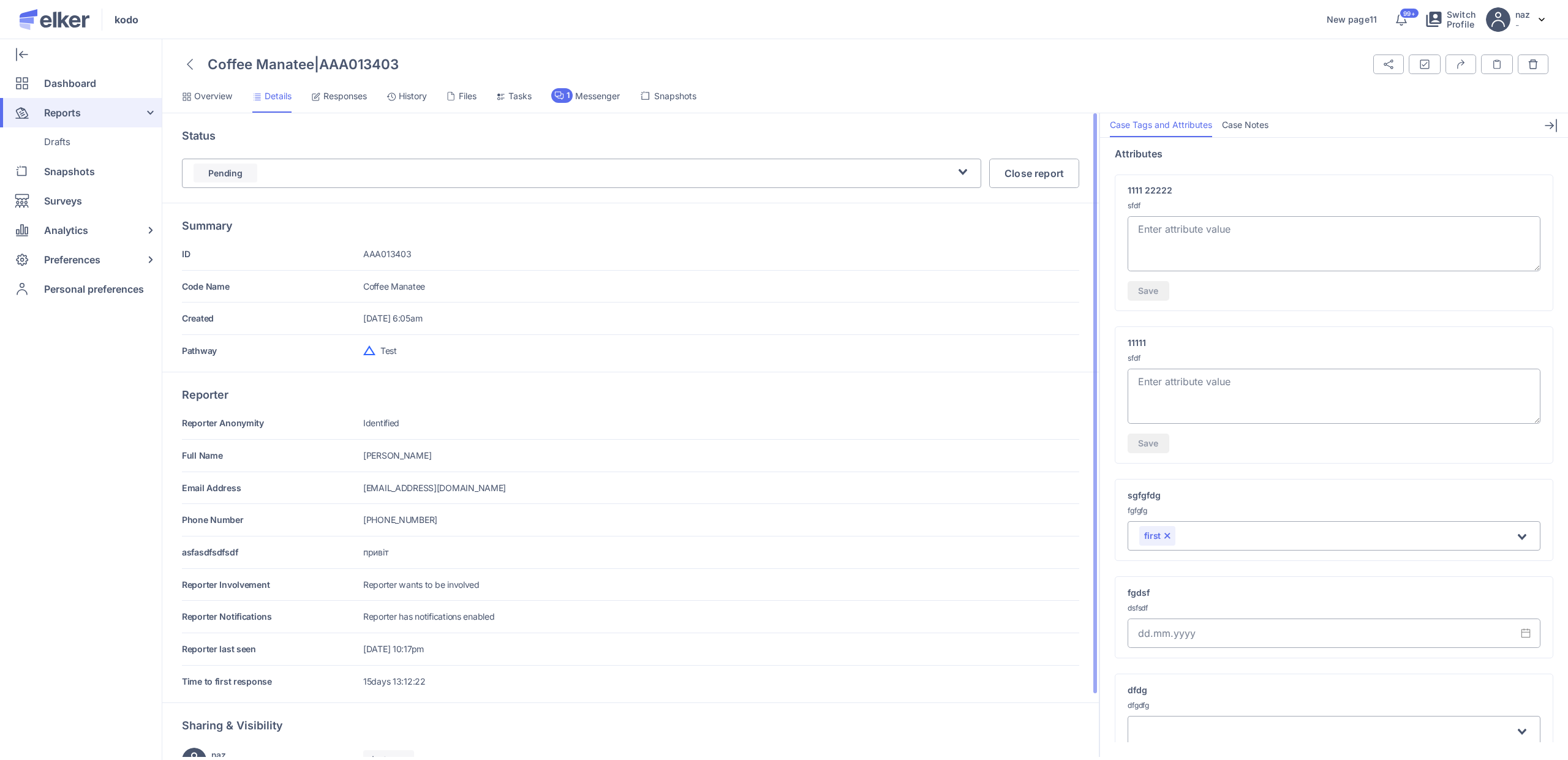
scroll to position [69, 0]
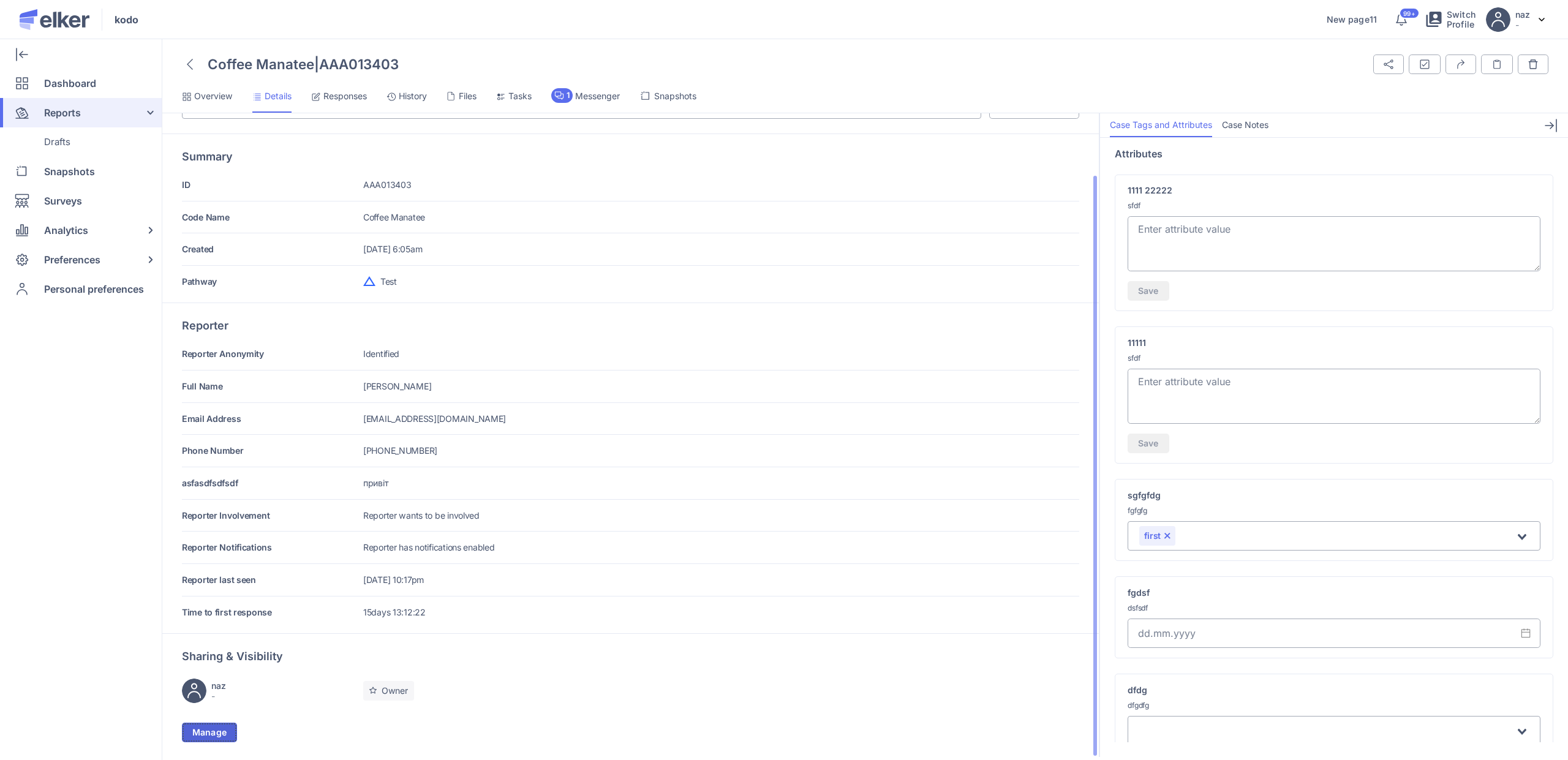
click at [193, 723] on button "Manage" at bounding box center [209, 732] width 55 height 19
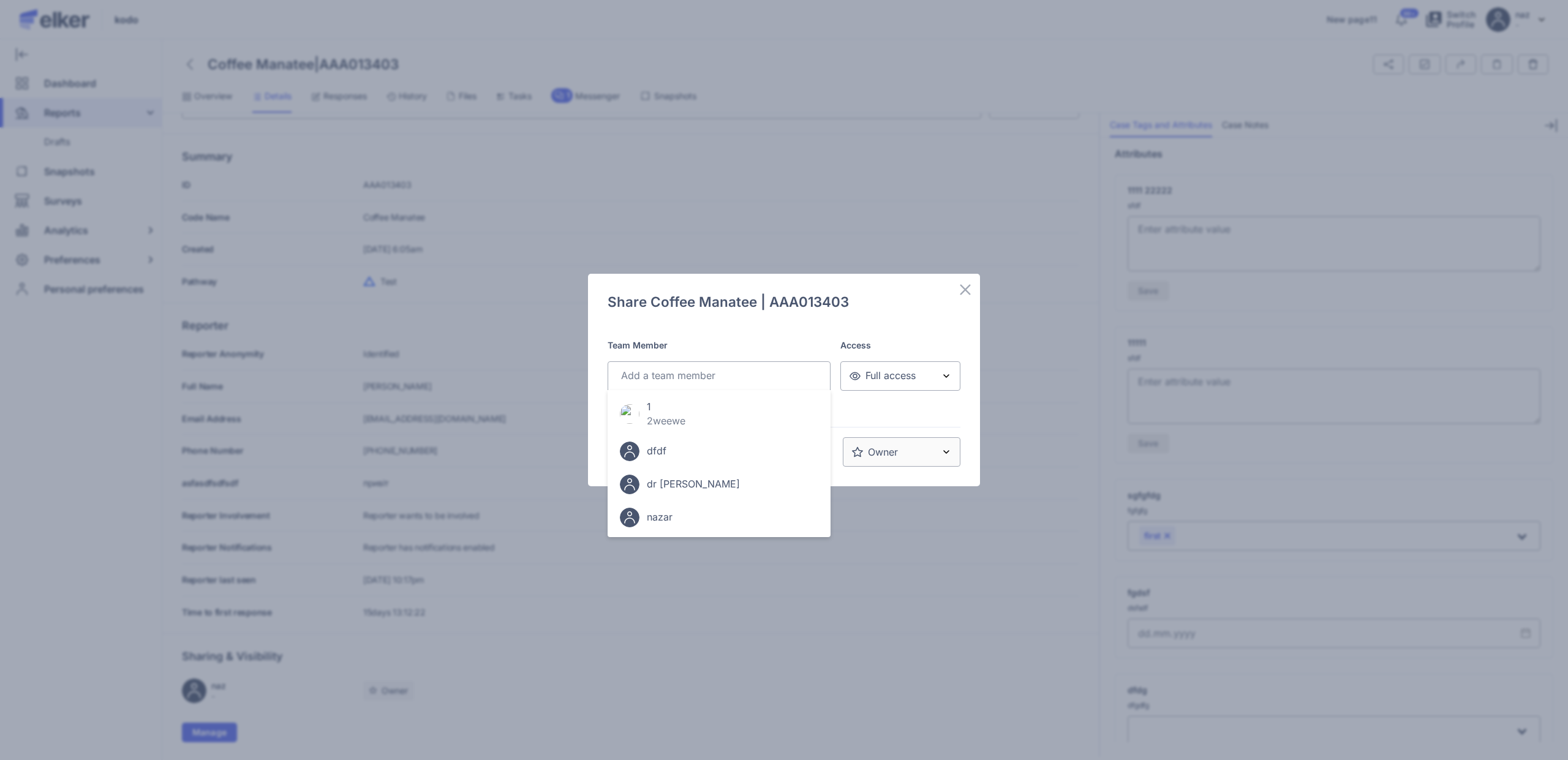
click at [683, 386] on div "Search for option" at bounding box center [716, 374] width 201 height 22
click at [656, 506] on li "nazar" at bounding box center [719, 517] width 223 height 33
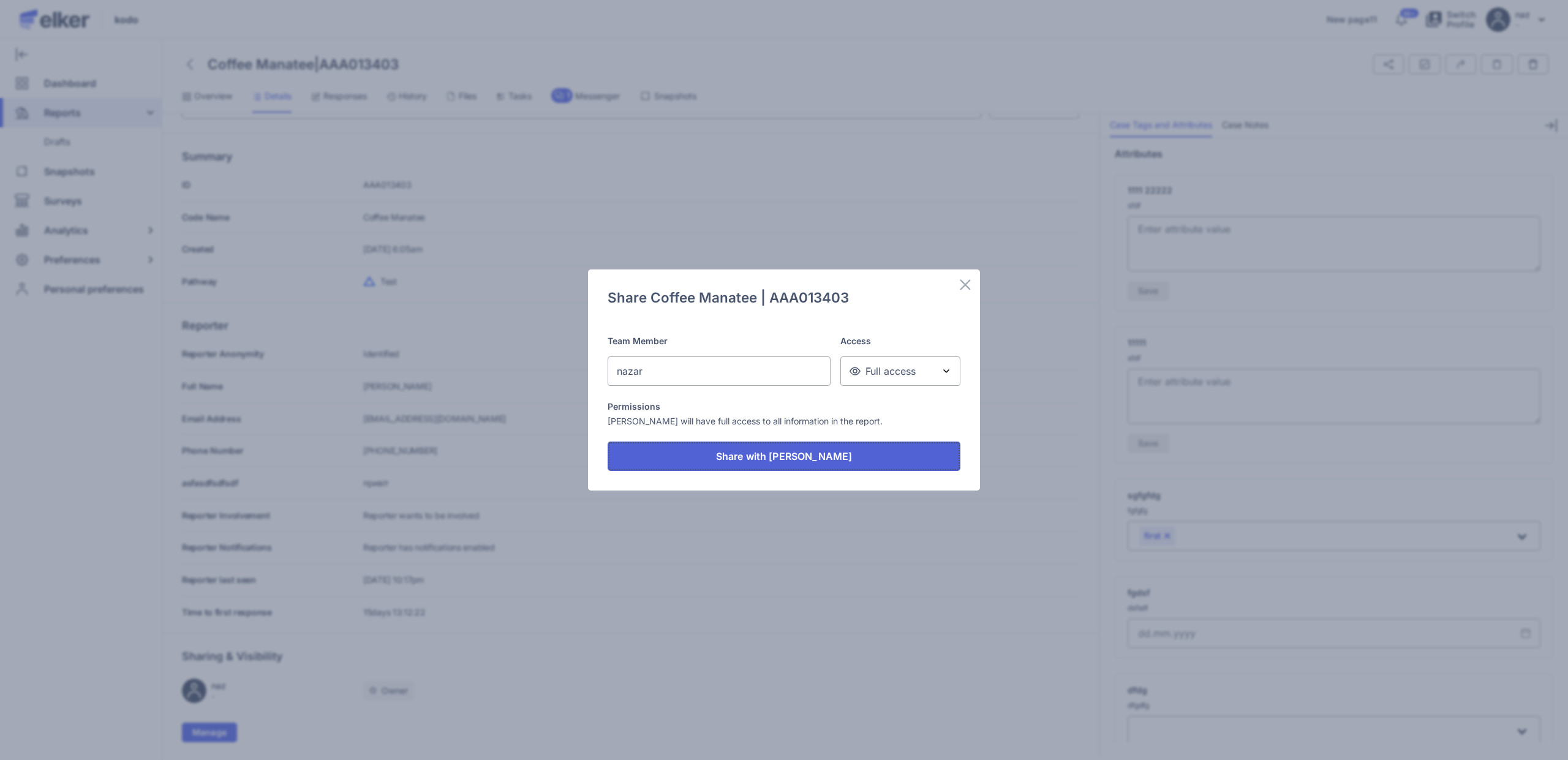
click at [816, 451] on span "Share with [PERSON_NAME]" at bounding box center [784, 456] width 137 height 10
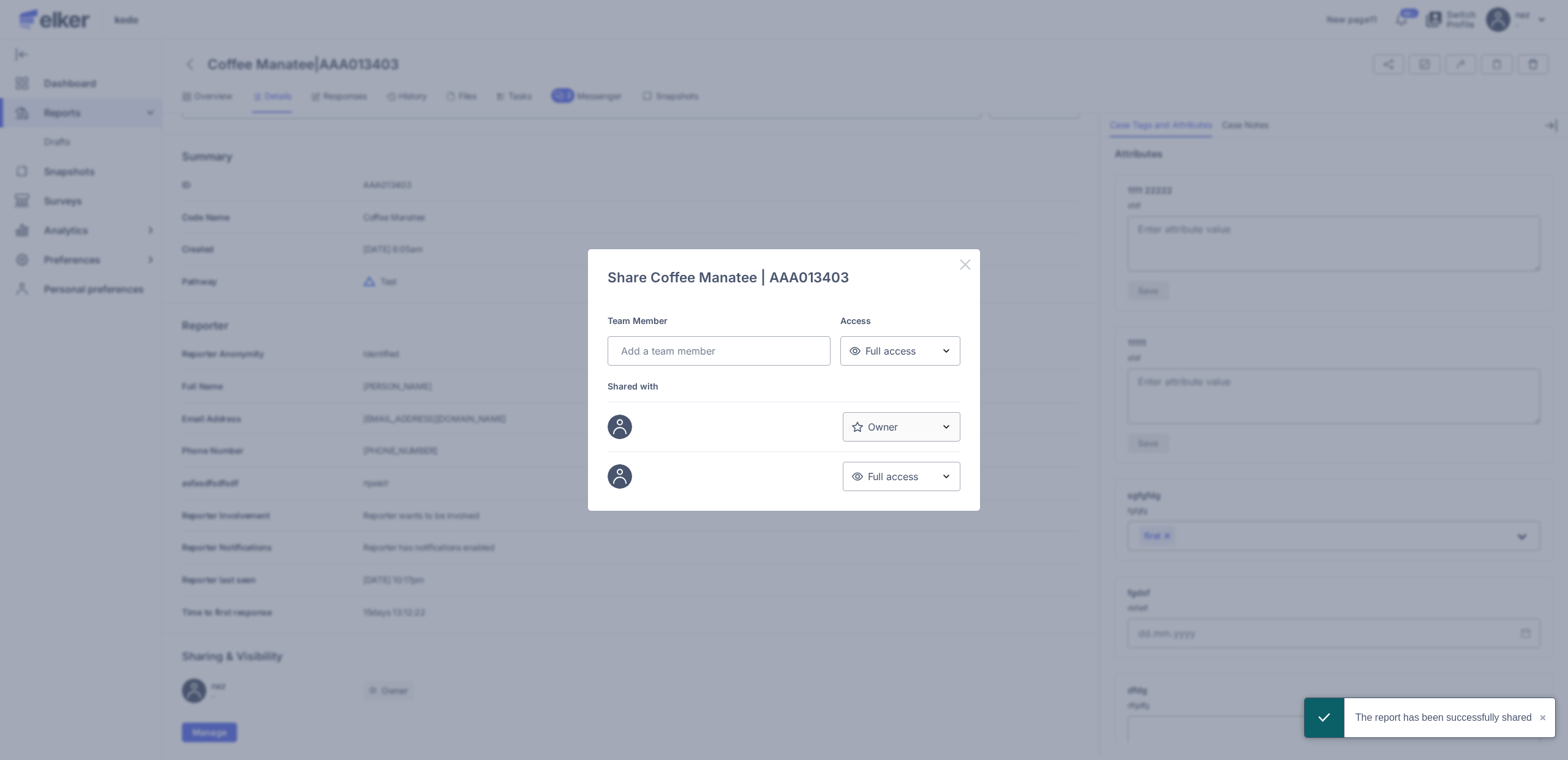
click at [965, 268] on icon at bounding box center [965, 265] width 15 height 15
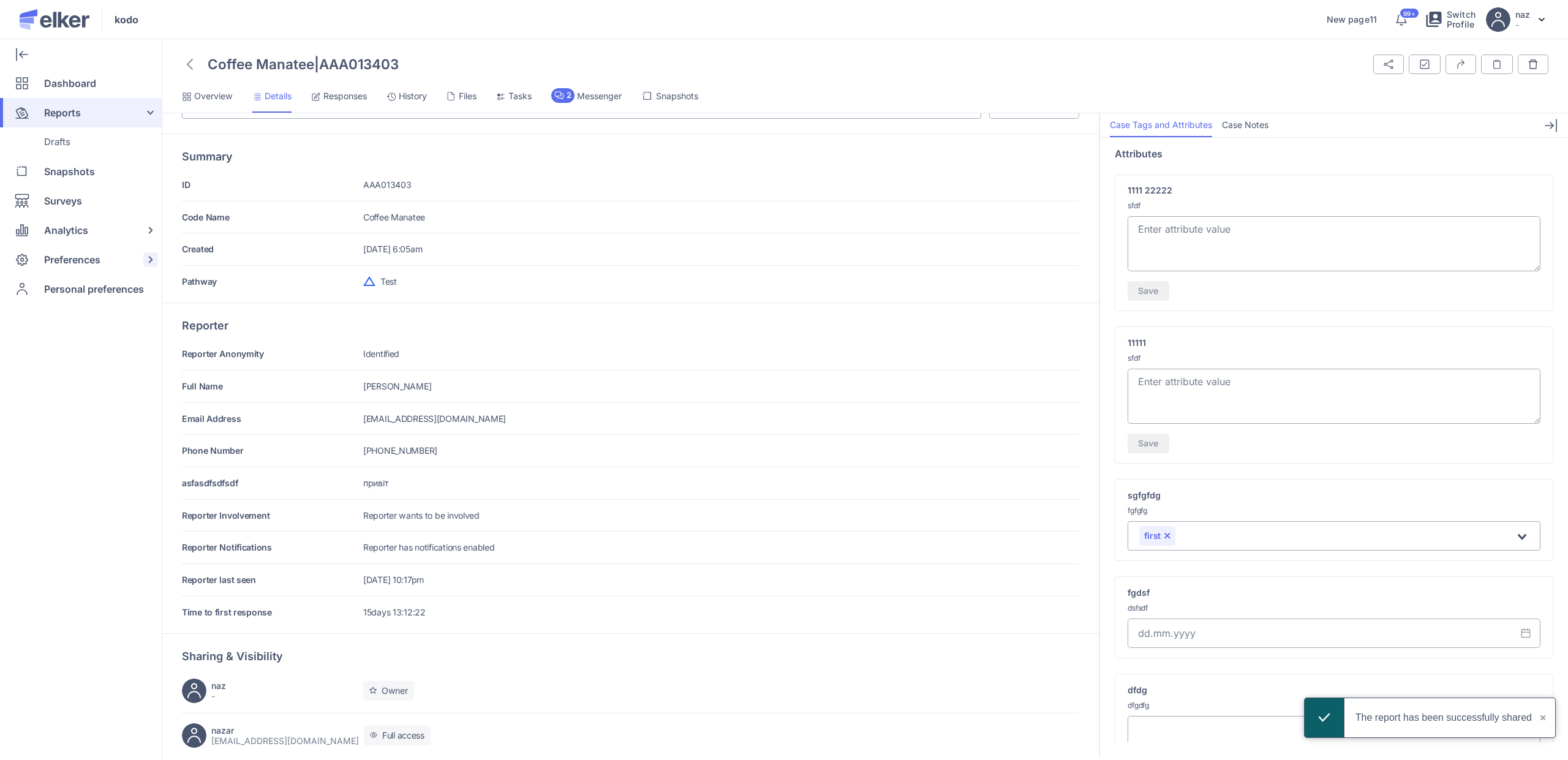
click at [94, 264] on span "Preferences" at bounding box center [72, 259] width 56 height 29
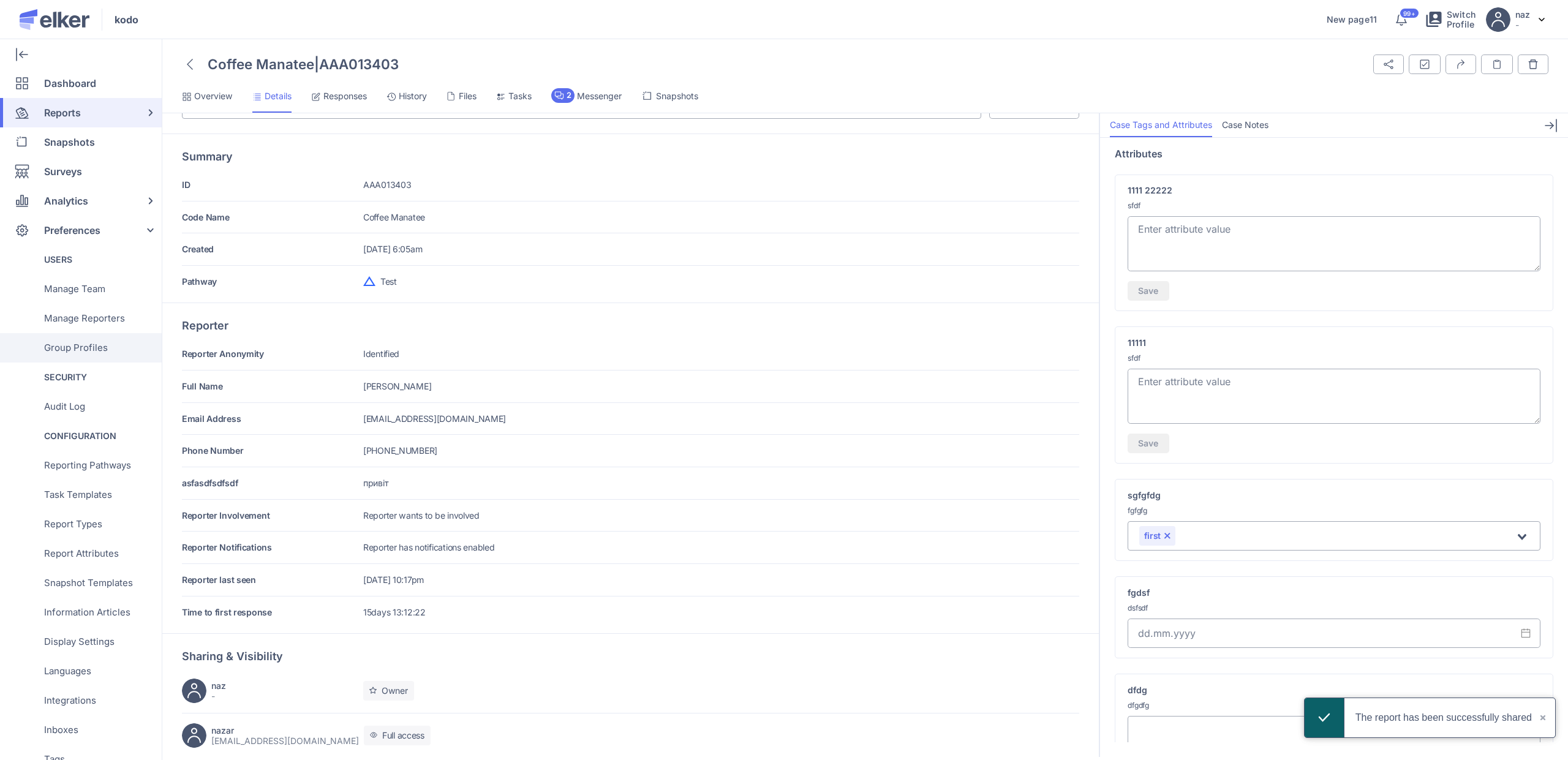
scroll to position [181, 0]
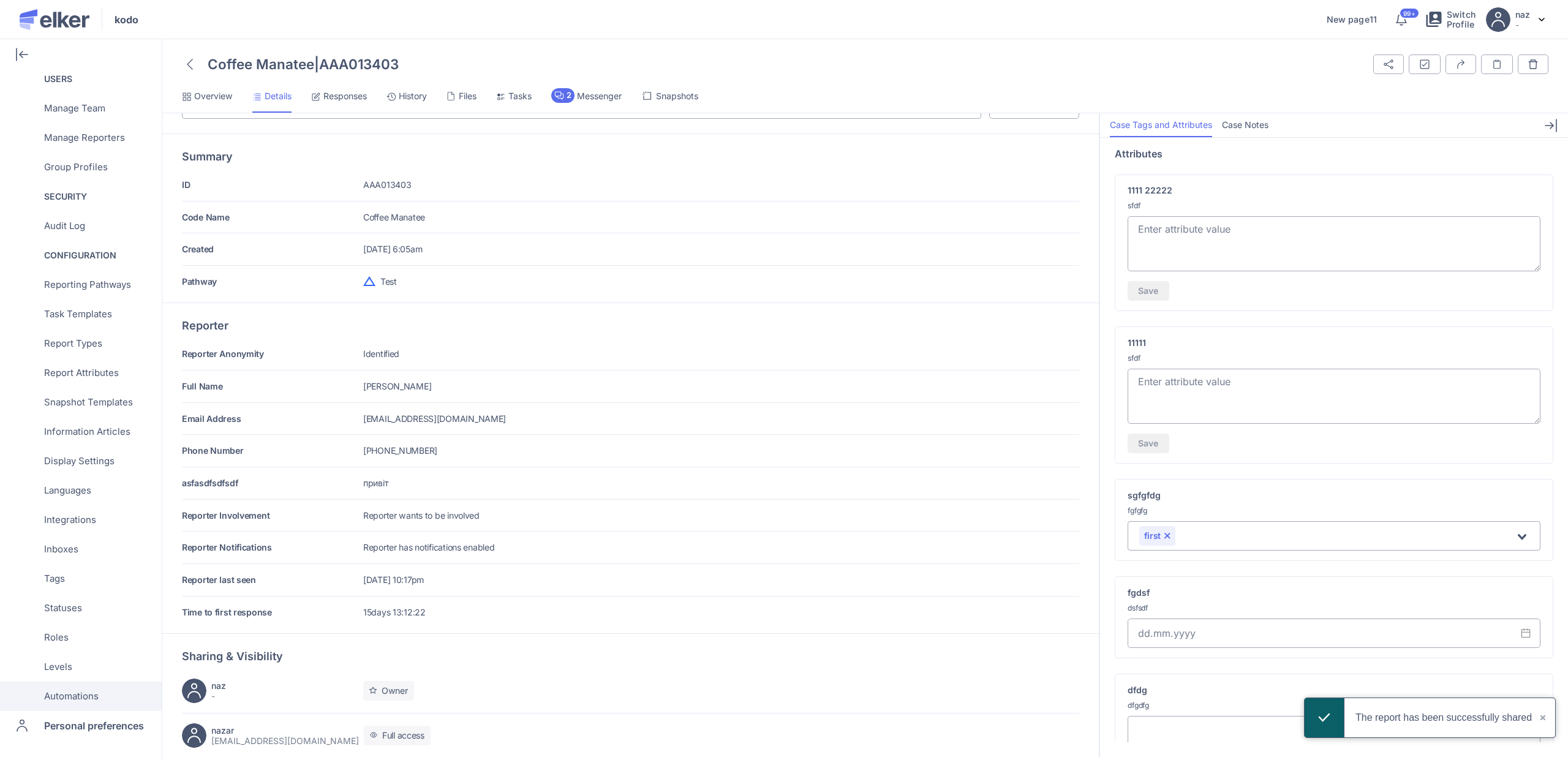
click at [76, 700] on span "Automations" at bounding box center [71, 696] width 55 height 29
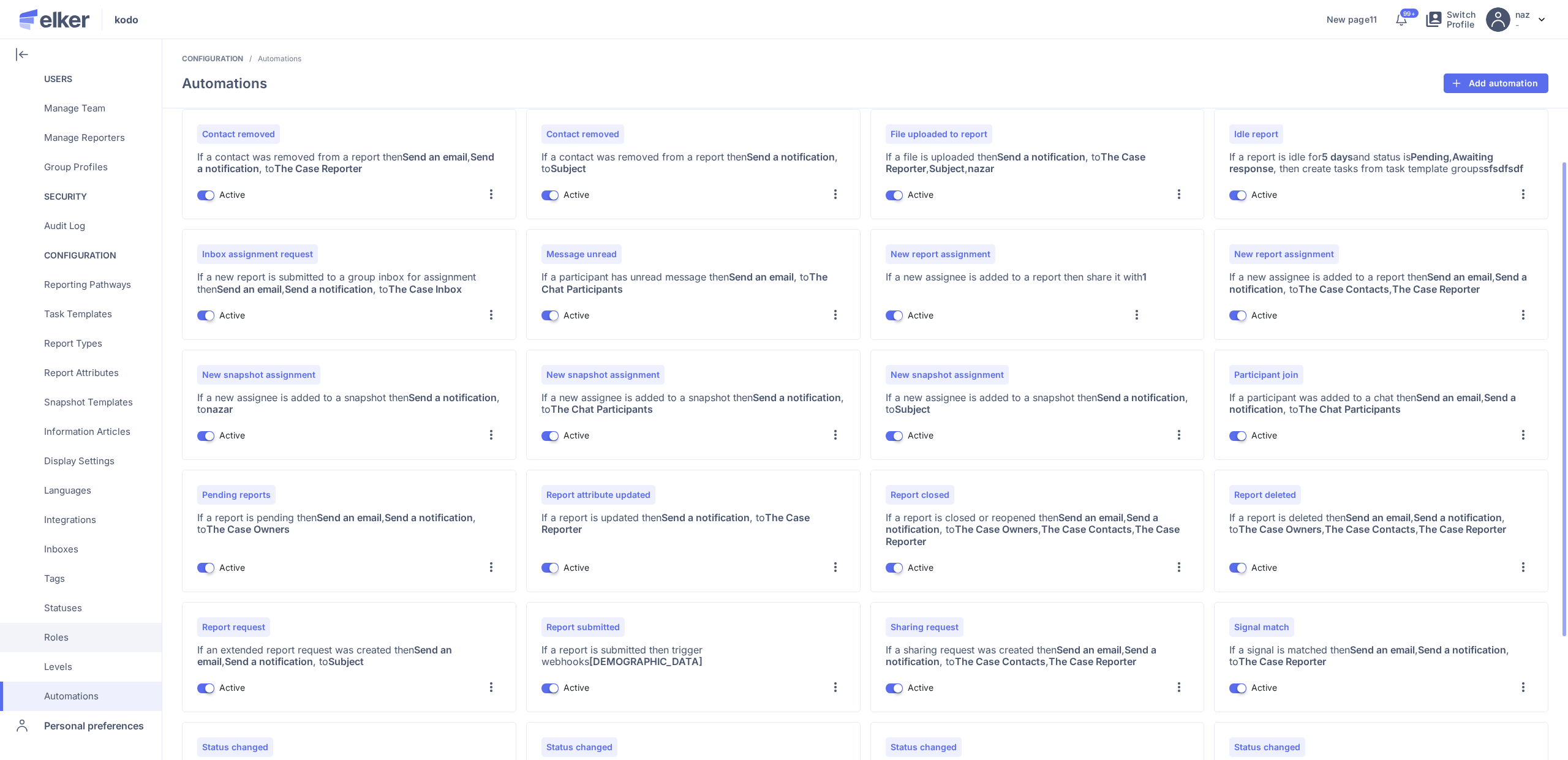
scroll to position [243, 0]
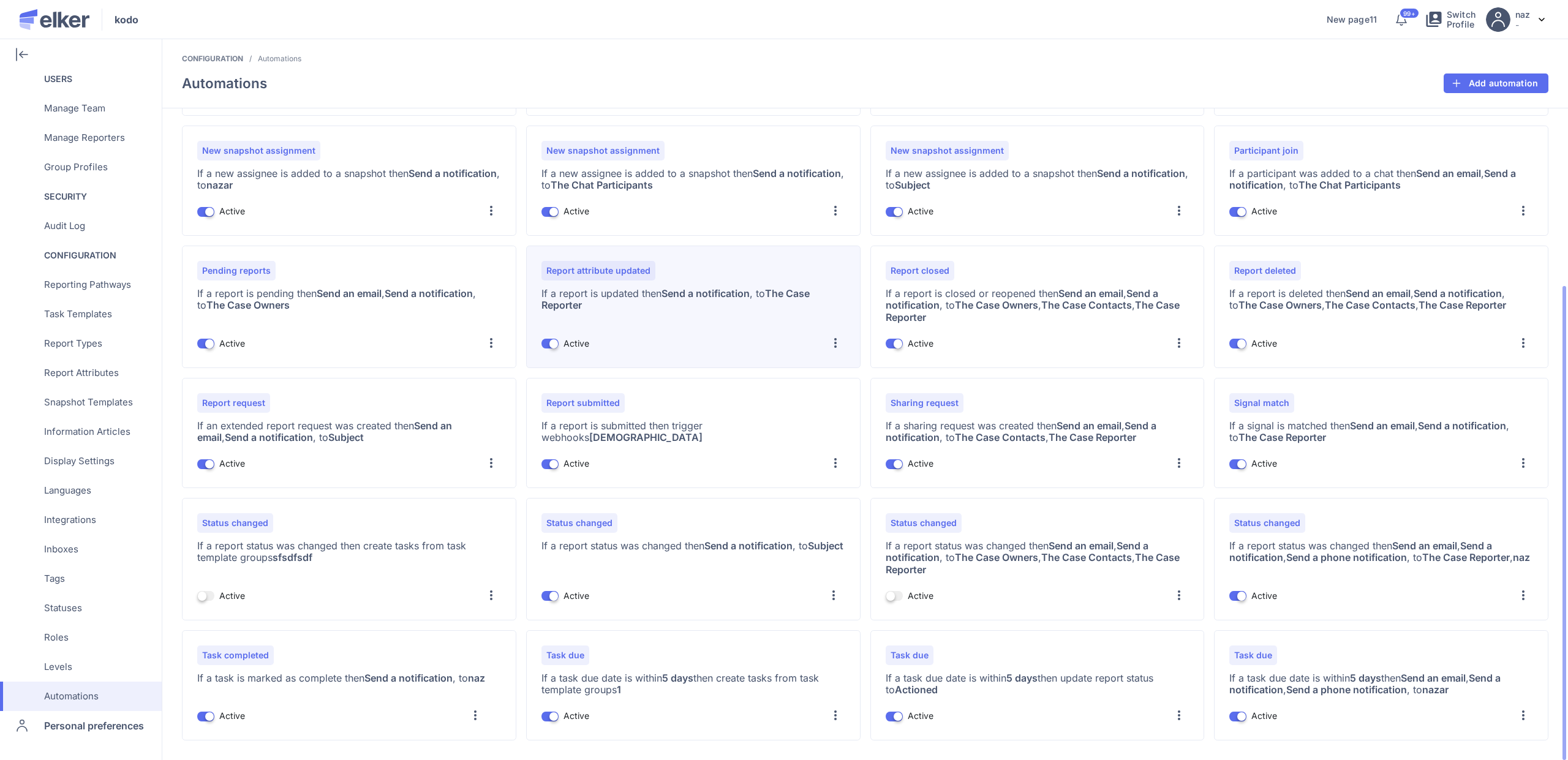
click at [838, 339] on div at bounding box center [835, 343] width 19 height 19
click at [812, 372] on div "Edit" at bounding box center [811, 375] width 67 height 29
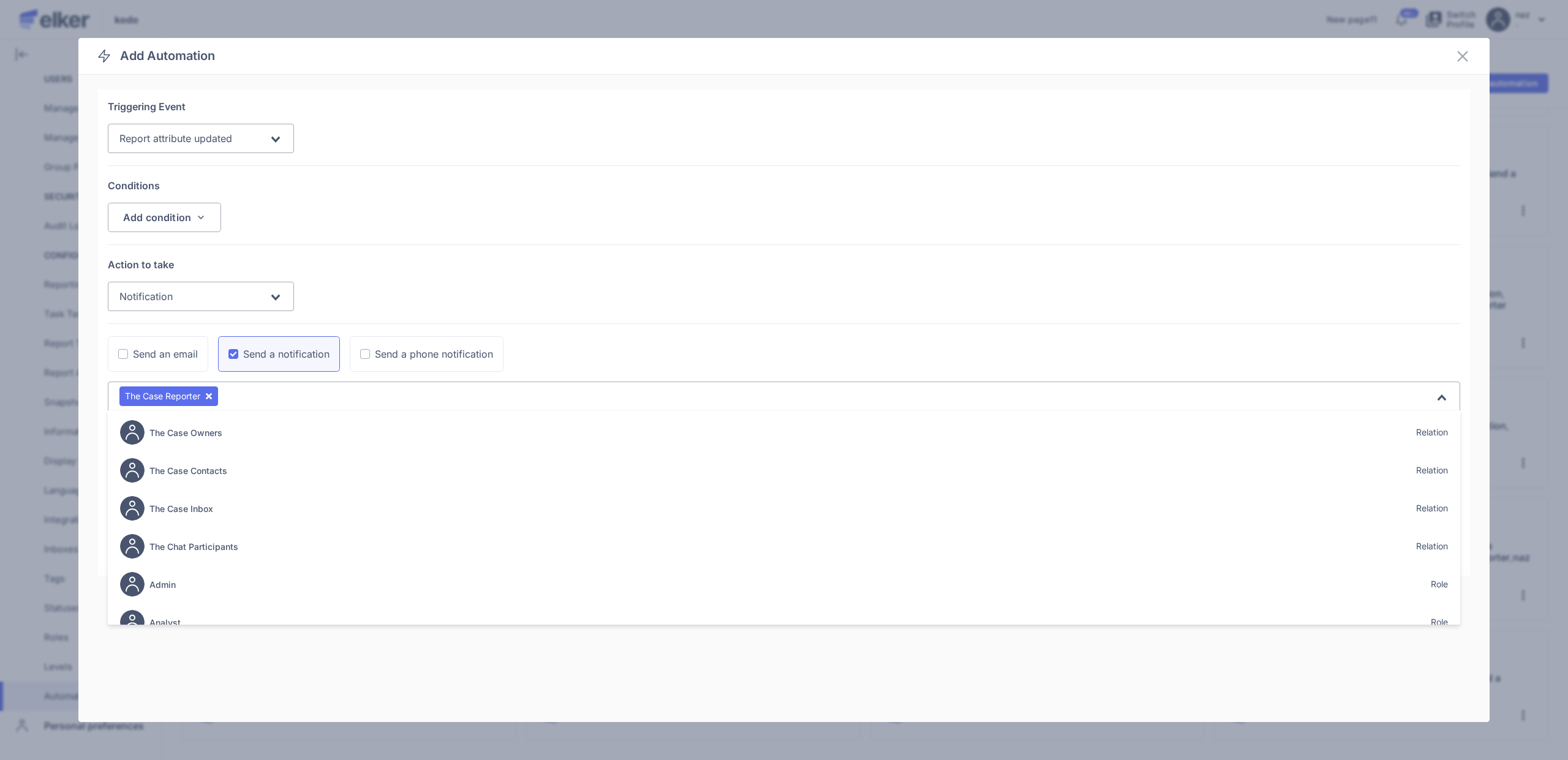
click at [230, 392] on input "Search for option" at bounding box center [828, 398] width 1214 height 15
click at [212, 397] on icon "Deselect [object Object]" at bounding box center [209, 396] width 6 height 6
click at [212, 397] on input "Search for option" at bounding box center [777, 398] width 1315 height 15
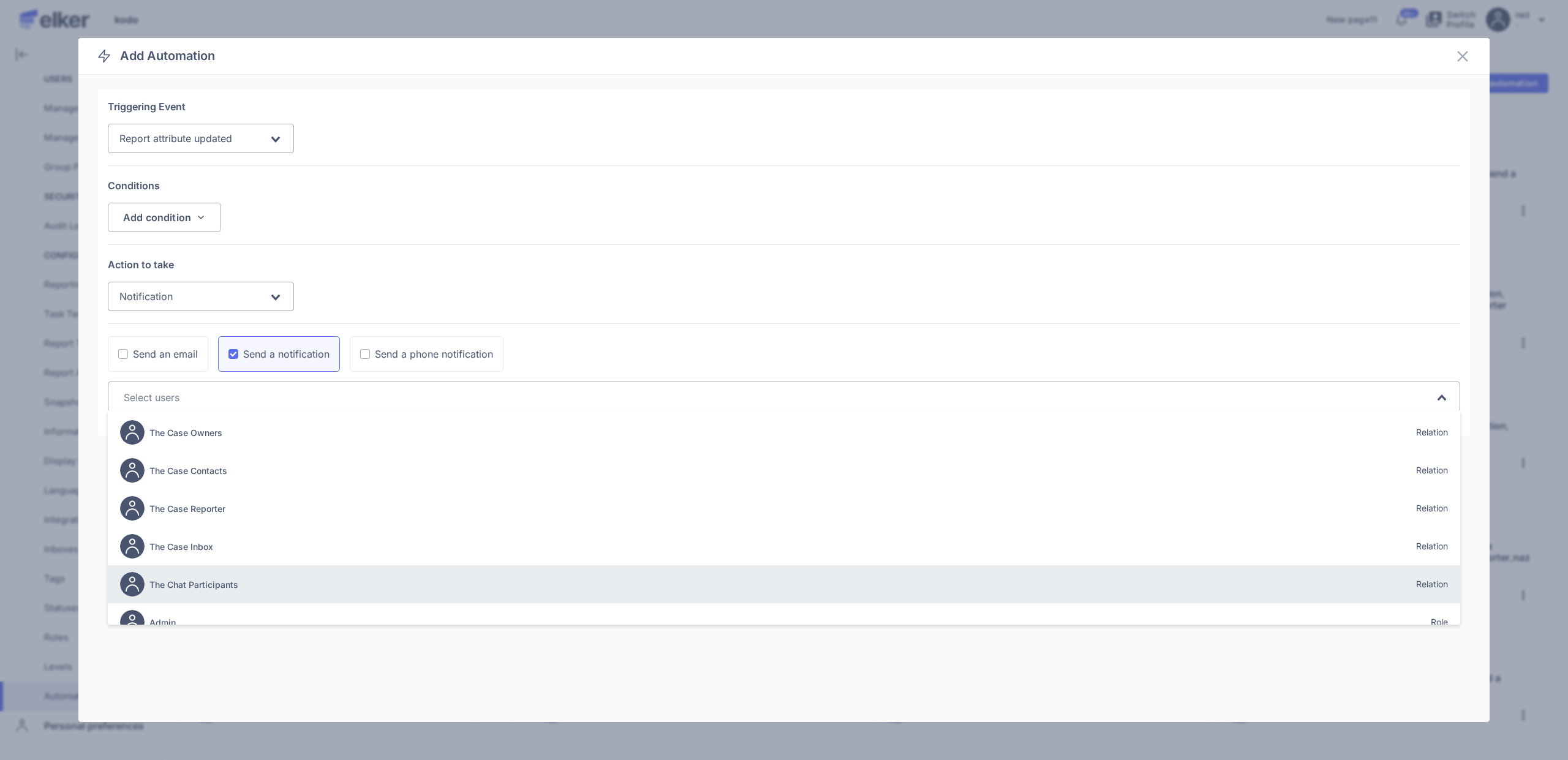
scroll to position [513, 0]
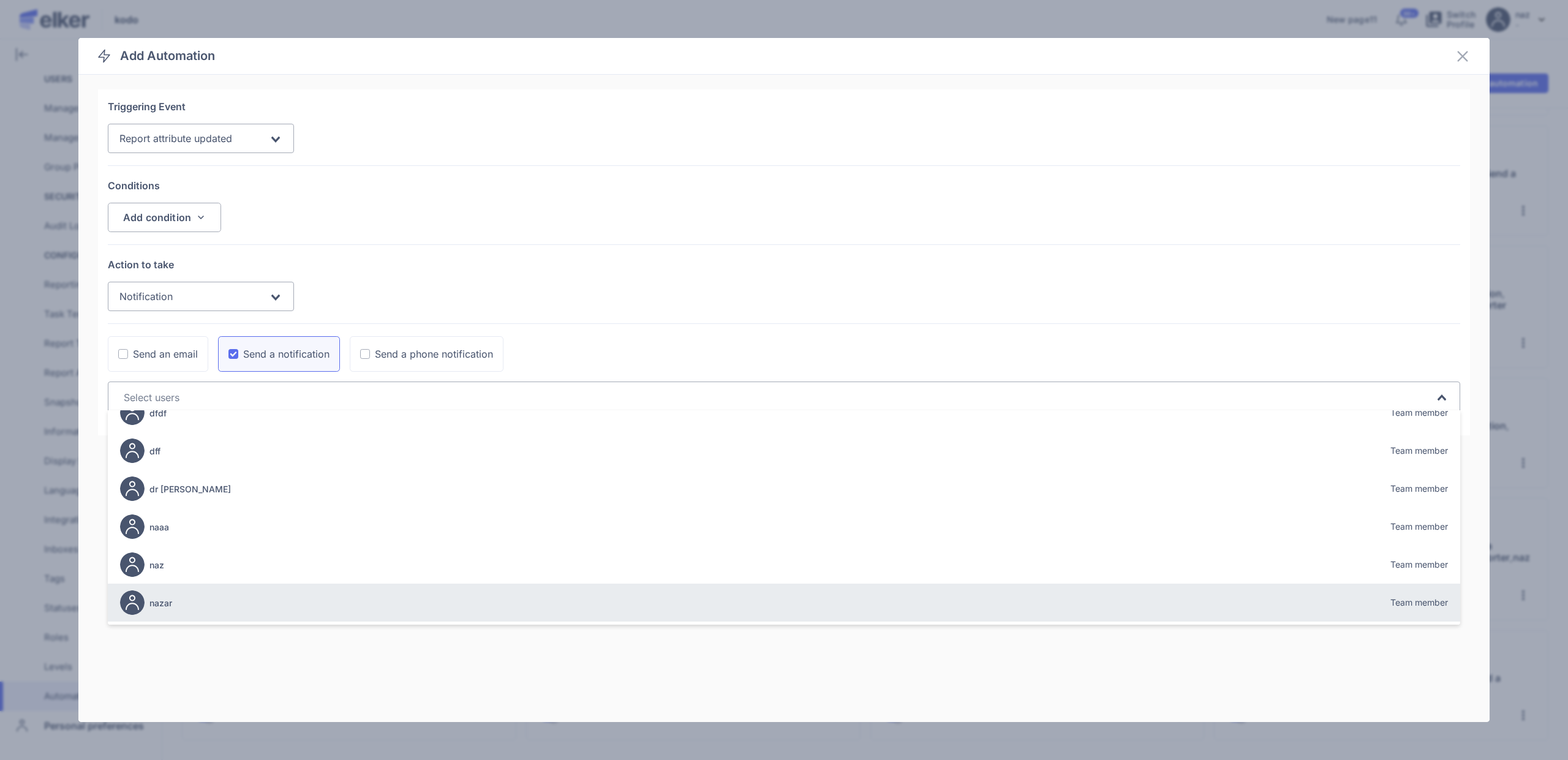
click at [168, 601] on h5 "nazar" at bounding box center [161, 603] width 22 height 10
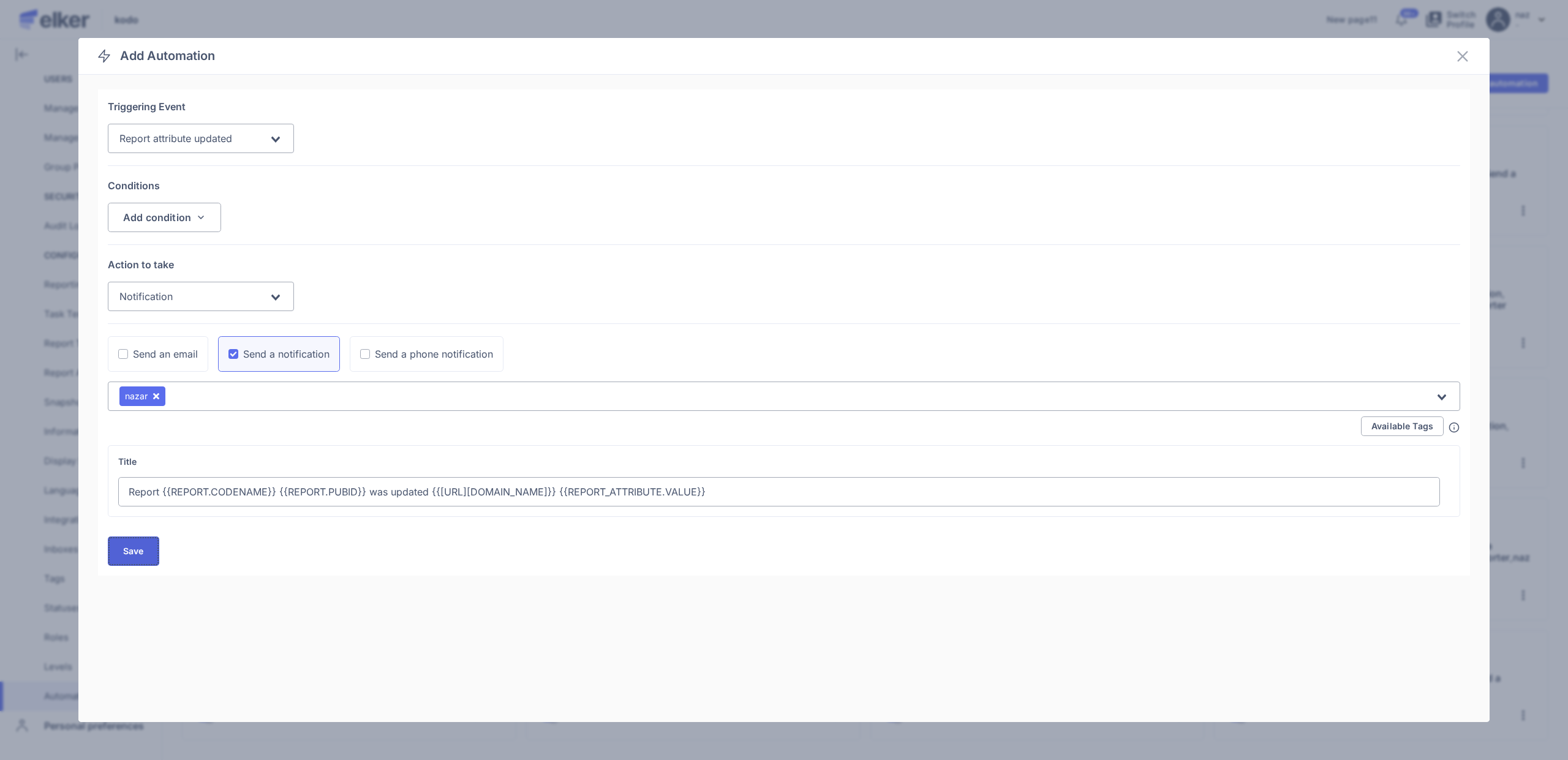
click at [130, 542] on button "Save" at bounding box center [133, 551] width 52 height 29
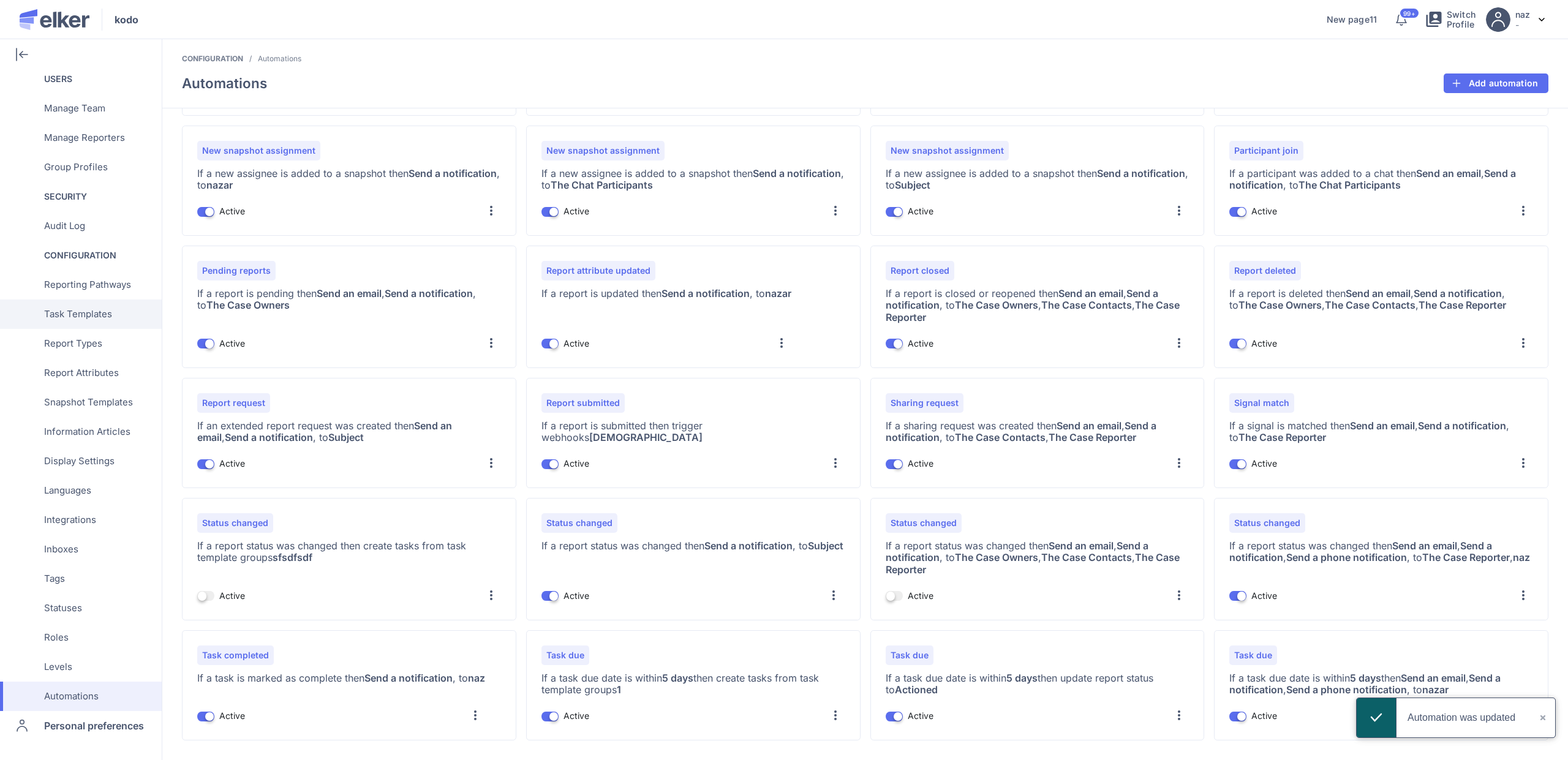
scroll to position [0, 0]
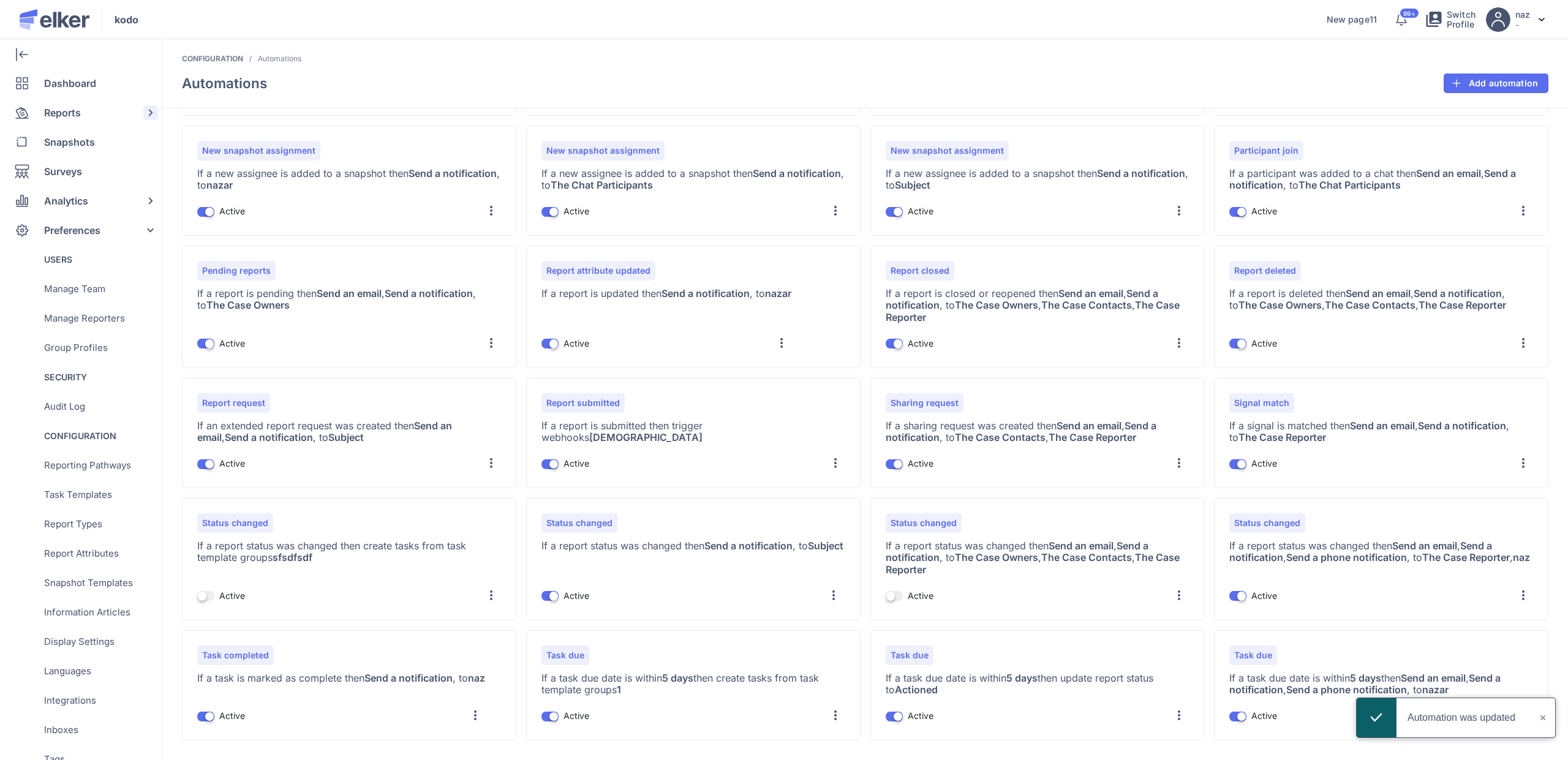
click at [87, 105] on div "Reports" at bounding box center [79, 112] width 157 height 29
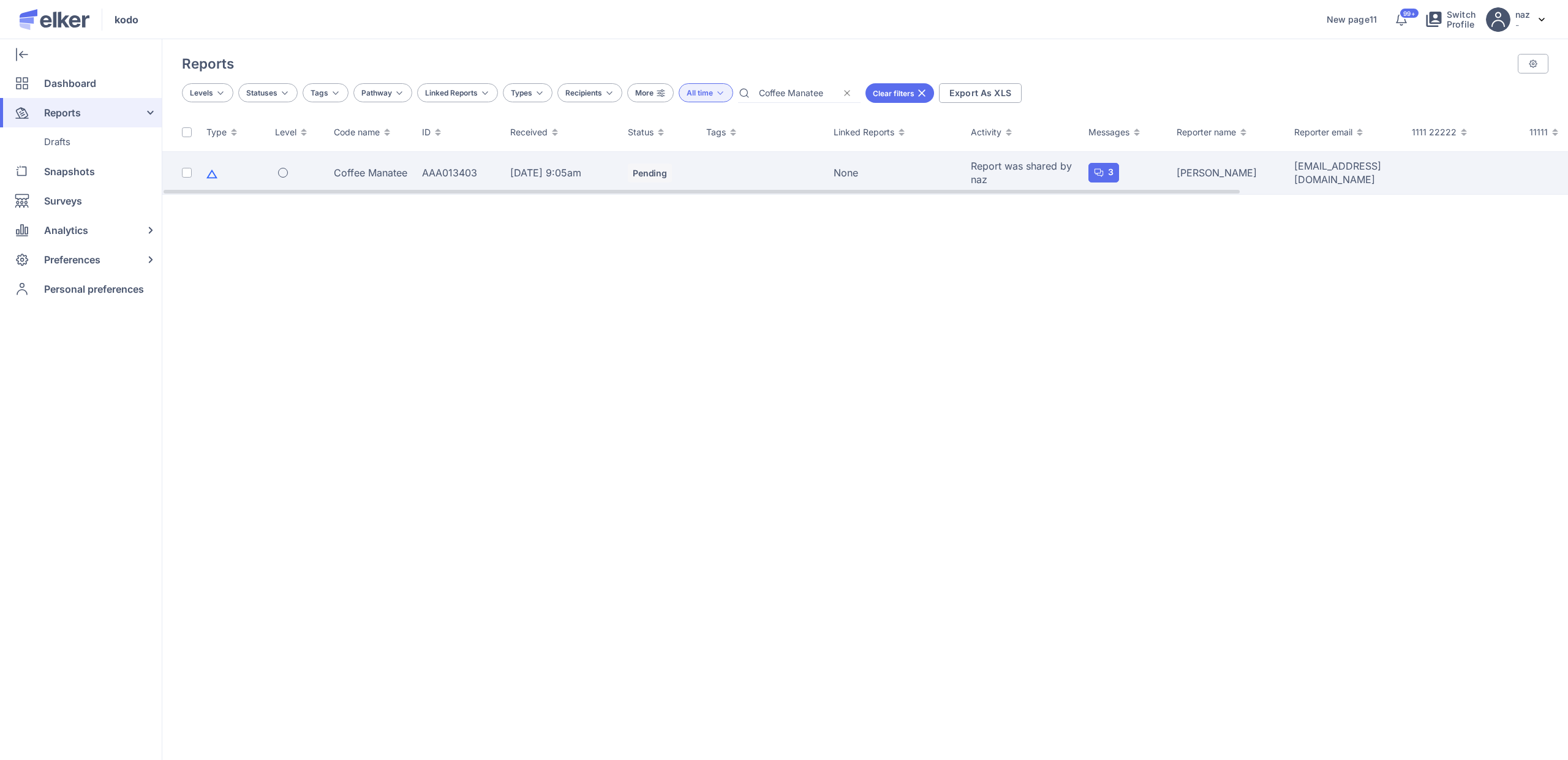
click at [512, 174] on p "[DATE] 9:05am" at bounding box center [562, 173] width 103 height 12
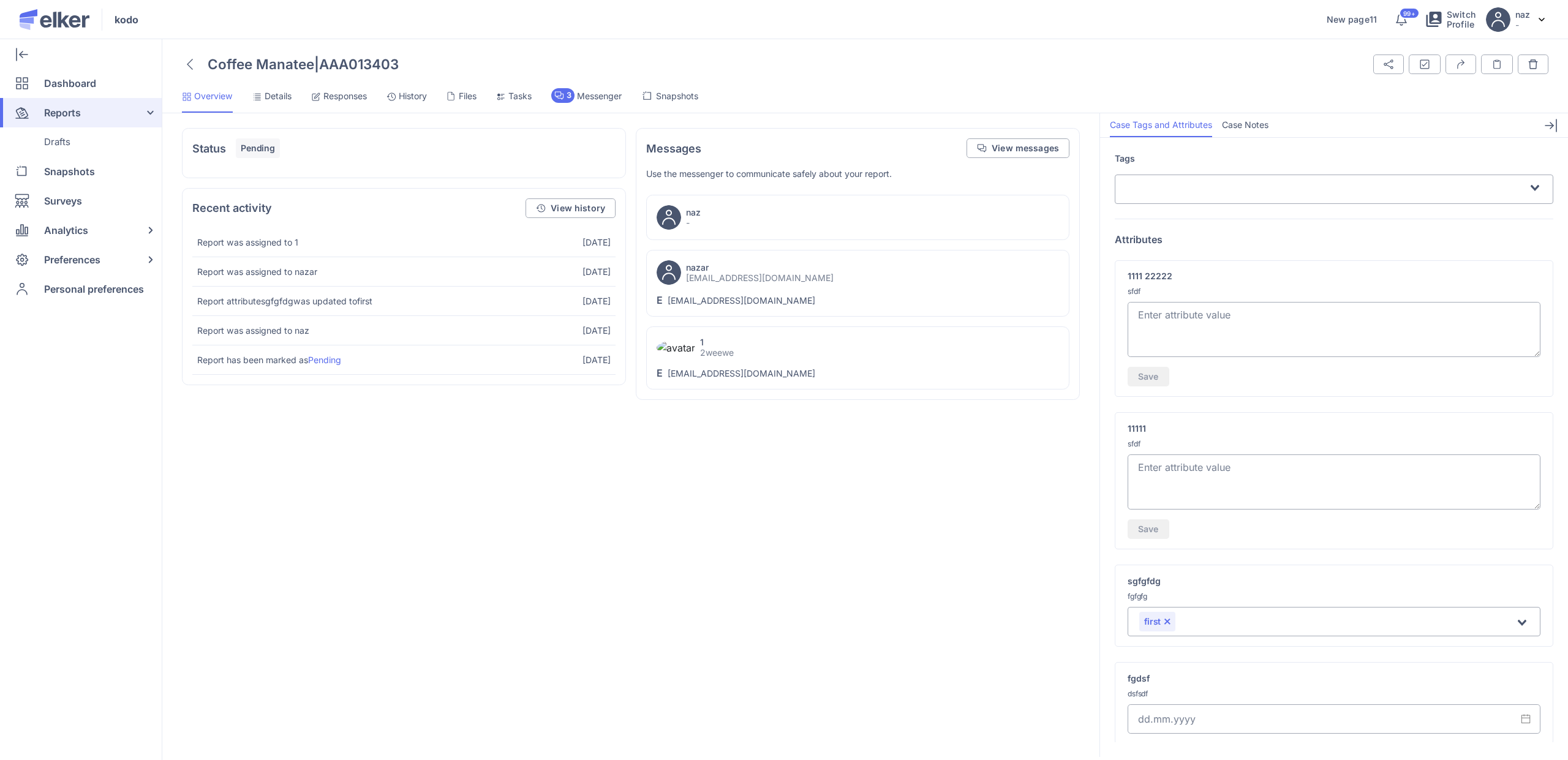
click at [1072, 340] on textarea at bounding box center [1334, 330] width 413 height 55
click at [1072, 372] on span "Save" at bounding box center [1149, 376] width 21 height 8
click at [1072, 315] on textarea "123" at bounding box center [1334, 330] width 413 height 55
type textarea "1233"
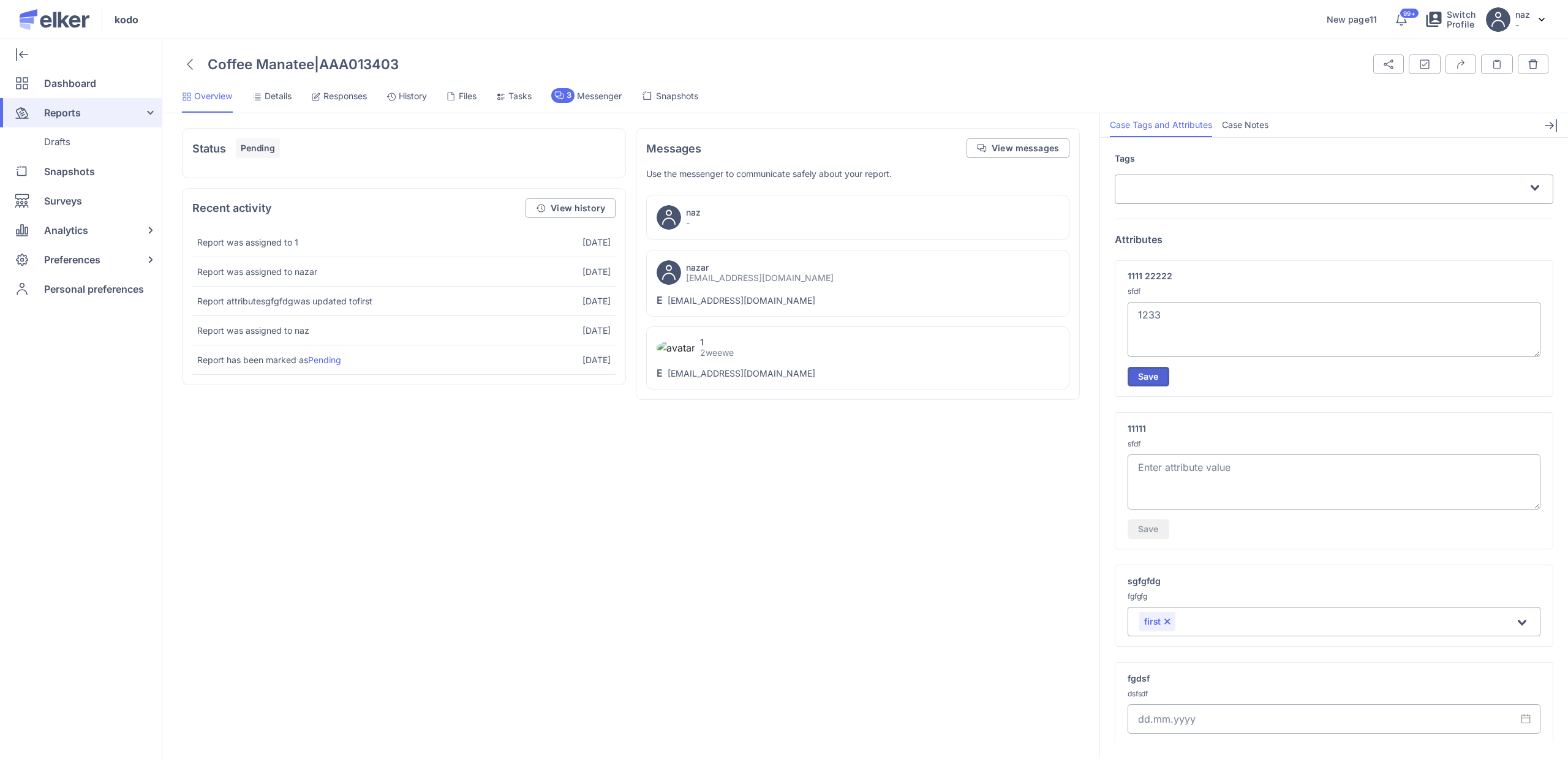
click at [1072, 372] on span "Save" at bounding box center [1149, 376] width 21 height 8
click at [1072, 465] on textarea at bounding box center [1334, 482] width 413 height 55
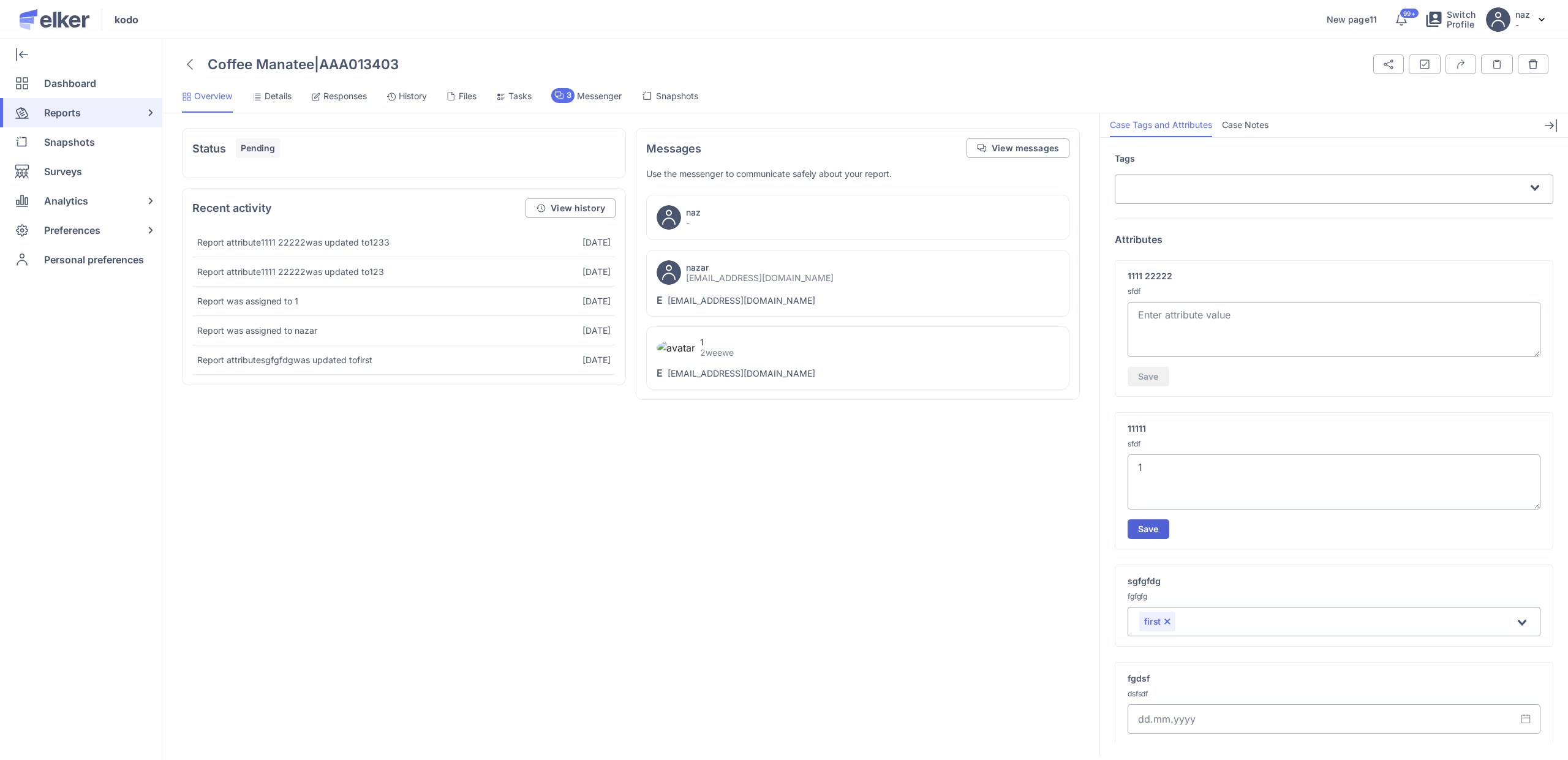
type textarea "1"
click at [1072, 526] on span "Save" at bounding box center [1149, 528] width 21 height 8
click at [1072, 330] on textarea at bounding box center [1334, 330] width 413 height 55
type textarea "12334"
click at [1072, 377] on span "Save" at bounding box center [1149, 376] width 21 height 8
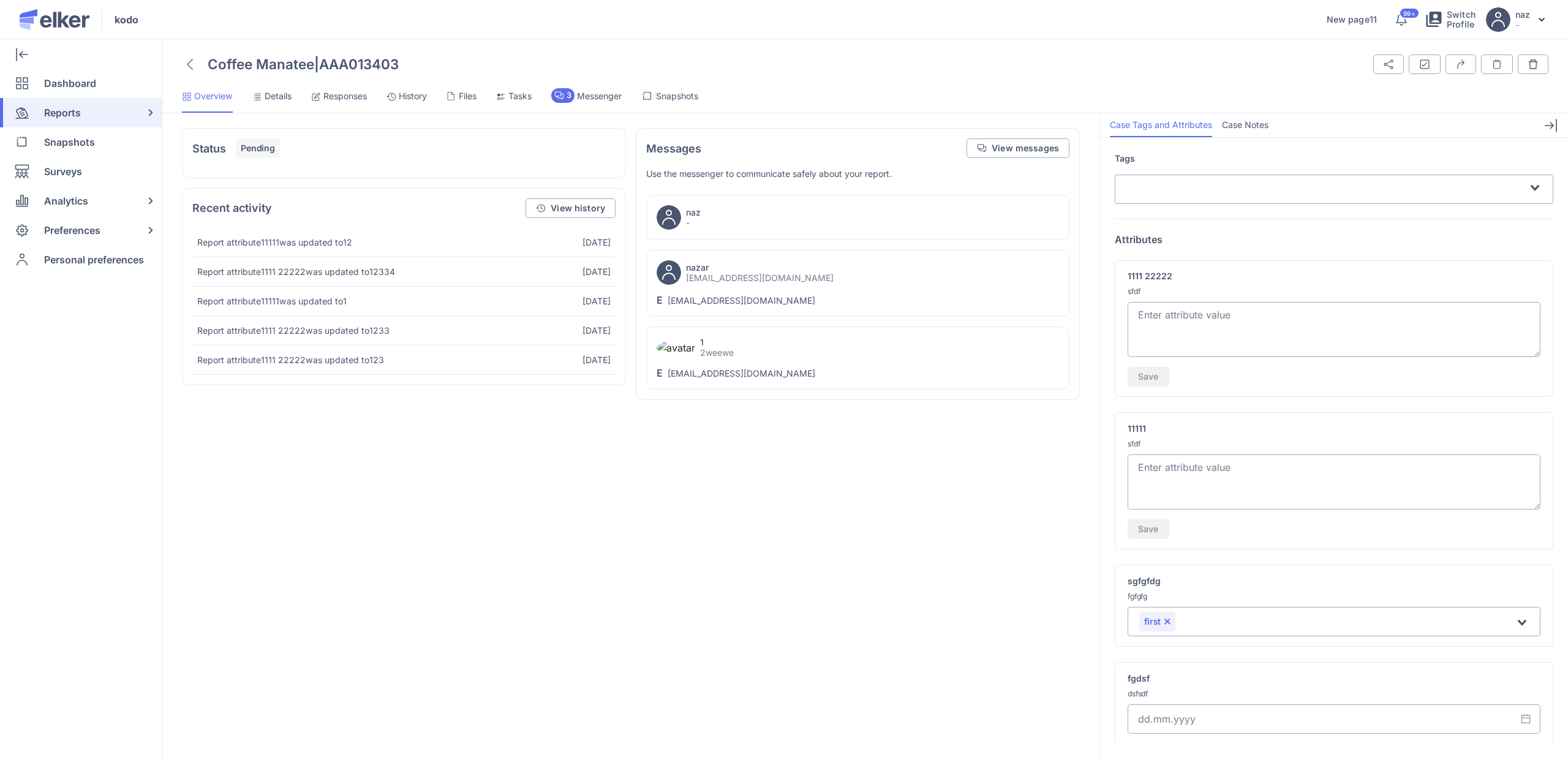
click at [1193, 466] on textarea at bounding box center [1334, 482] width 413 height 55
type textarea "123"
click at [1154, 533] on span "Save" at bounding box center [1149, 528] width 21 height 8
click at [1252, 332] on textarea at bounding box center [1334, 330] width 413 height 55
click at [1200, 488] on textarea "123" at bounding box center [1334, 482] width 413 height 55
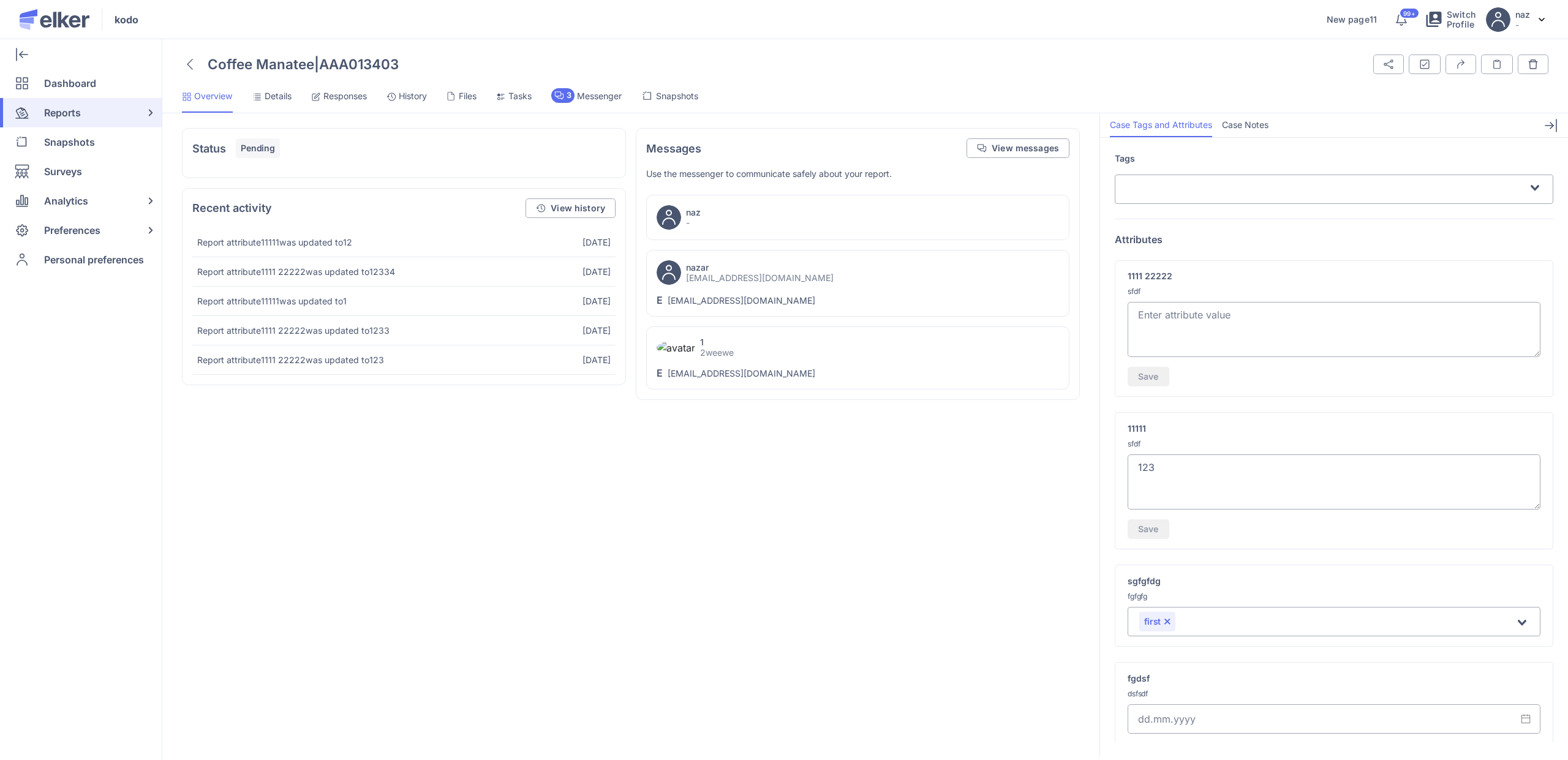
click at [1191, 621] on input "Search for option" at bounding box center [1345, 622] width 337 height 15
click at [1173, 662] on li "third" at bounding box center [1334, 665] width 413 height 18
click at [1174, 321] on textarea at bounding box center [1334, 330] width 413 height 55
click at [1154, 373] on span "Save" at bounding box center [1149, 376] width 21 height 8
click at [1240, 337] on textarea "123345" at bounding box center [1334, 330] width 413 height 55
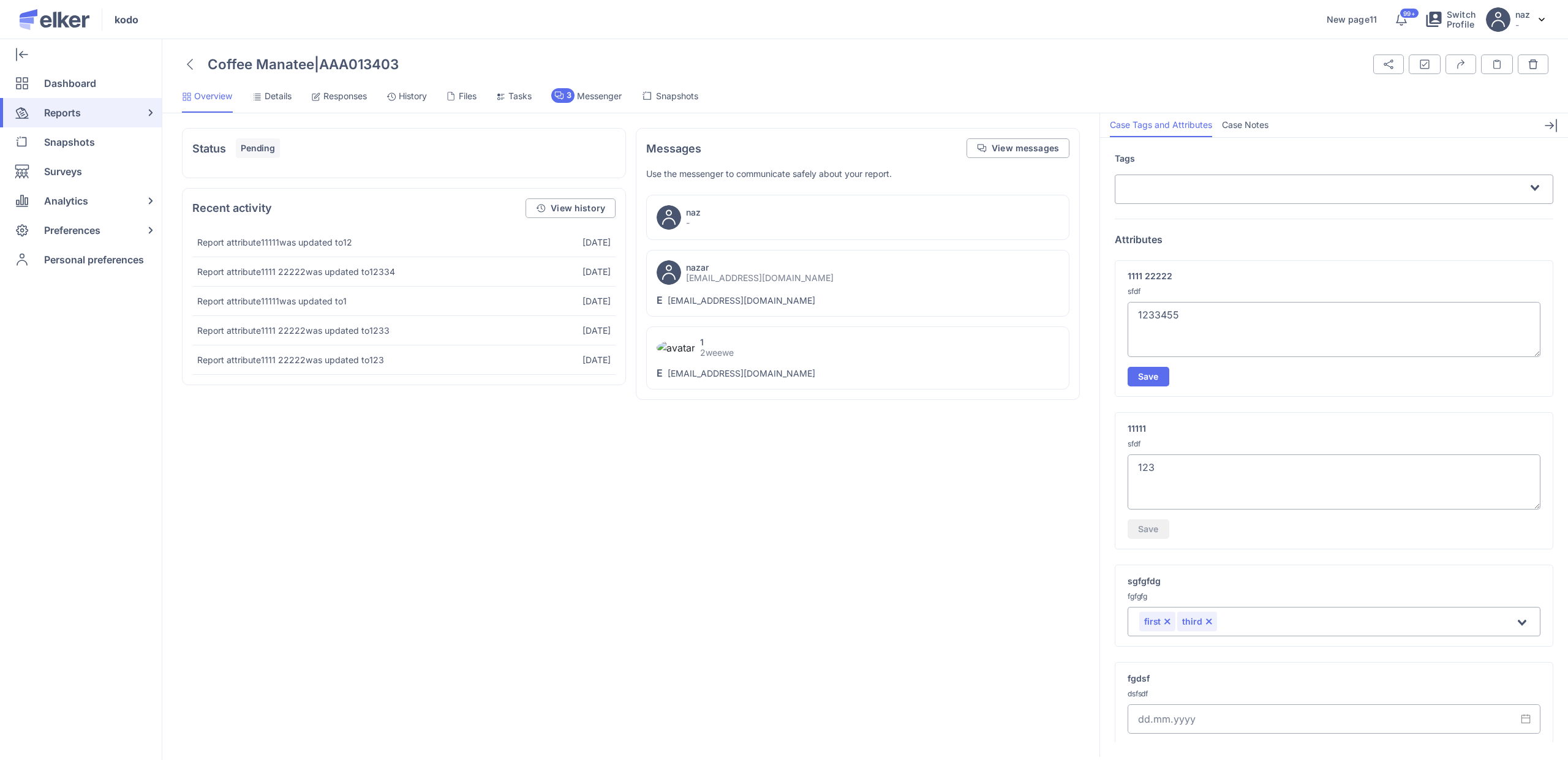
type textarea "1233455"
click at [1149, 412] on div "1111 22222 sfdf 1233455 Save" at bounding box center [1334, 481] width 439 height 138
click at [1150, 382] on button "Save" at bounding box center [1149, 377] width 42 height 19
click at [1218, 466] on textarea at bounding box center [1334, 482] width 413 height 55
click at [1205, 317] on textarea at bounding box center [1334, 330] width 413 height 55
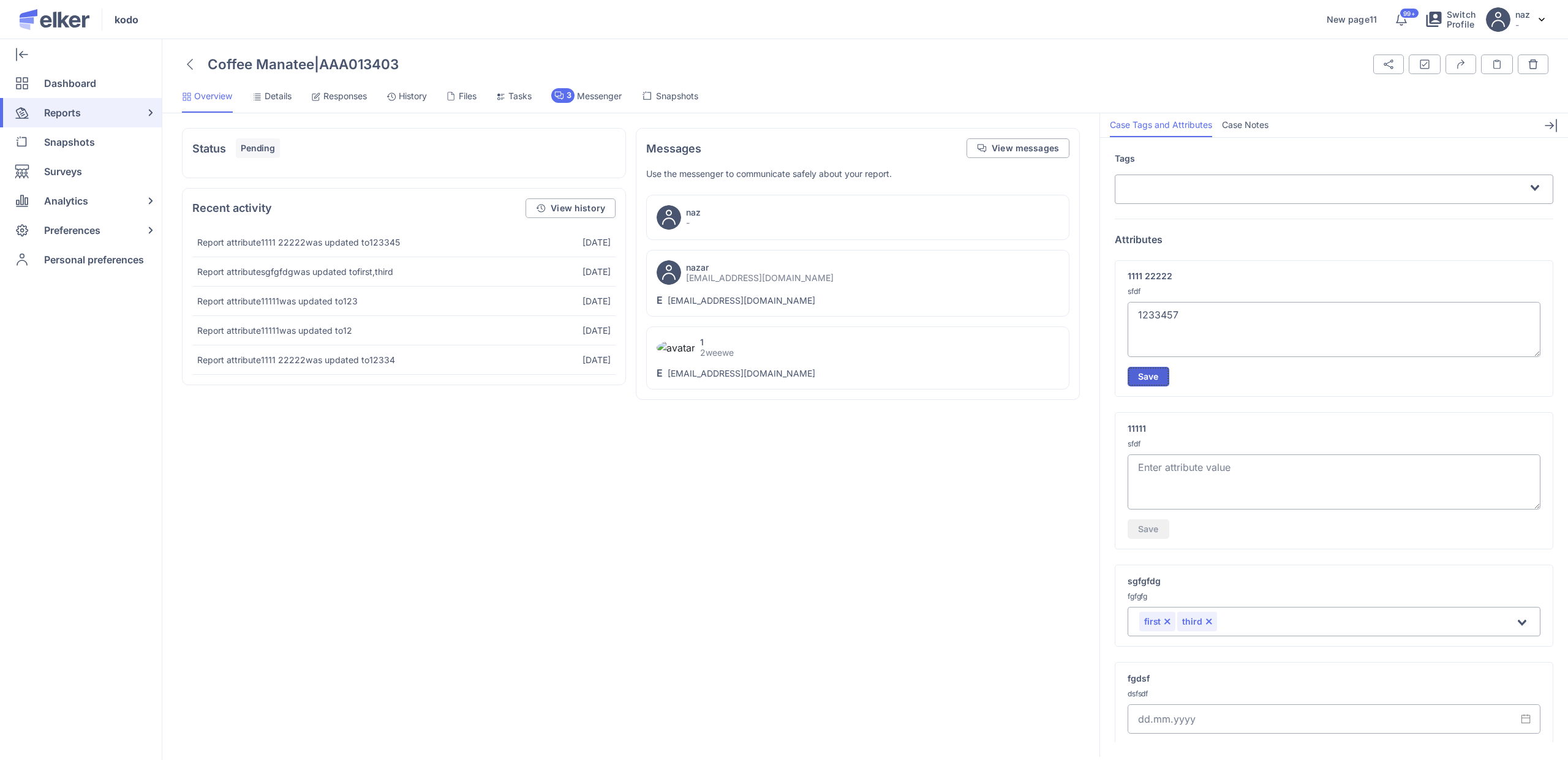
click at [1152, 376] on span "Save" at bounding box center [1149, 376] width 21 height 8
click at [1249, 336] on textarea "1233457" at bounding box center [1334, 330] width 413 height 55
type textarea "12334578"
click at [1149, 375] on span "Save" at bounding box center [1149, 376] width 21 height 8
click at [1251, 624] on input "Search for option" at bounding box center [1367, 622] width 296 height 15
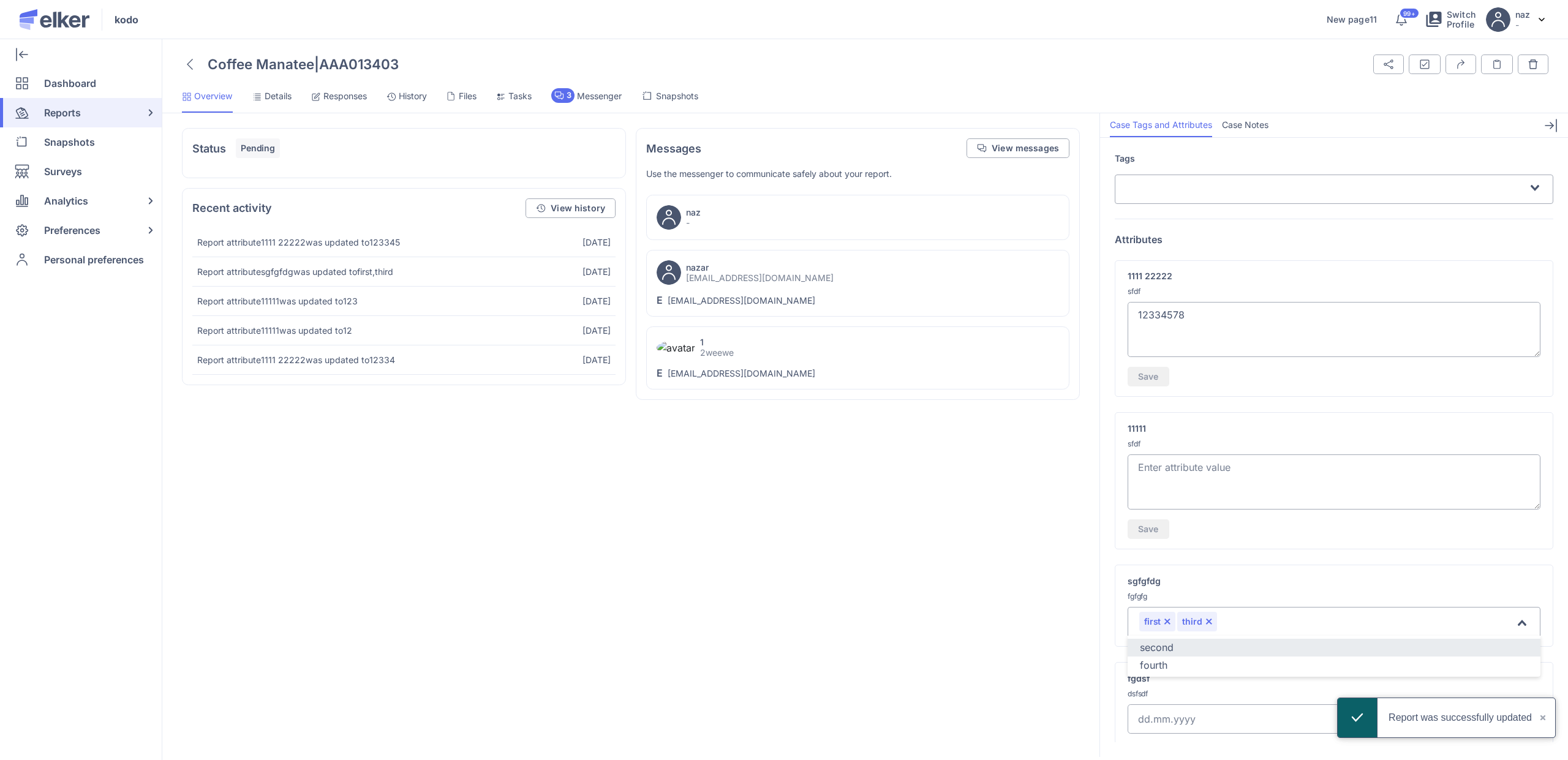
click at [1166, 660] on li "fourth" at bounding box center [1334, 665] width 413 height 18
click at [1291, 621] on input "Search for option" at bounding box center [1390, 622] width 249 height 15
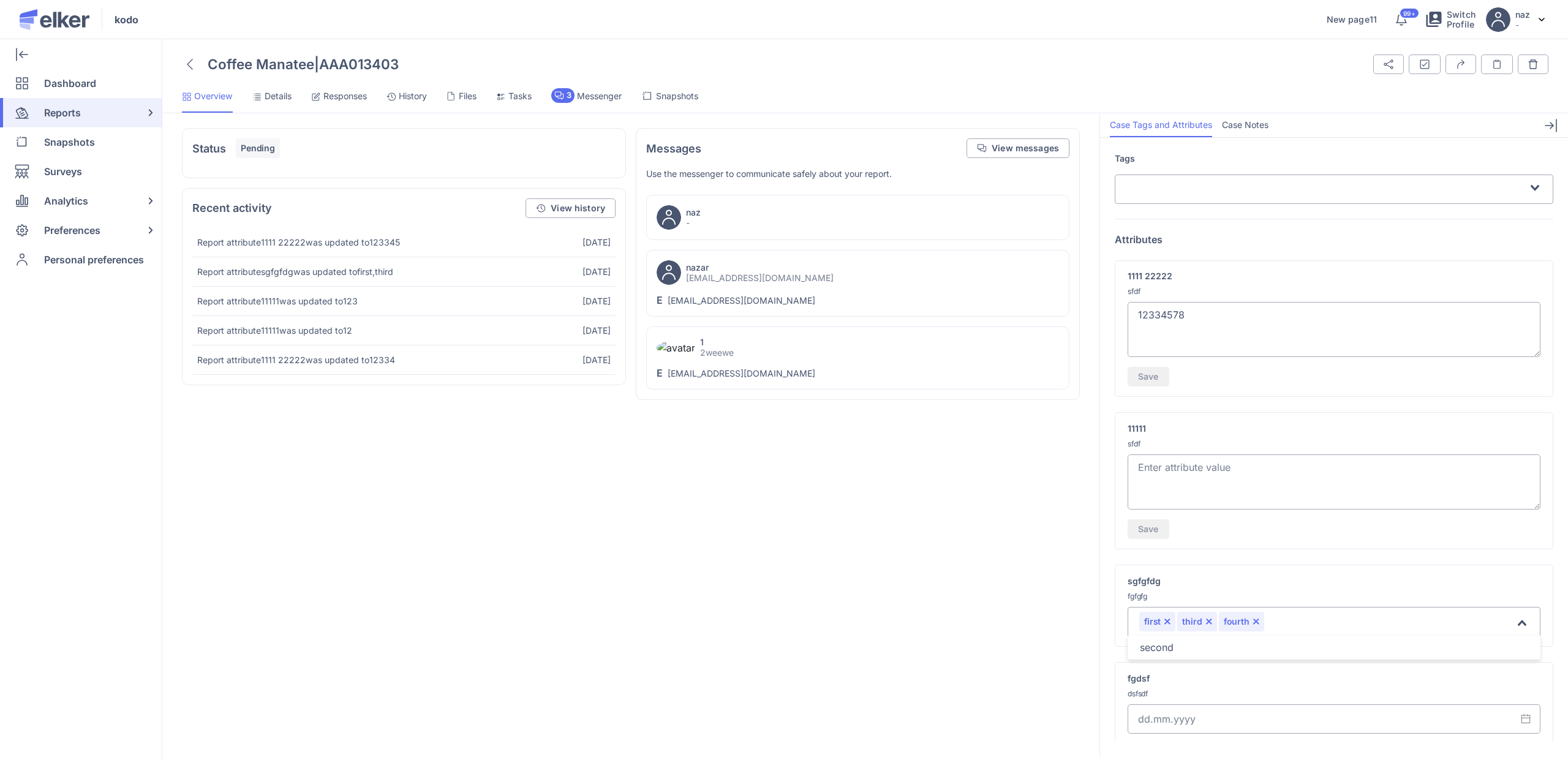
click at [1252, 621] on button "Remove option" at bounding box center [1255, 622] width 7 height 7
